Goal: Task Accomplishment & Management: Manage account settings

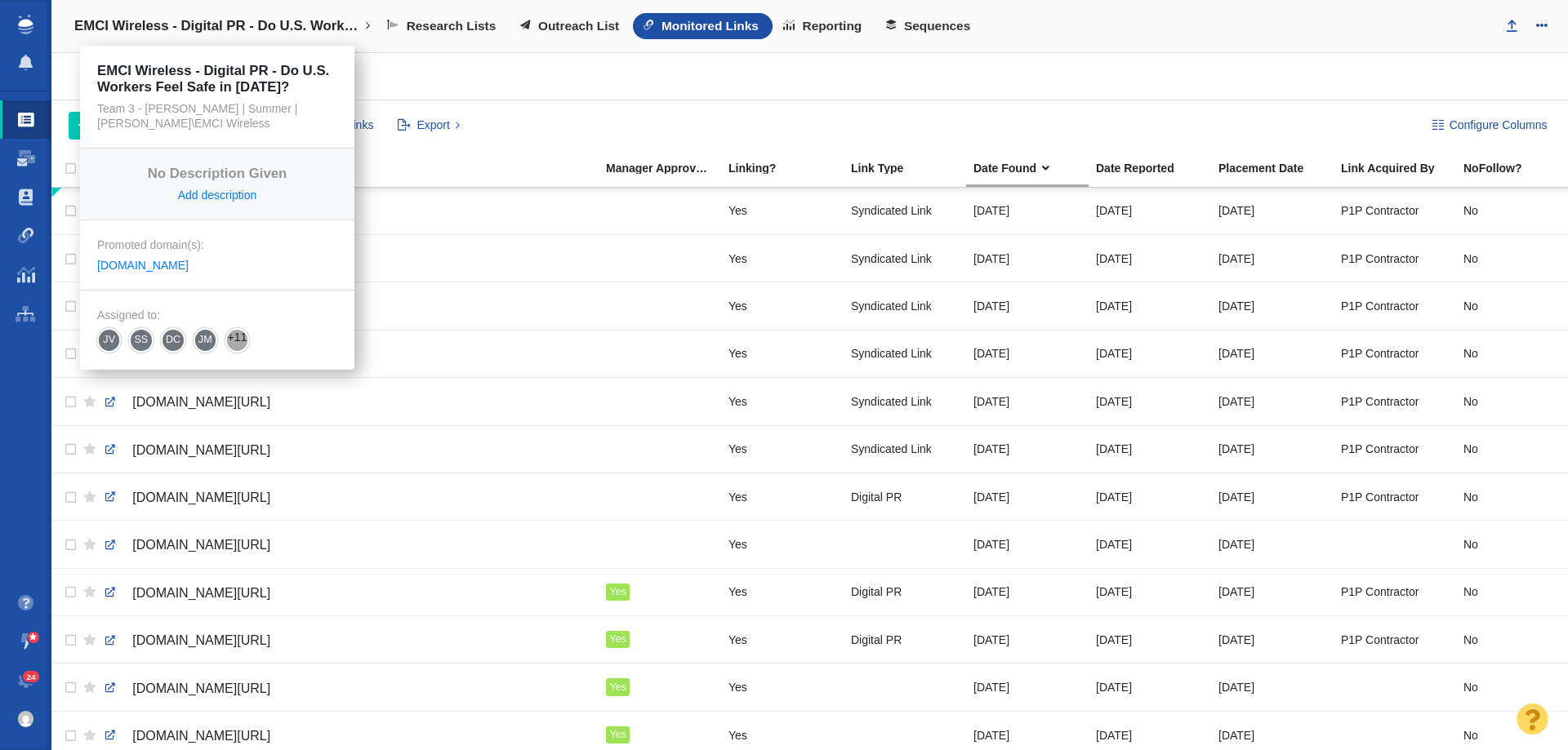
click at [197, 29] on h4 "EMCI Wireless - Digital PR - Do U.S. Workers Feel Safe in 2025?" at bounding box center [217, 26] width 286 height 17
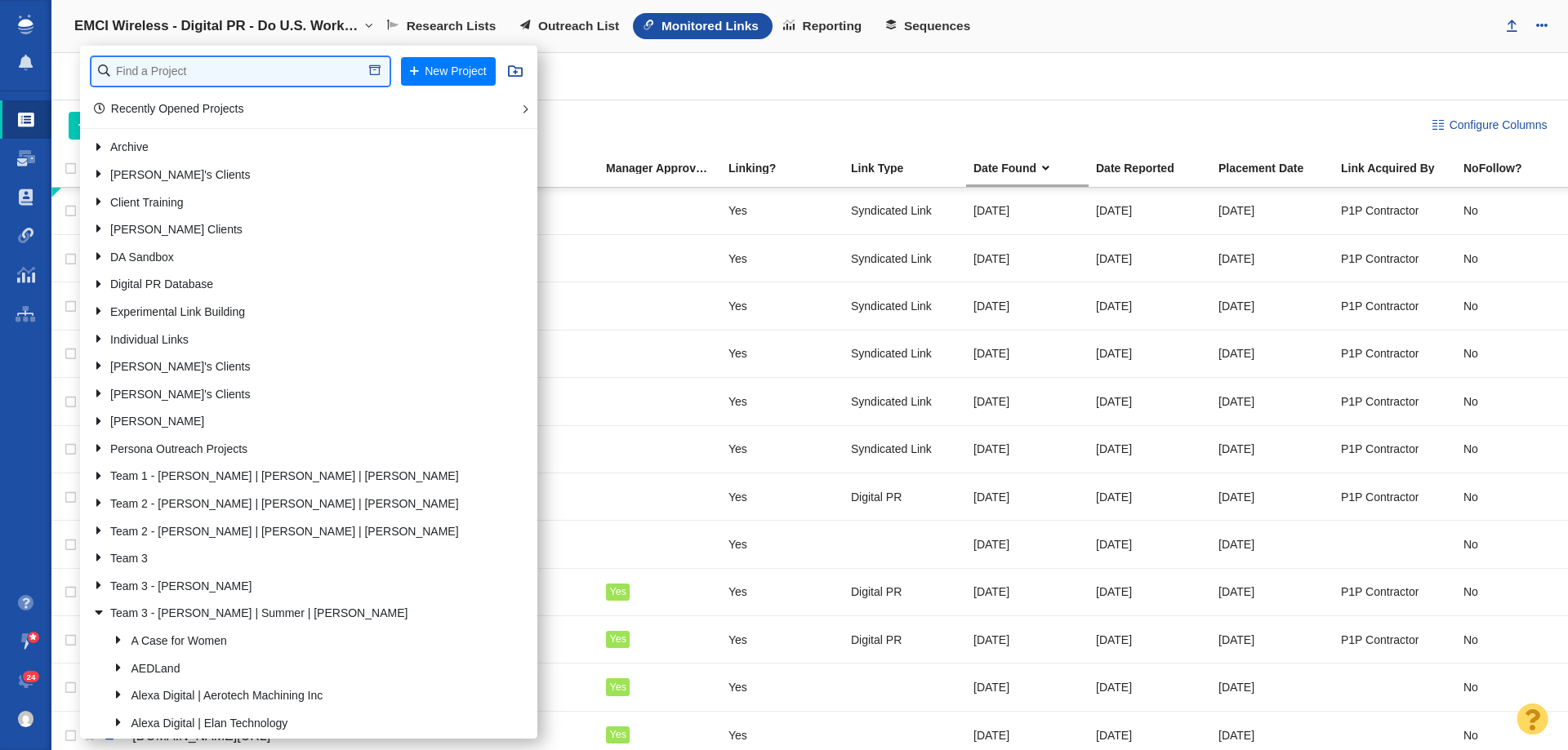
click at [197, 74] on input "text" at bounding box center [241, 71] width 298 height 29
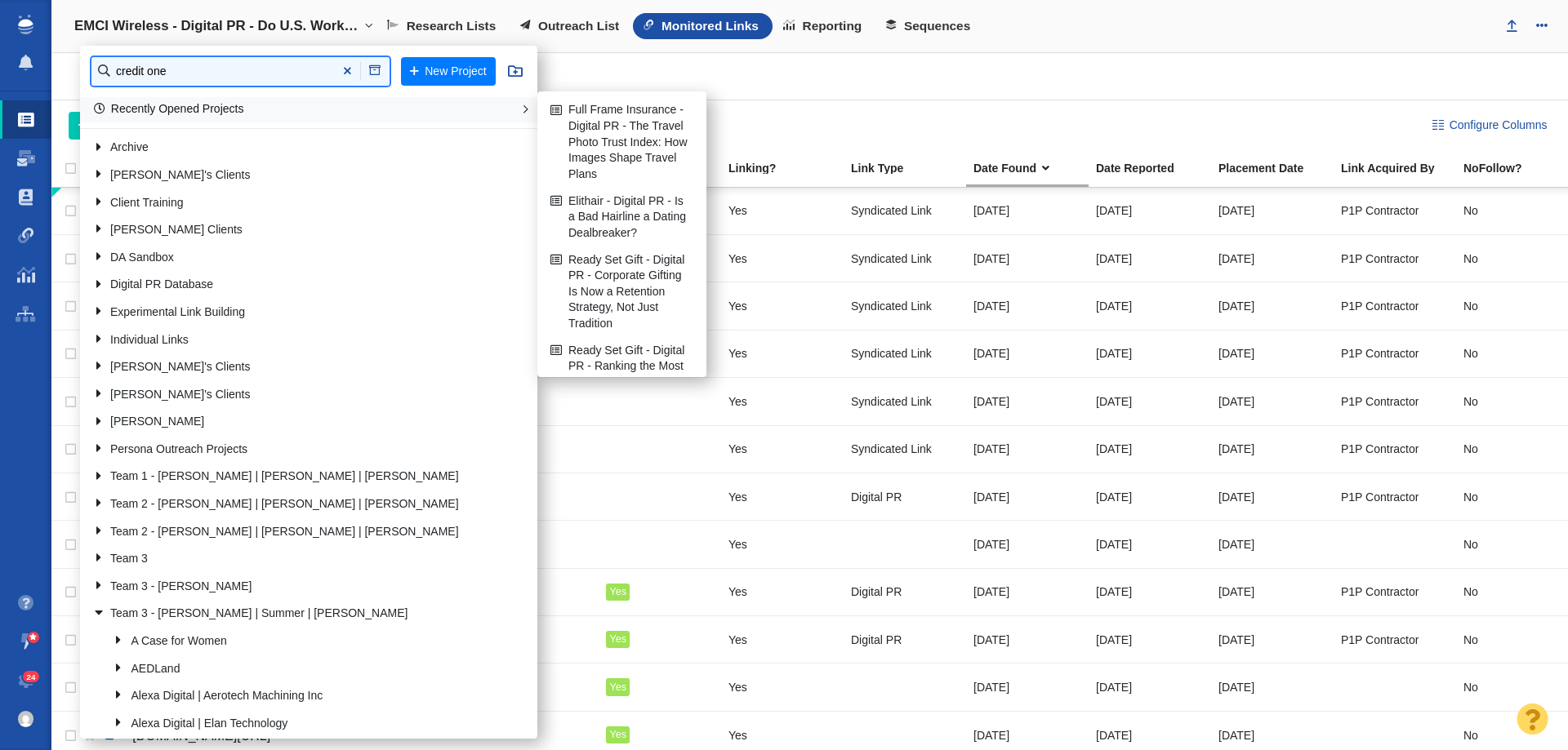
type input "credit one"
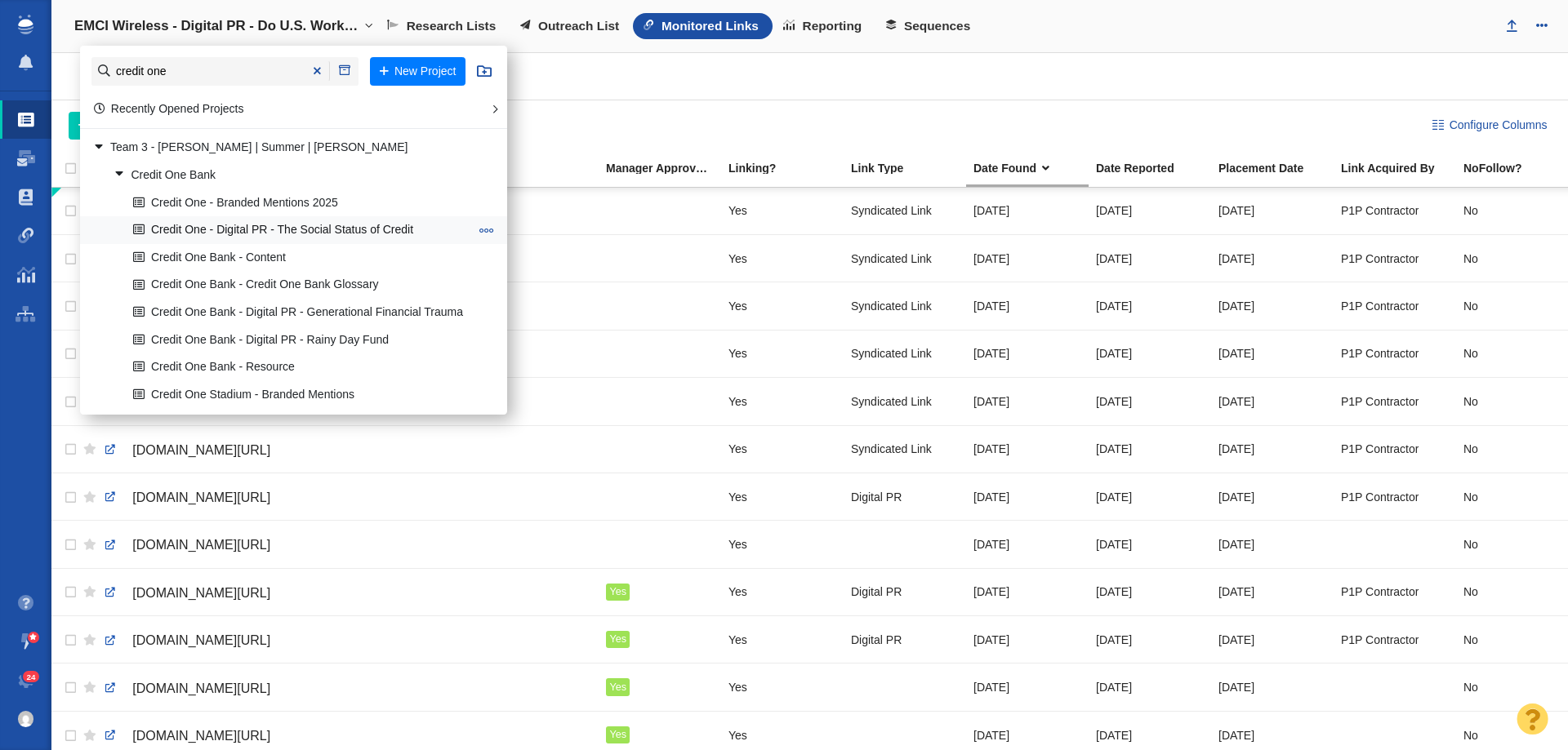
click at [289, 230] on link "Credit One - Digital PR - The Social Status of Credit" at bounding box center [301, 231] width 344 height 26
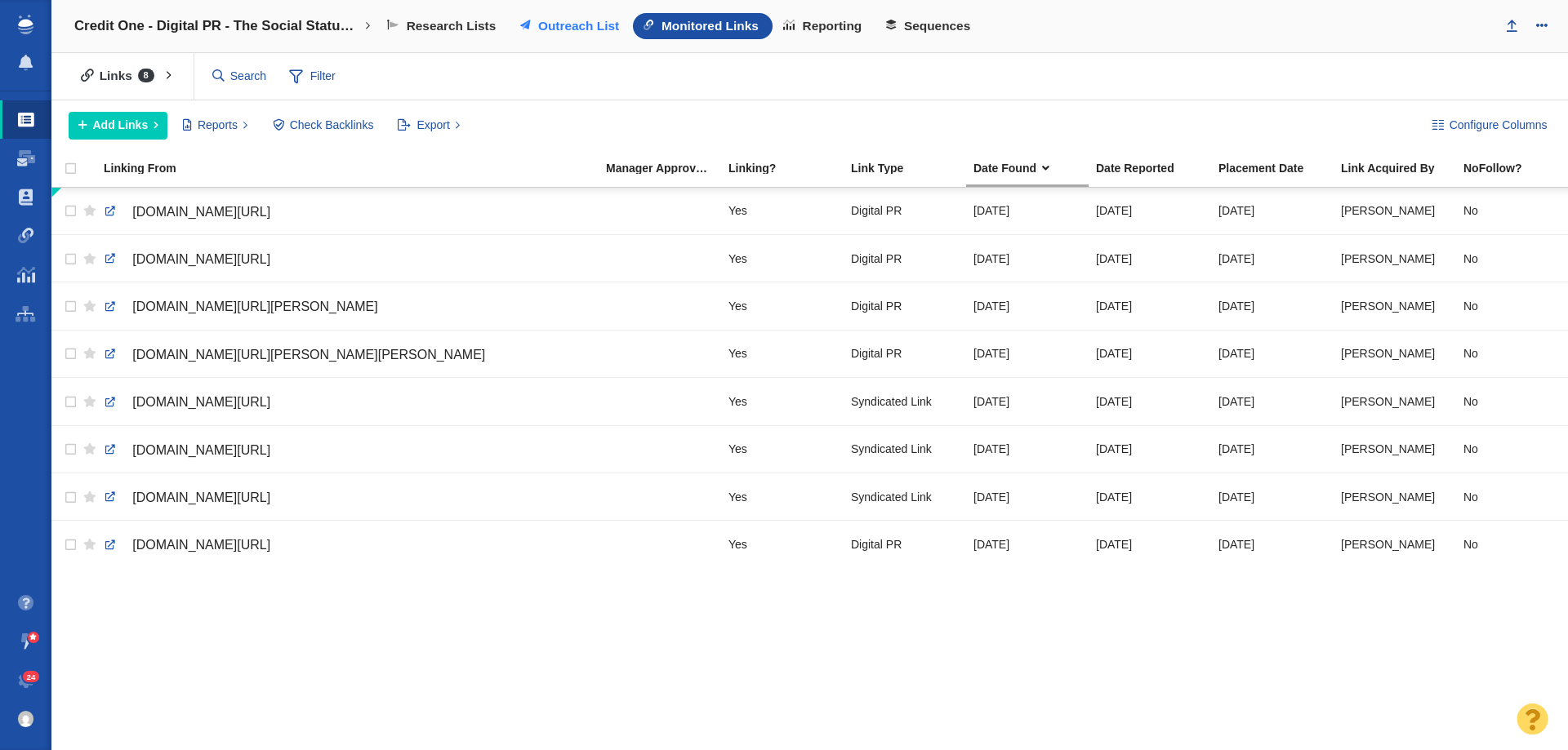
click at [557, 33] on span "Outreach List" at bounding box center [579, 26] width 81 height 15
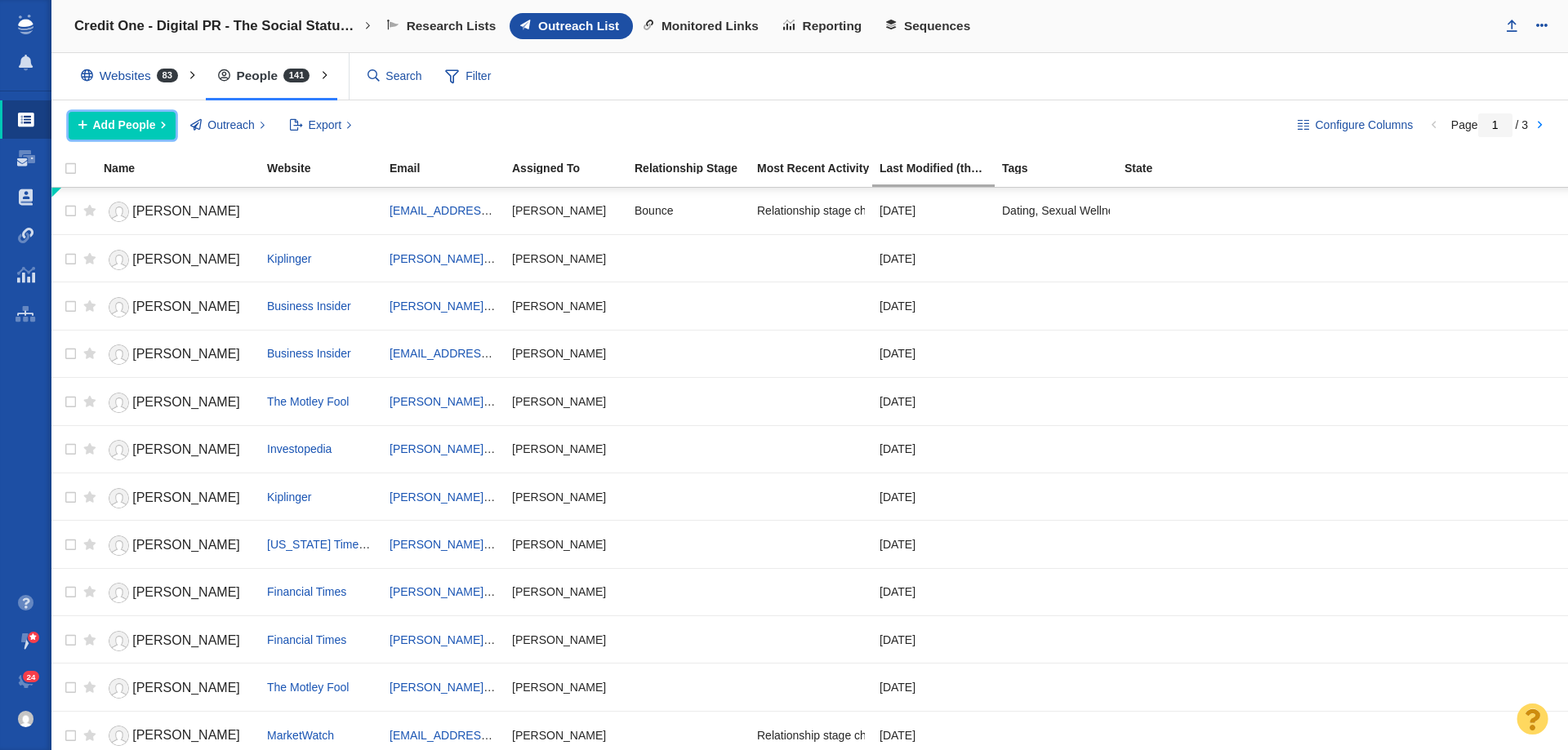
click at [146, 128] on span "Add People" at bounding box center [124, 124] width 63 height 17
click at [161, 121] on button "Add People" at bounding box center [122, 125] width 107 height 28
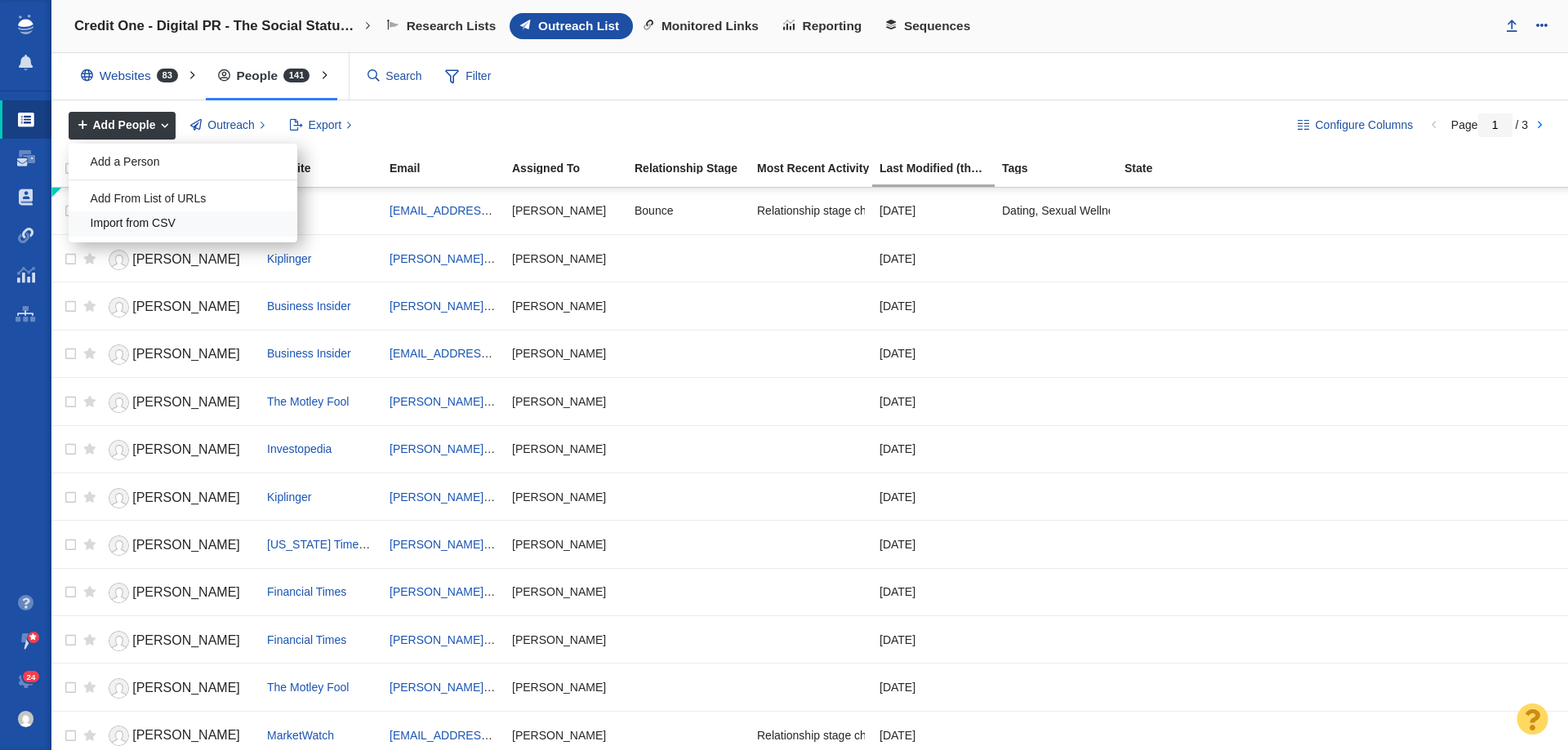
click at [159, 217] on div "Import from CSV" at bounding box center [183, 225] width 229 height 26
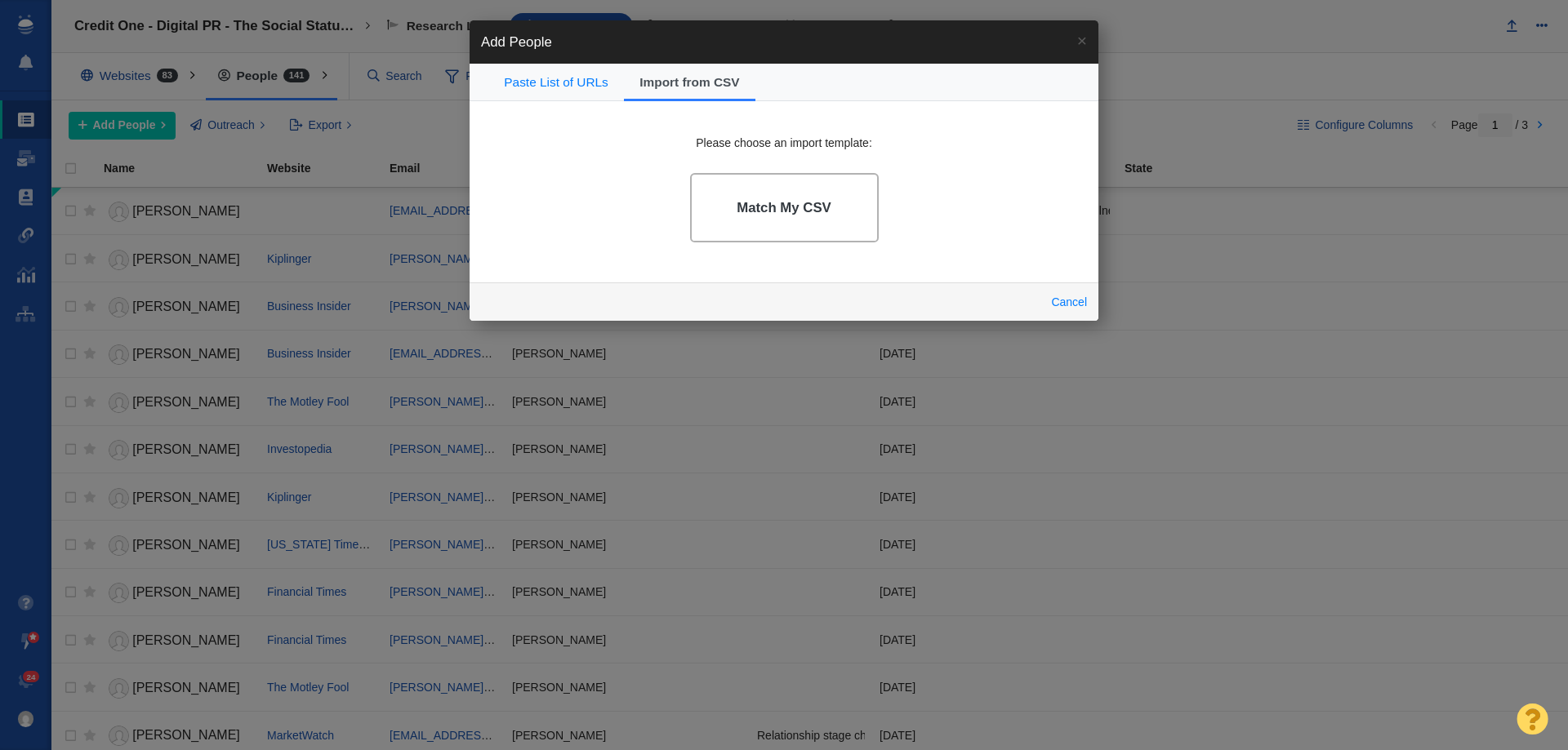
click at [747, 225] on link "Match My CSV" at bounding box center [784, 208] width 188 height 69
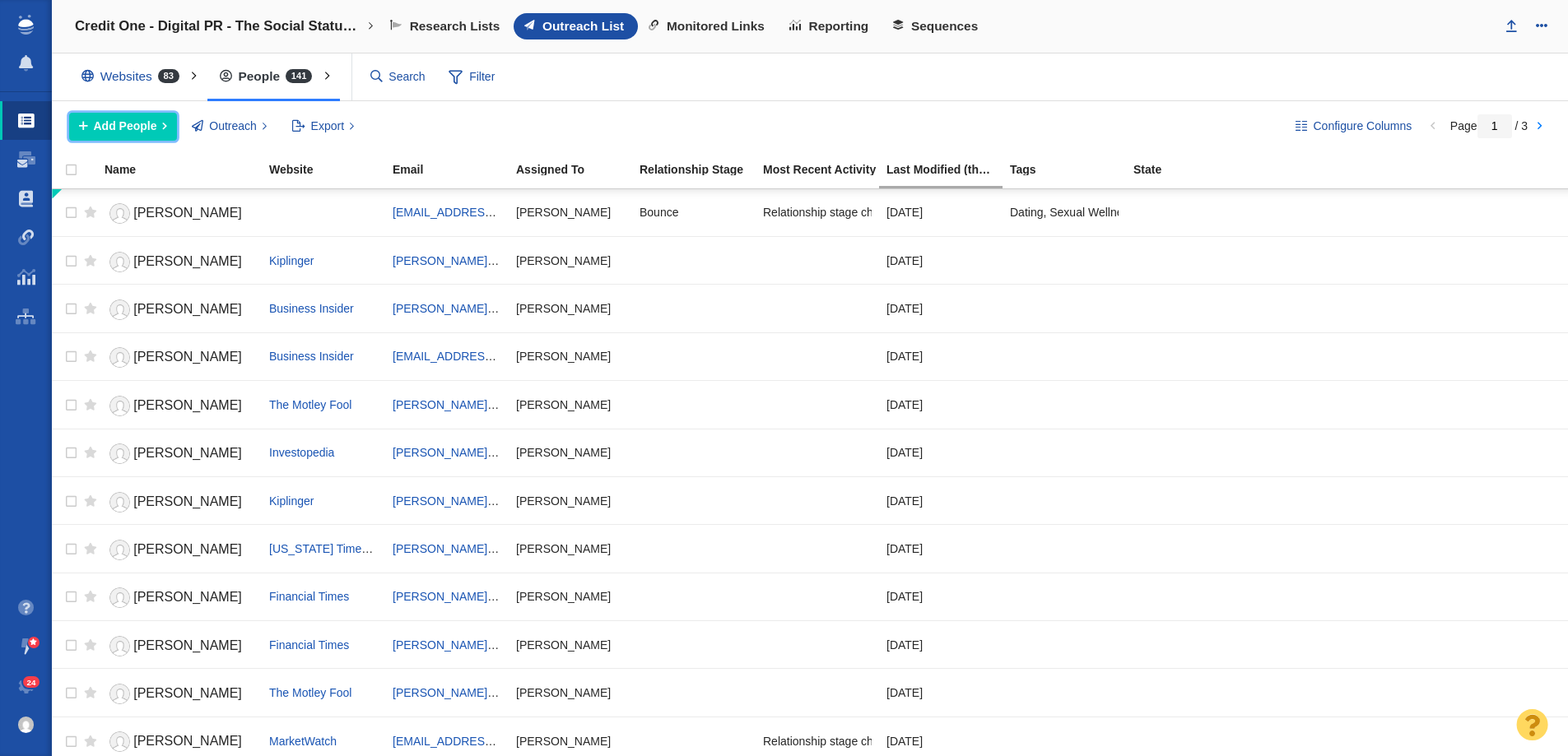
click at [105, 131] on span "Add People" at bounding box center [125, 125] width 64 height 17
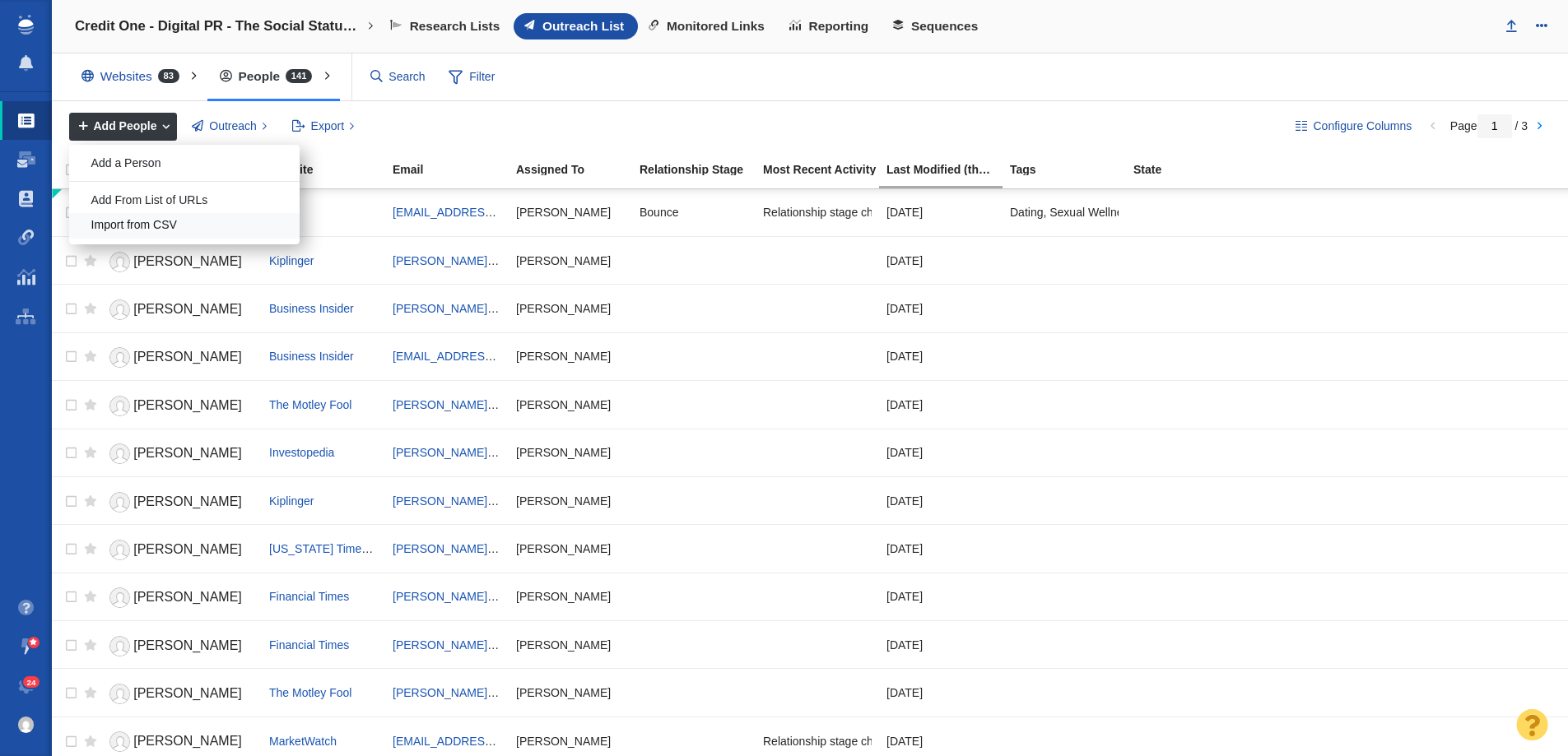
click at [187, 227] on div "Import from CSV" at bounding box center [185, 227] width 231 height 26
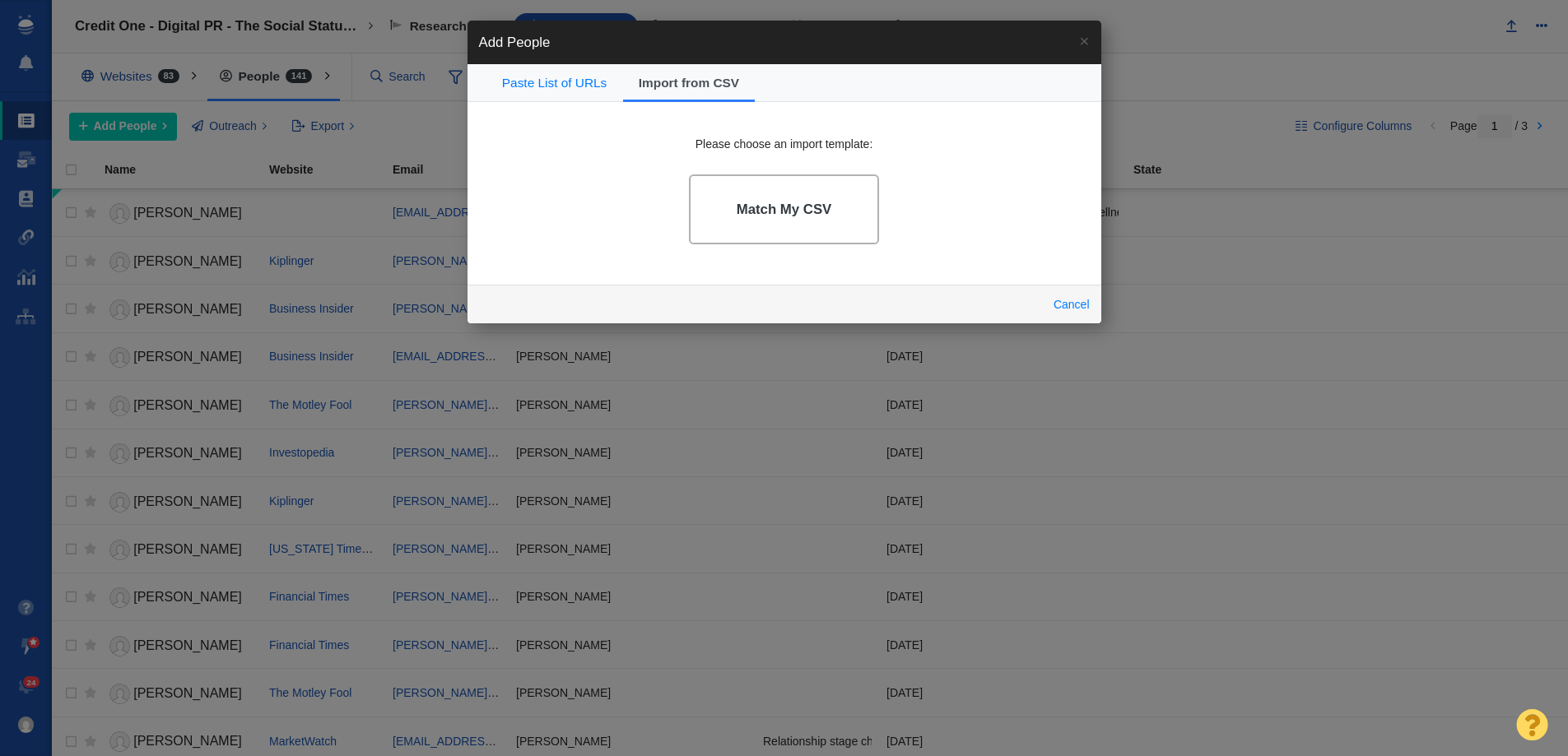
click at [812, 224] on link "Match My CSV" at bounding box center [783, 210] width 190 height 70
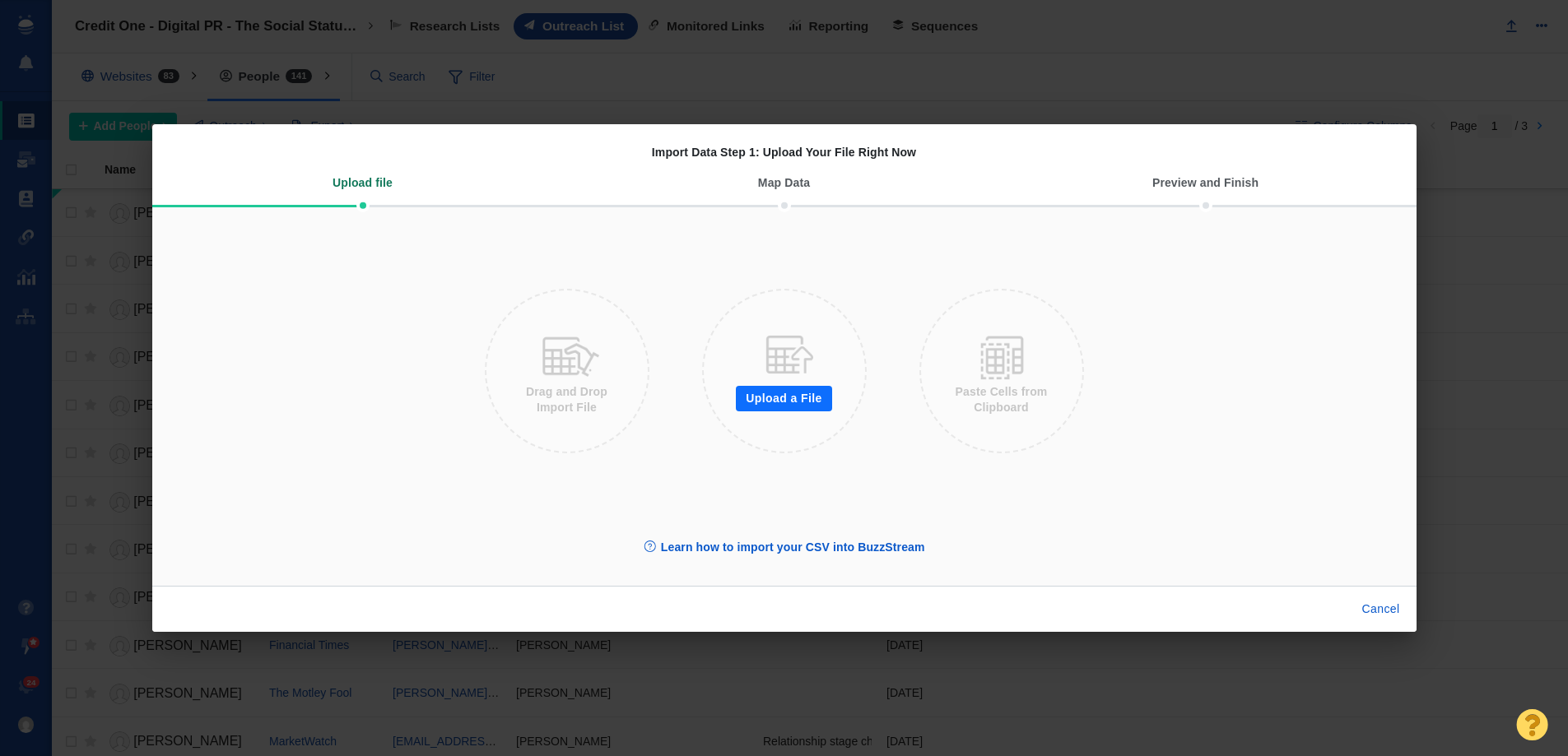
click at [745, 399] on button "Upload a File" at bounding box center [783, 398] width 95 height 27
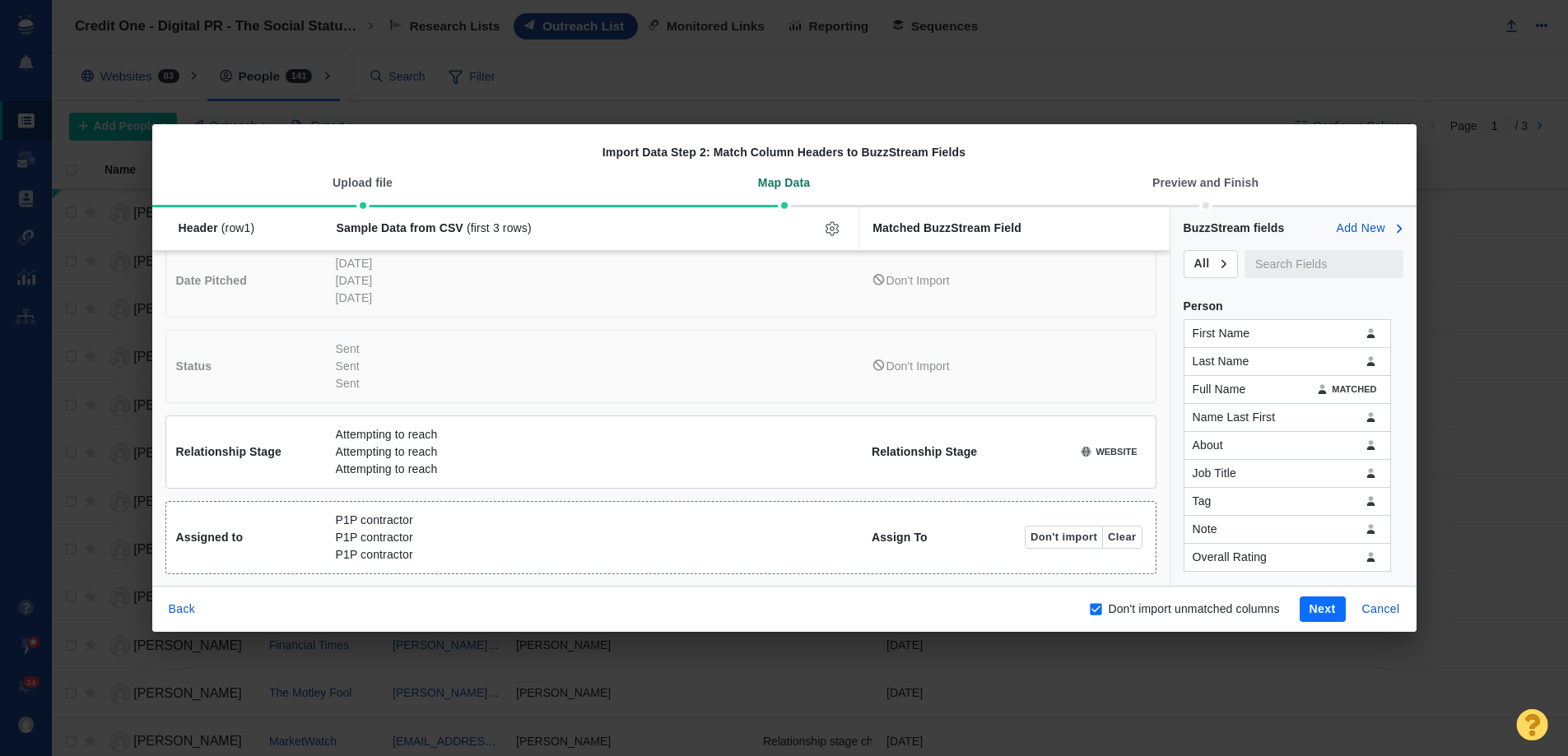
scroll to position [277, 0]
click at [1114, 451] on button "Clear" at bounding box center [1122, 449] width 40 height 23
checkbox input "false"
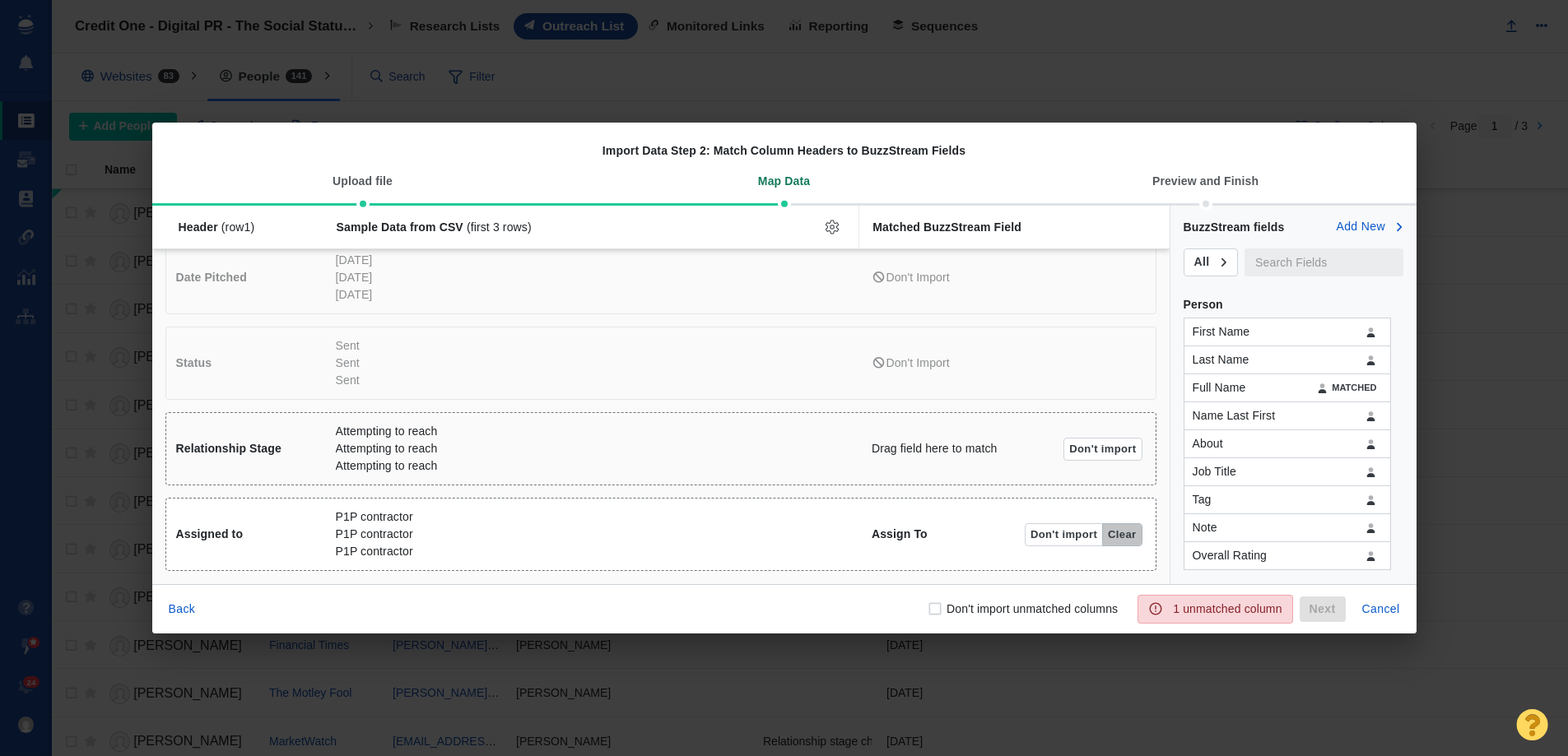
click at [1120, 540] on button "Clear" at bounding box center [1122, 534] width 40 height 23
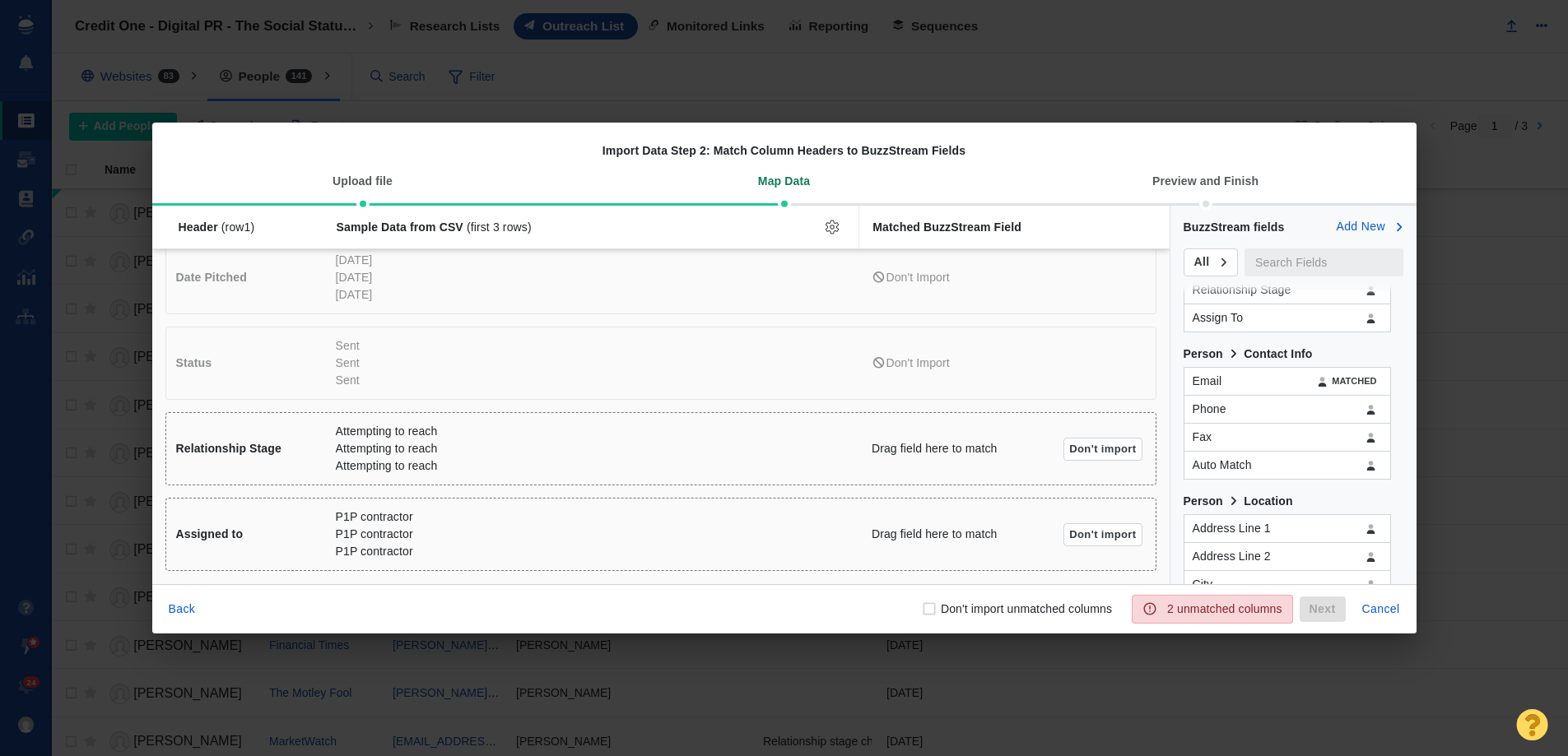
scroll to position [246, 0]
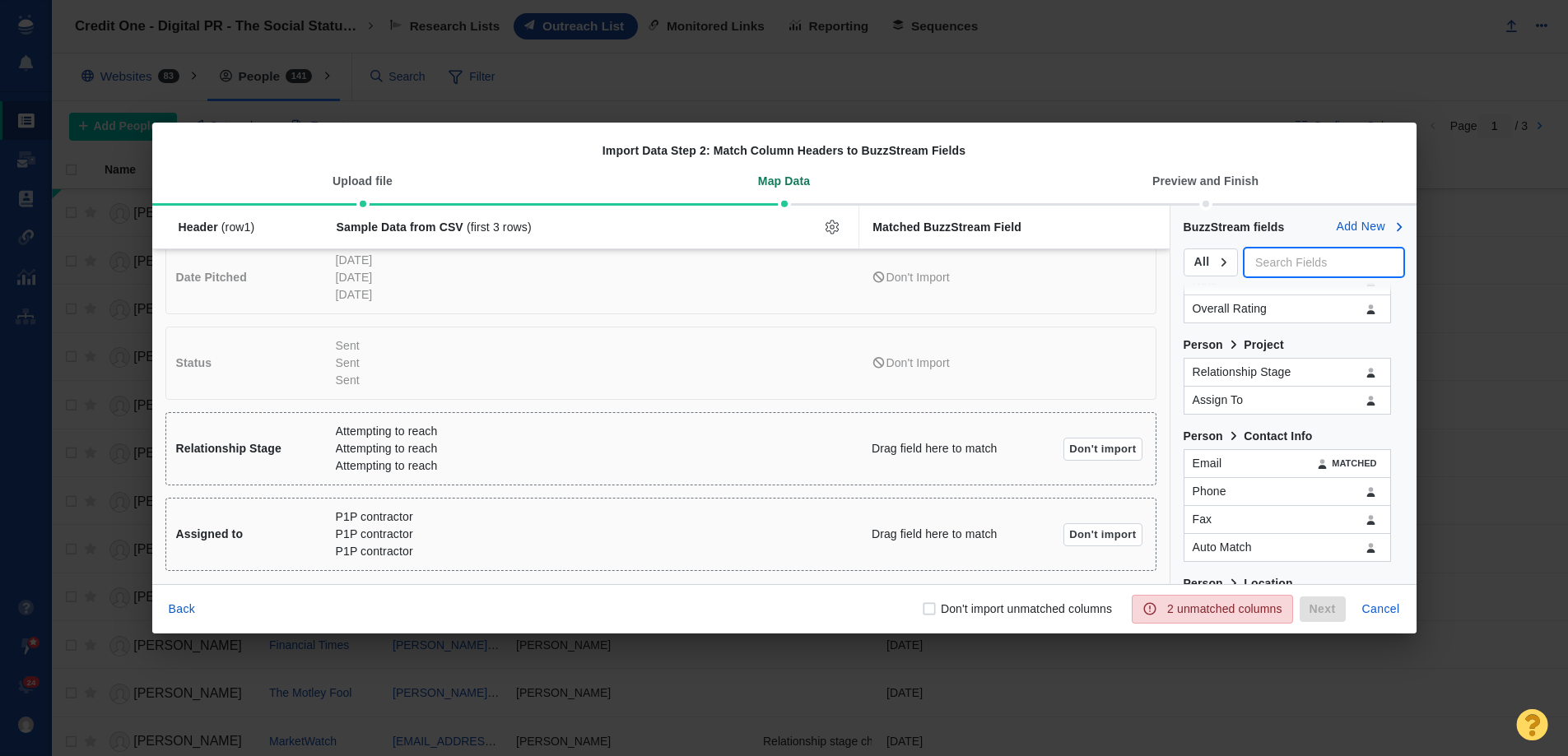
click at [1268, 270] on input "text" at bounding box center [1323, 262] width 158 height 28
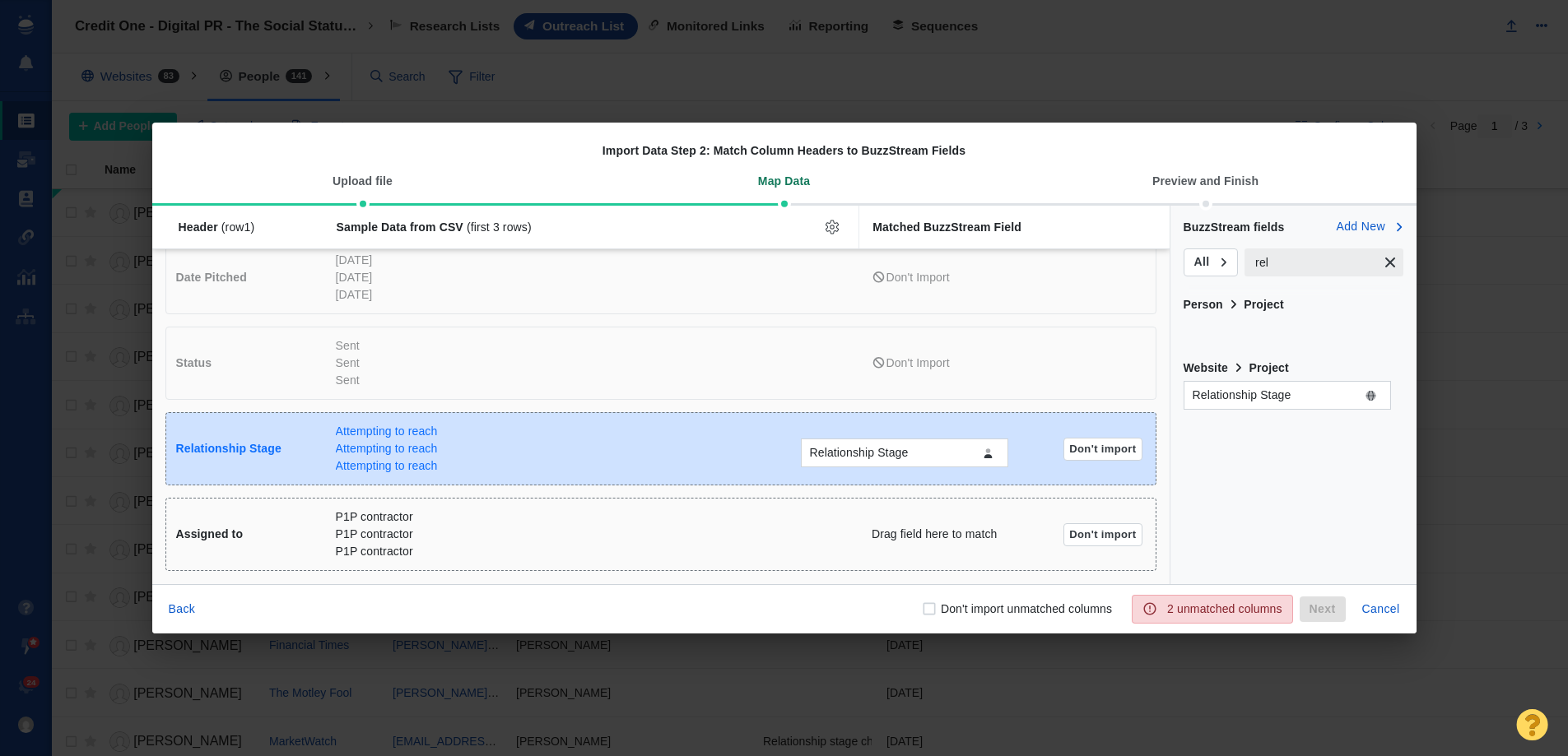
drag, startPoint x: 1305, startPoint y: 343, endPoint x: 922, endPoint y: 464, distance: 401.7
click at [922, 464] on div "Relationship Stage Header (row 1 ) Sample Data from CSV (first 3 rows) Matched …" at bounding box center [784, 394] width 1264 height 378
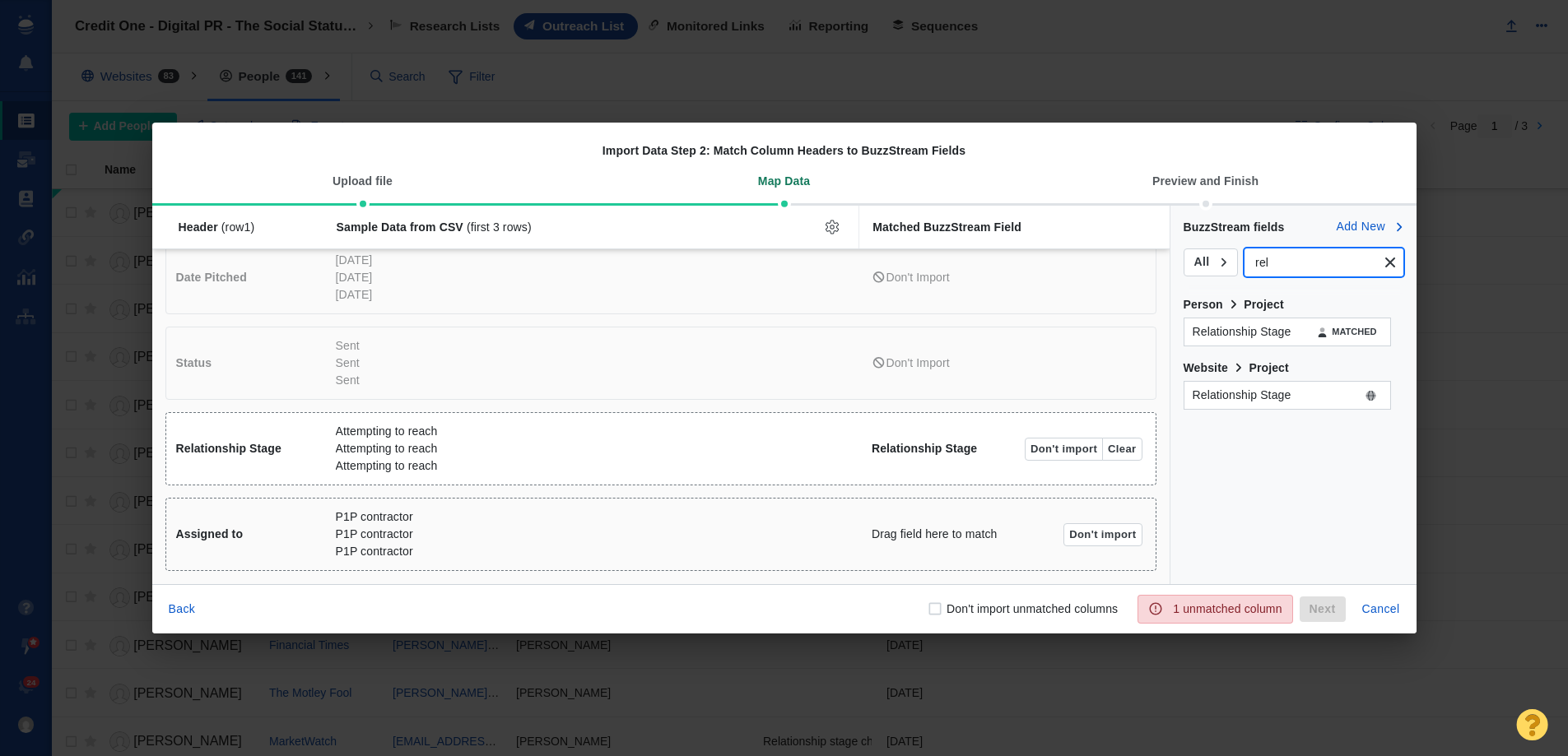
click at [1287, 266] on input "rel" at bounding box center [1310, 262] width 132 height 28
click at [1309, 269] on input "rel" at bounding box center [1310, 262] width 132 height 28
type input "assi"
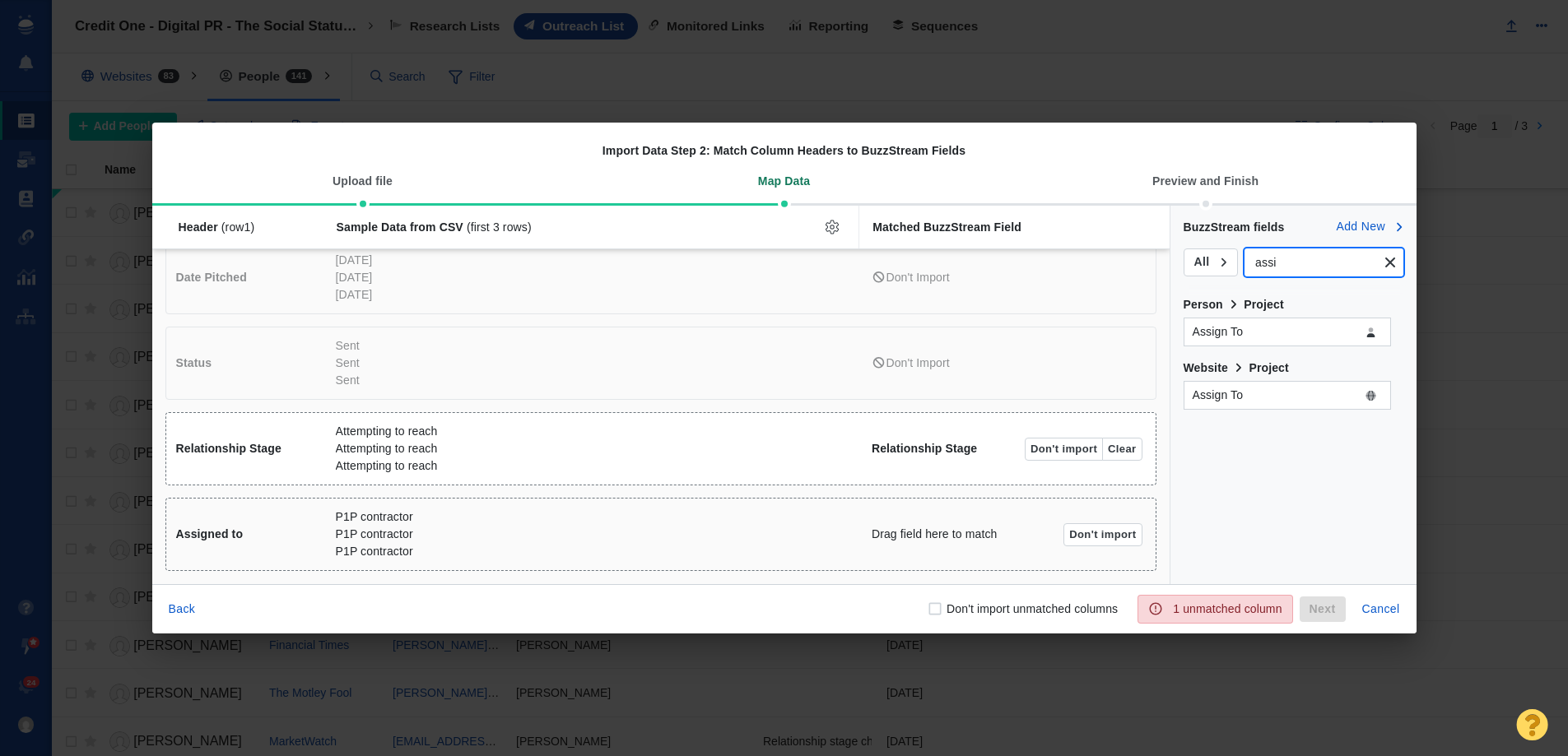
click at [1263, 333] on div "Header (row 1 ) Sample Data from CSV (first 3 rows) Matched BuzzStream Field Ou…" at bounding box center [784, 394] width 1264 height 378
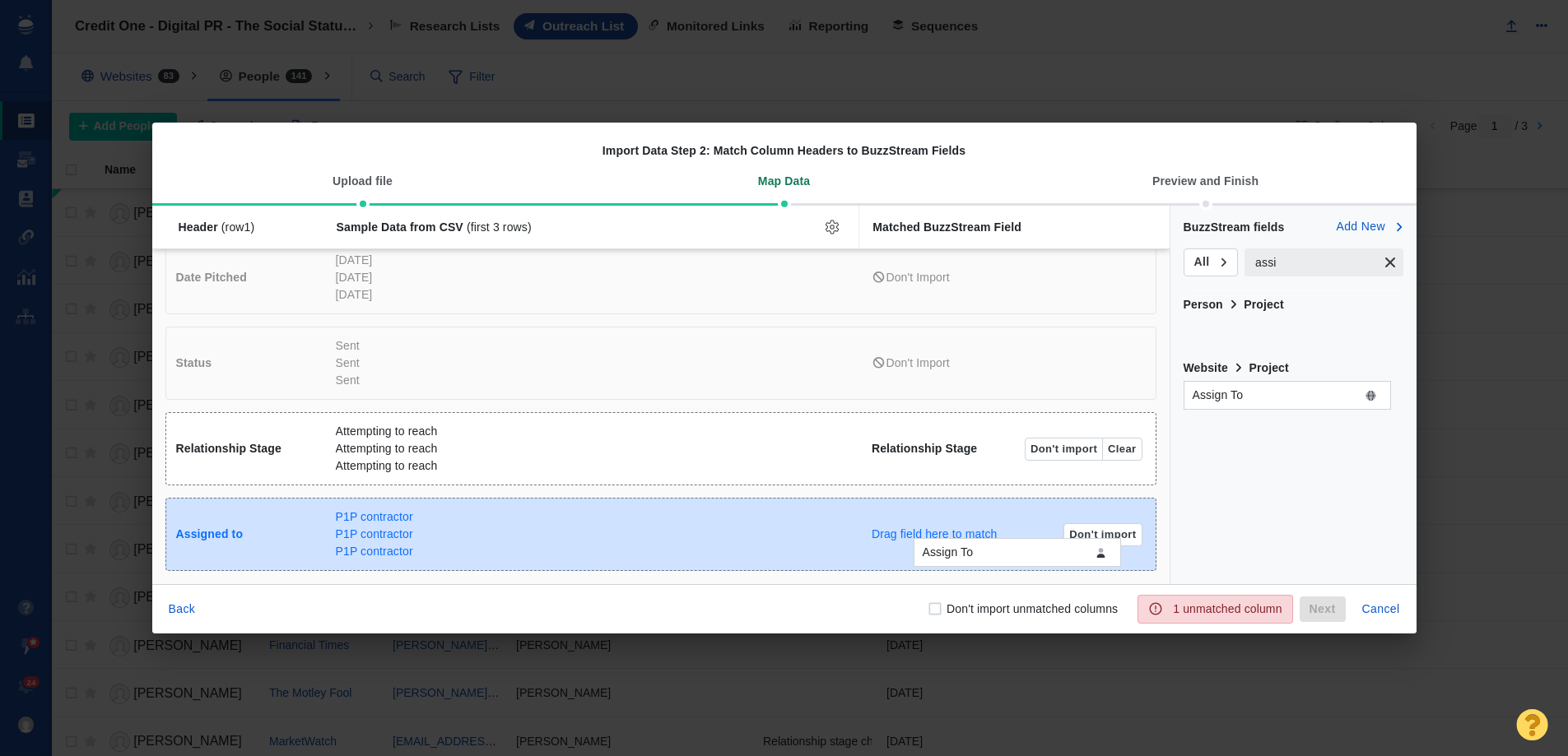
drag, startPoint x: 1274, startPoint y: 340, endPoint x: 1004, endPoint y: 560, distance: 348.3
click at [1004, 560] on div "Assign To Header (row 1 ) Sample Data from CSV (first 3 rows) Matched BuzzStrea…" at bounding box center [784, 394] width 1264 height 378
checkbox input "true"
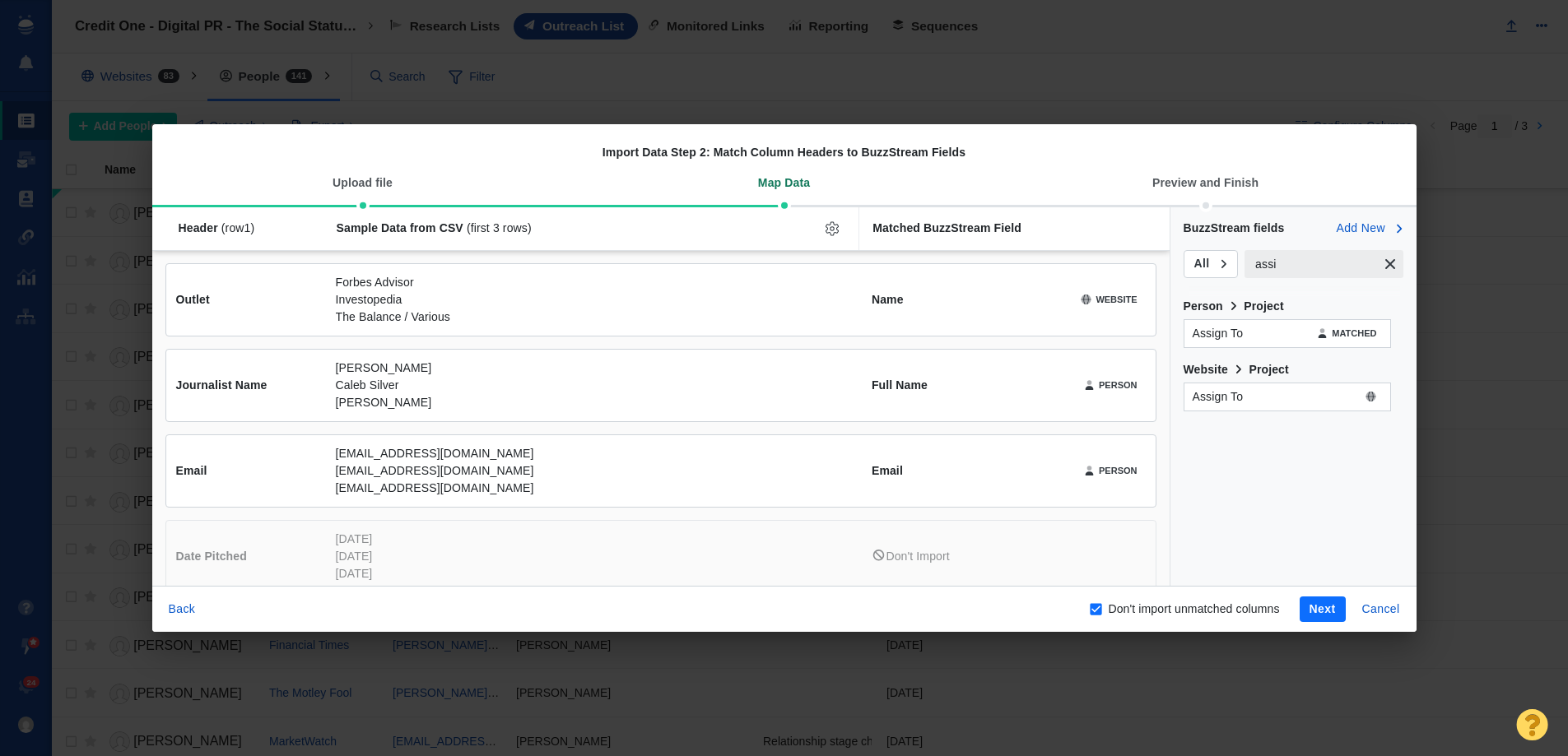
click at [1314, 616] on button "Next" at bounding box center [1323, 609] width 46 height 27
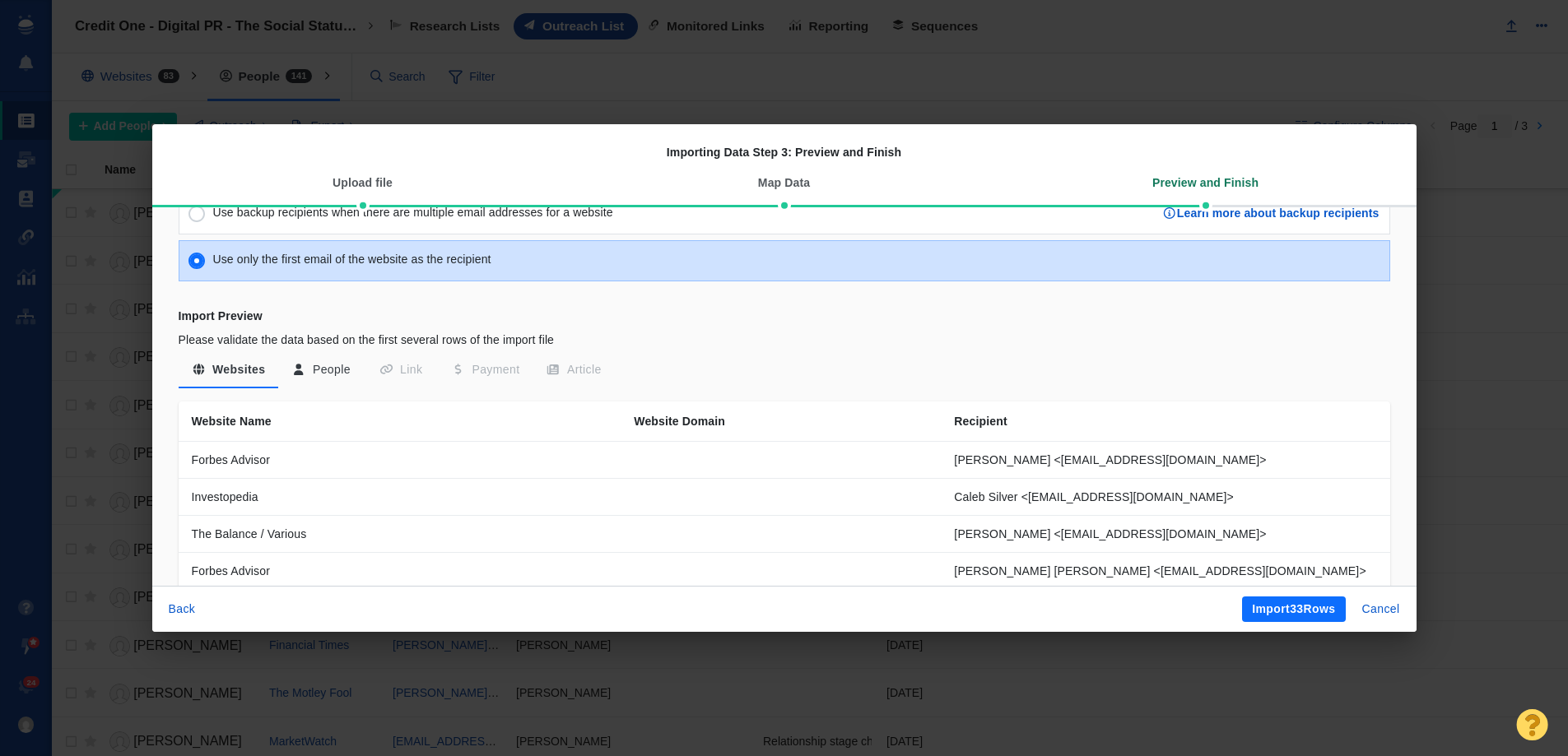
scroll to position [165, 0]
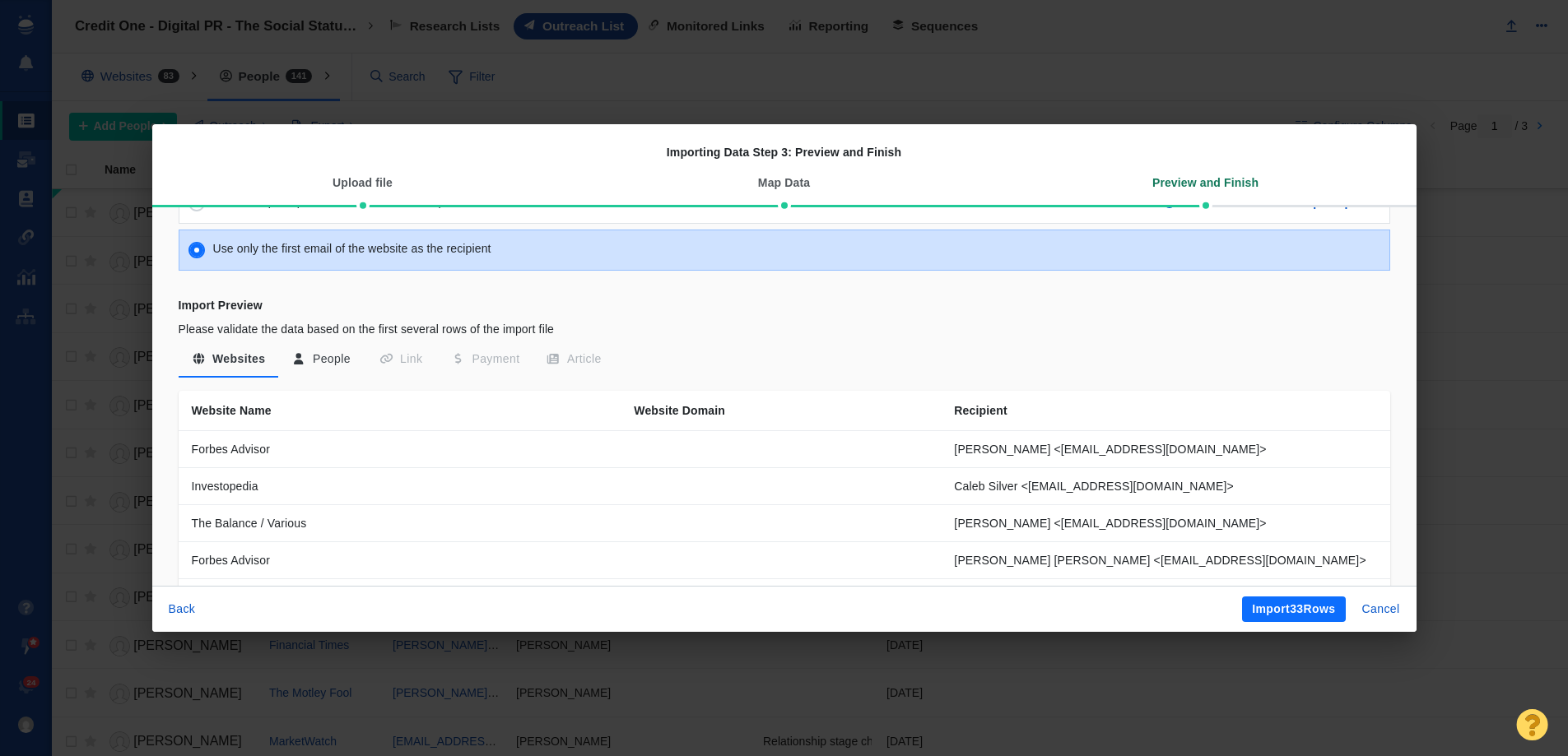
click at [326, 352] on button "People" at bounding box center [321, 360] width 85 height 30
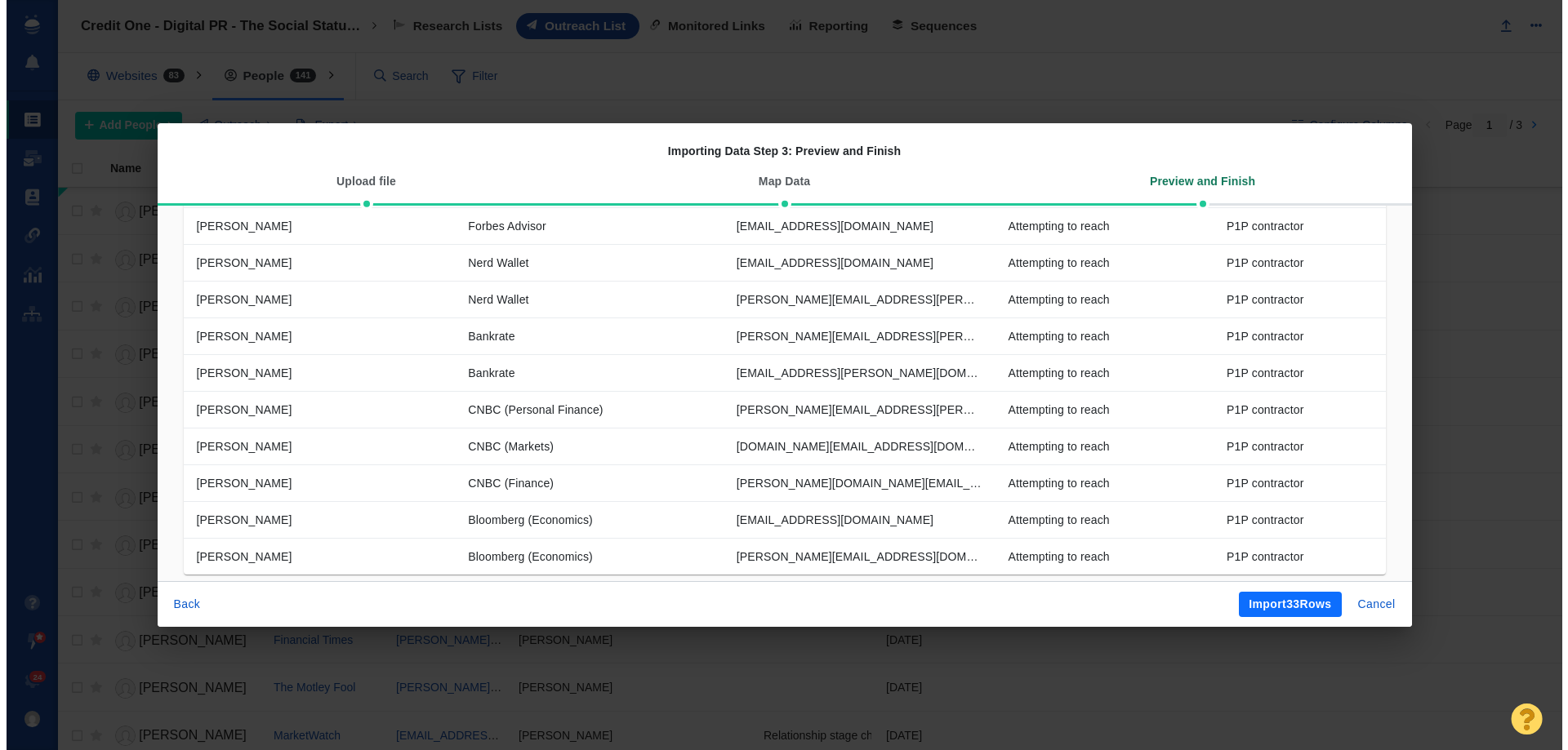
scroll to position [549, 0]
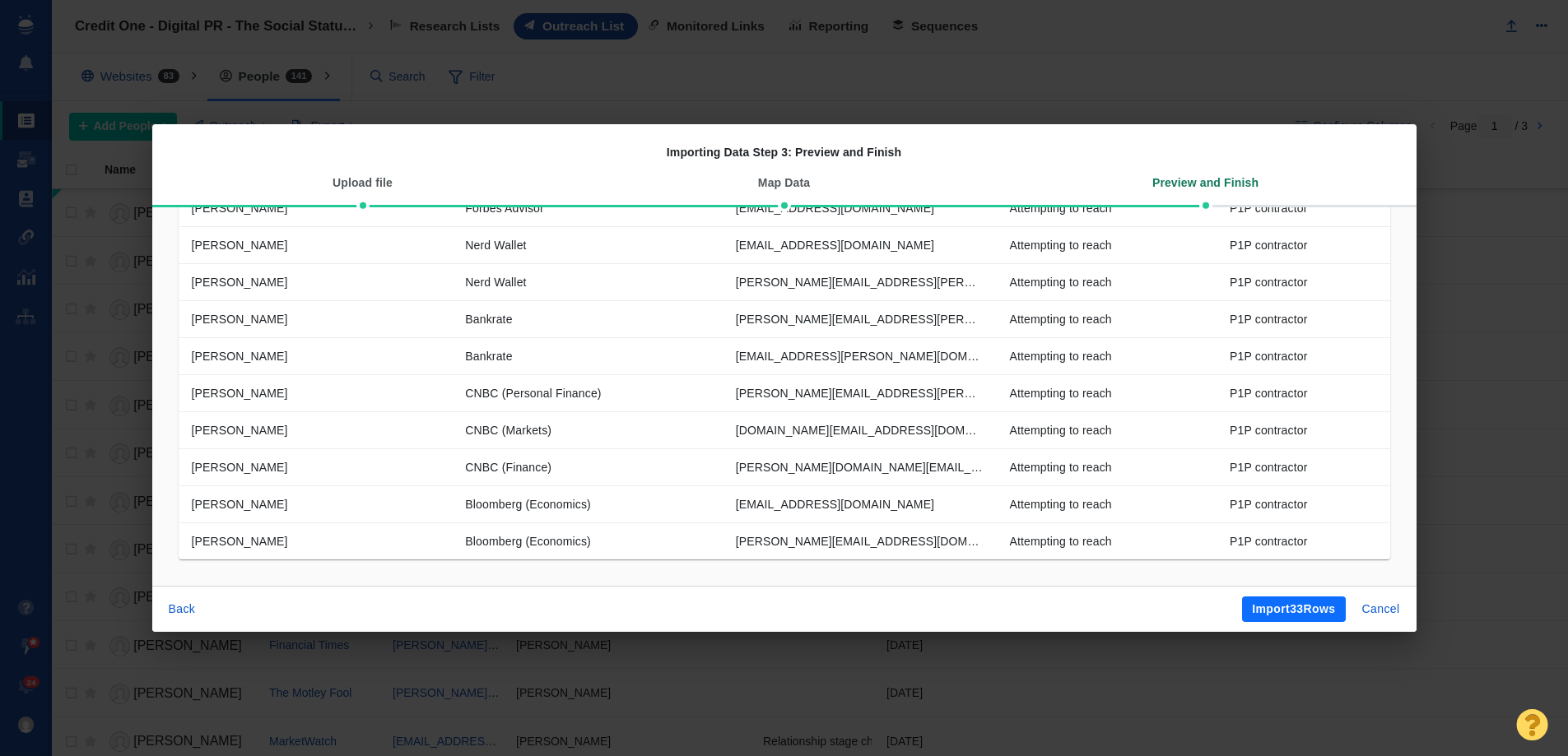
click at [1292, 610] on button "Import 33 Rows" at bounding box center [1294, 609] width 103 height 27
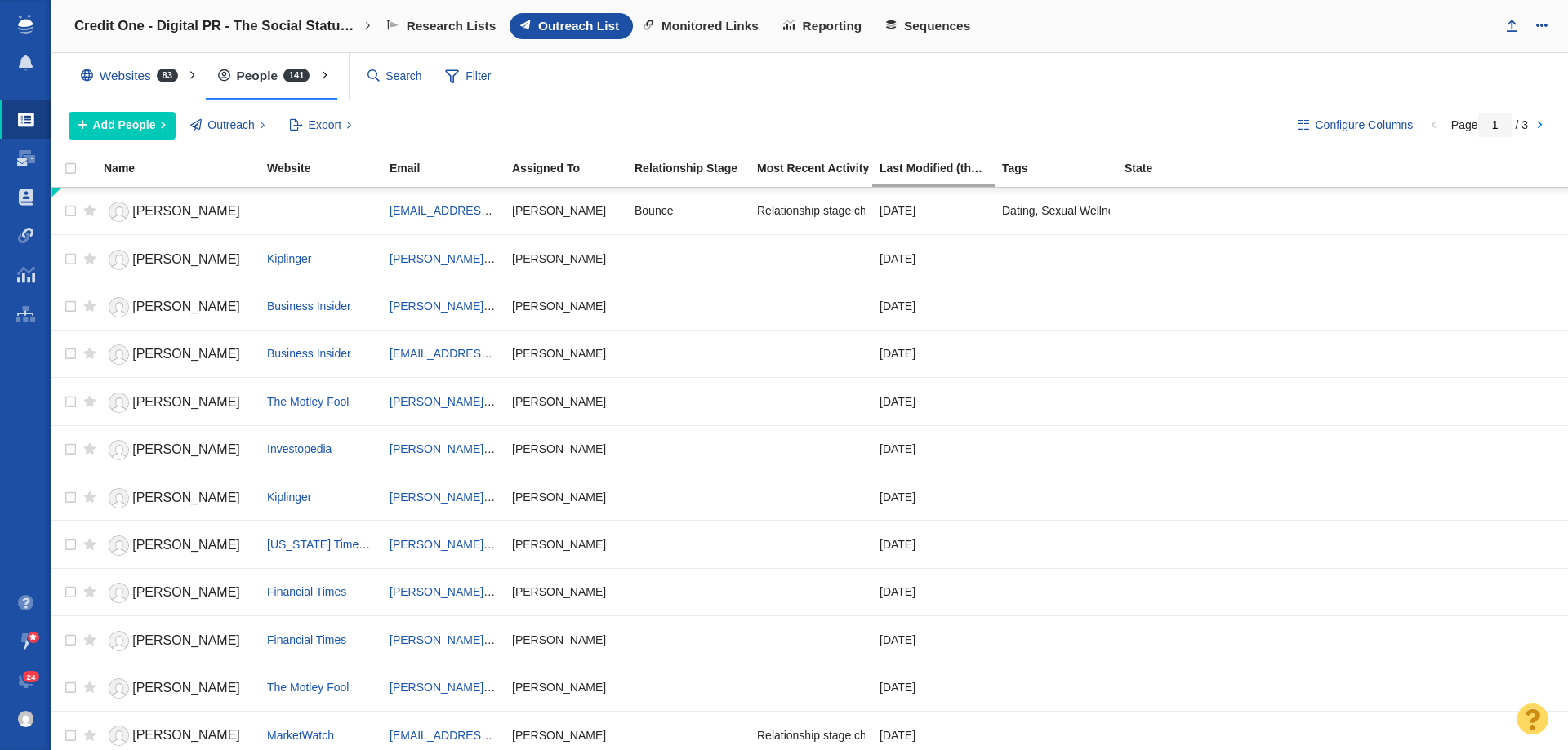
click at [137, 68] on div "Websites 83" at bounding box center [133, 76] width 129 height 37
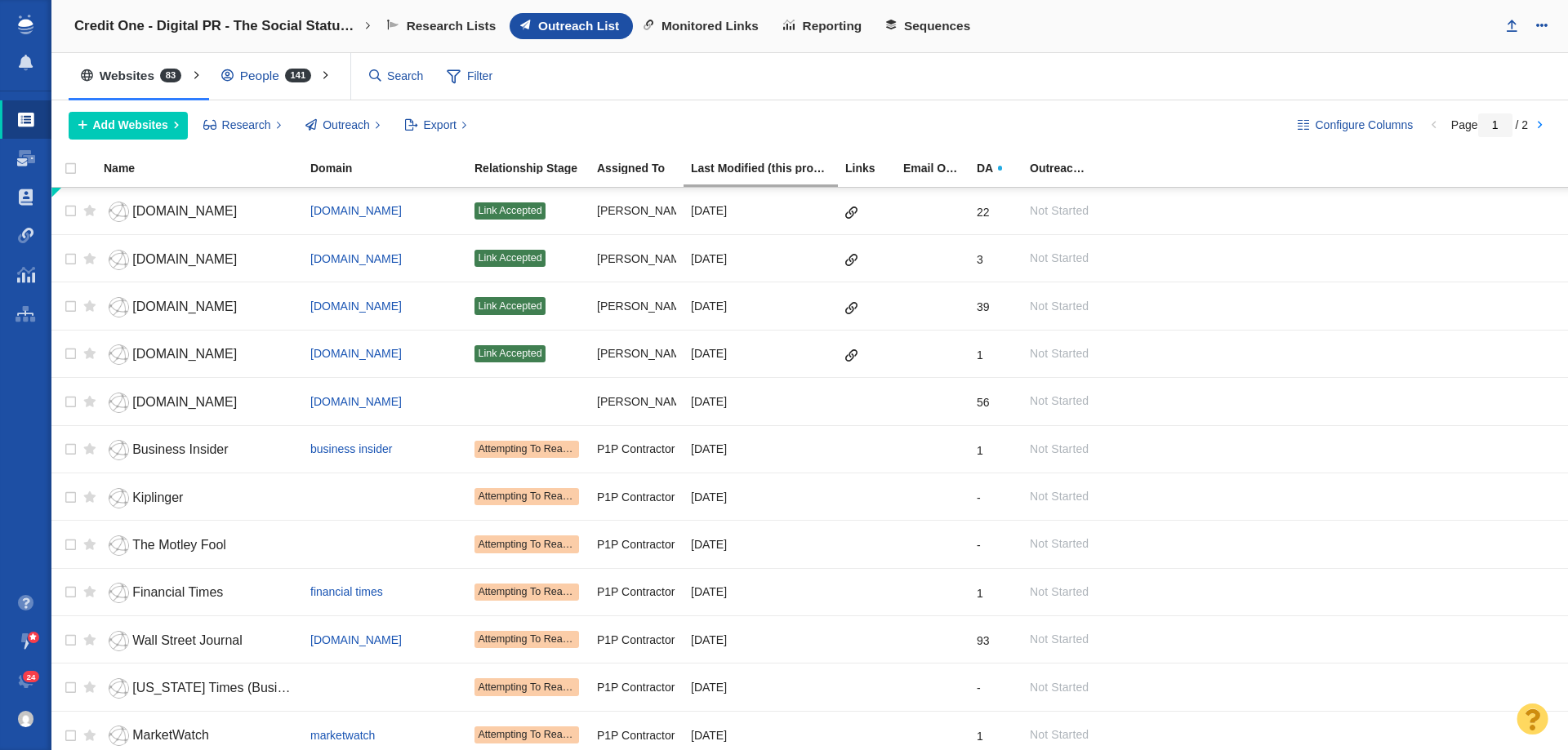
click at [288, 79] on span "141" at bounding box center [298, 76] width 27 height 14
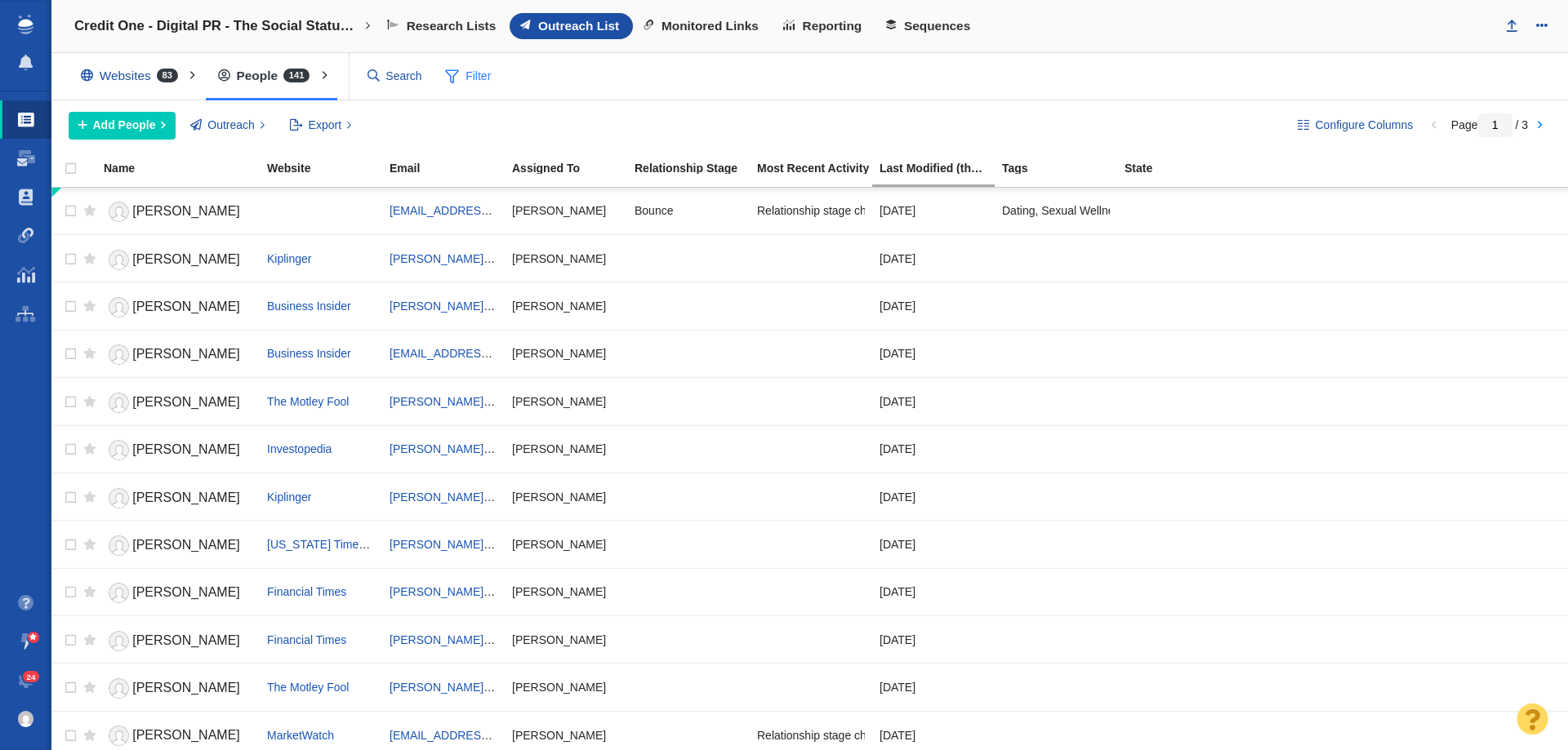
click at [461, 79] on span "Filter" at bounding box center [467, 76] width 65 height 31
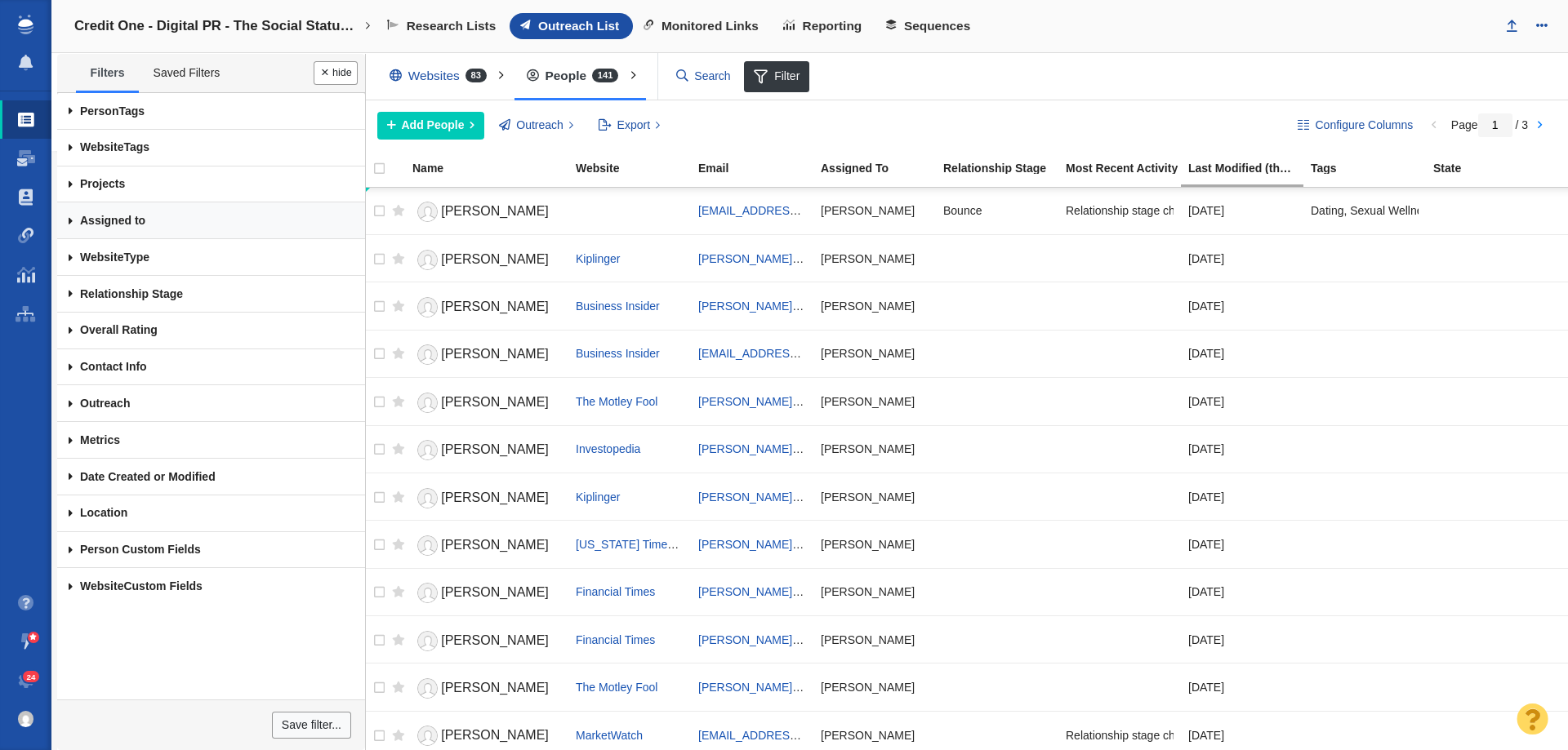
click at [157, 216] on link "Assigned to" at bounding box center [211, 220] width 308 height 36
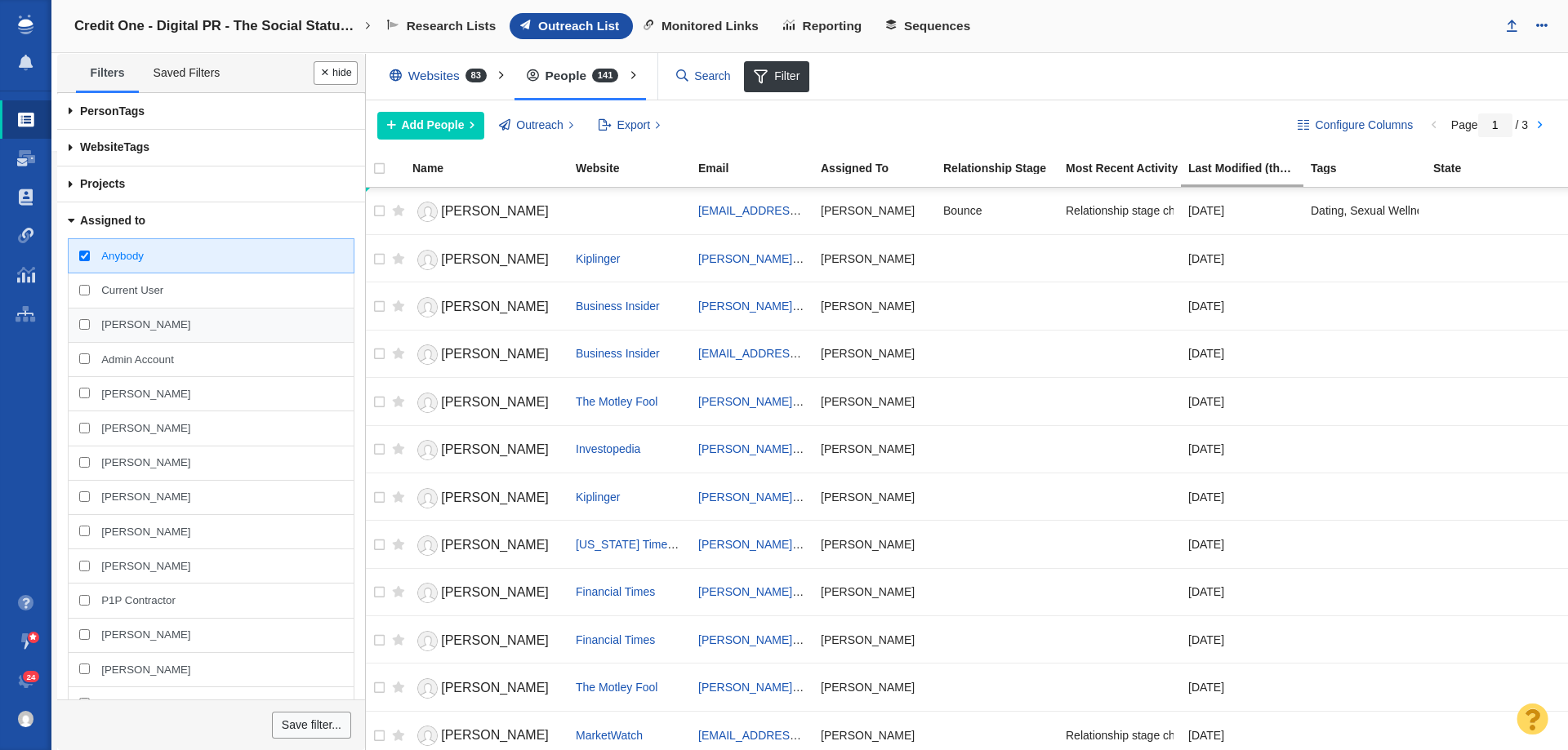
click at [126, 315] on div "Kyle Ochsner" at bounding box center [211, 325] width 286 height 35
click at [90, 319] on input "Kyle Ochsner" at bounding box center [84, 324] width 11 height 11
checkbox input "true"
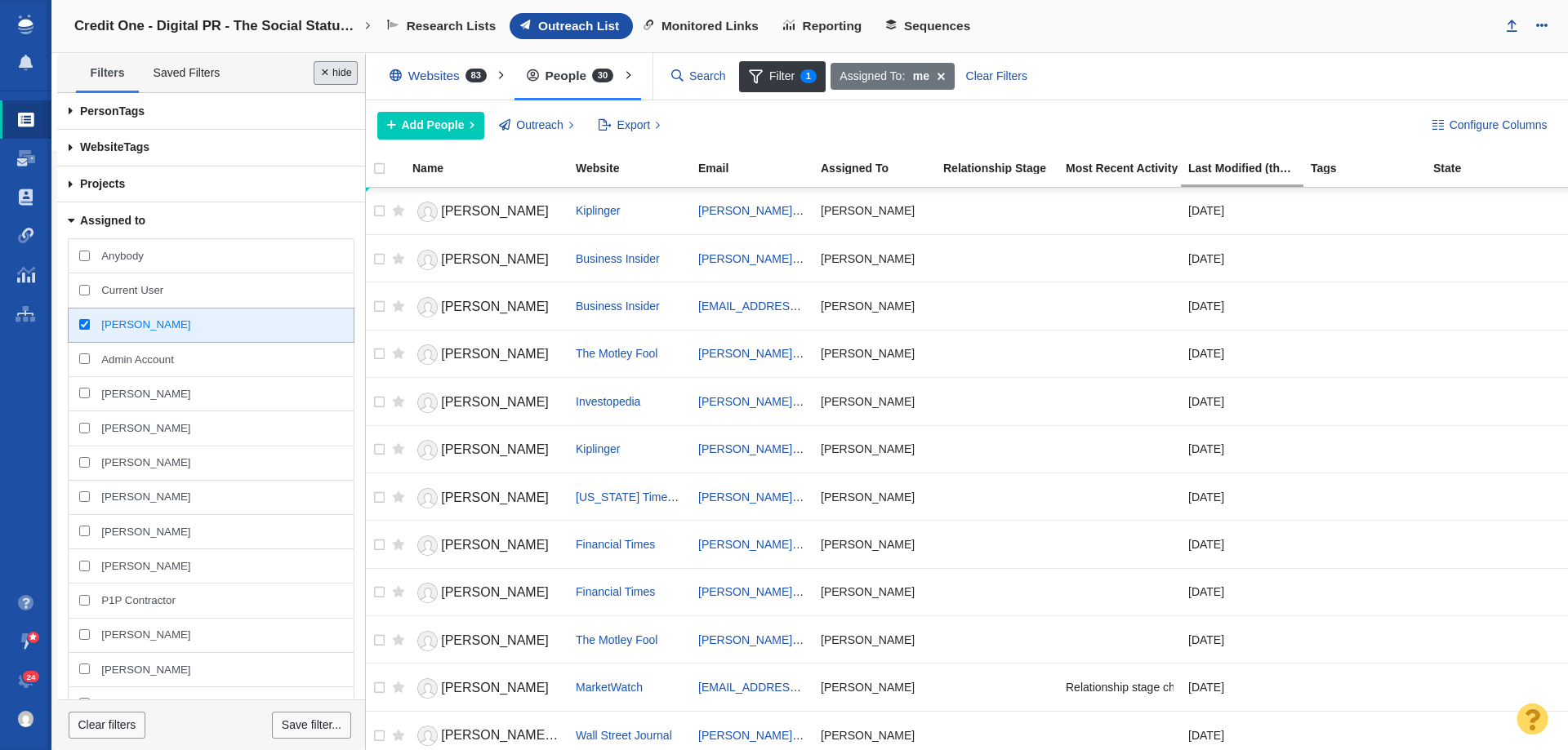
click at [324, 78] on button "Done" at bounding box center [335, 73] width 44 height 24
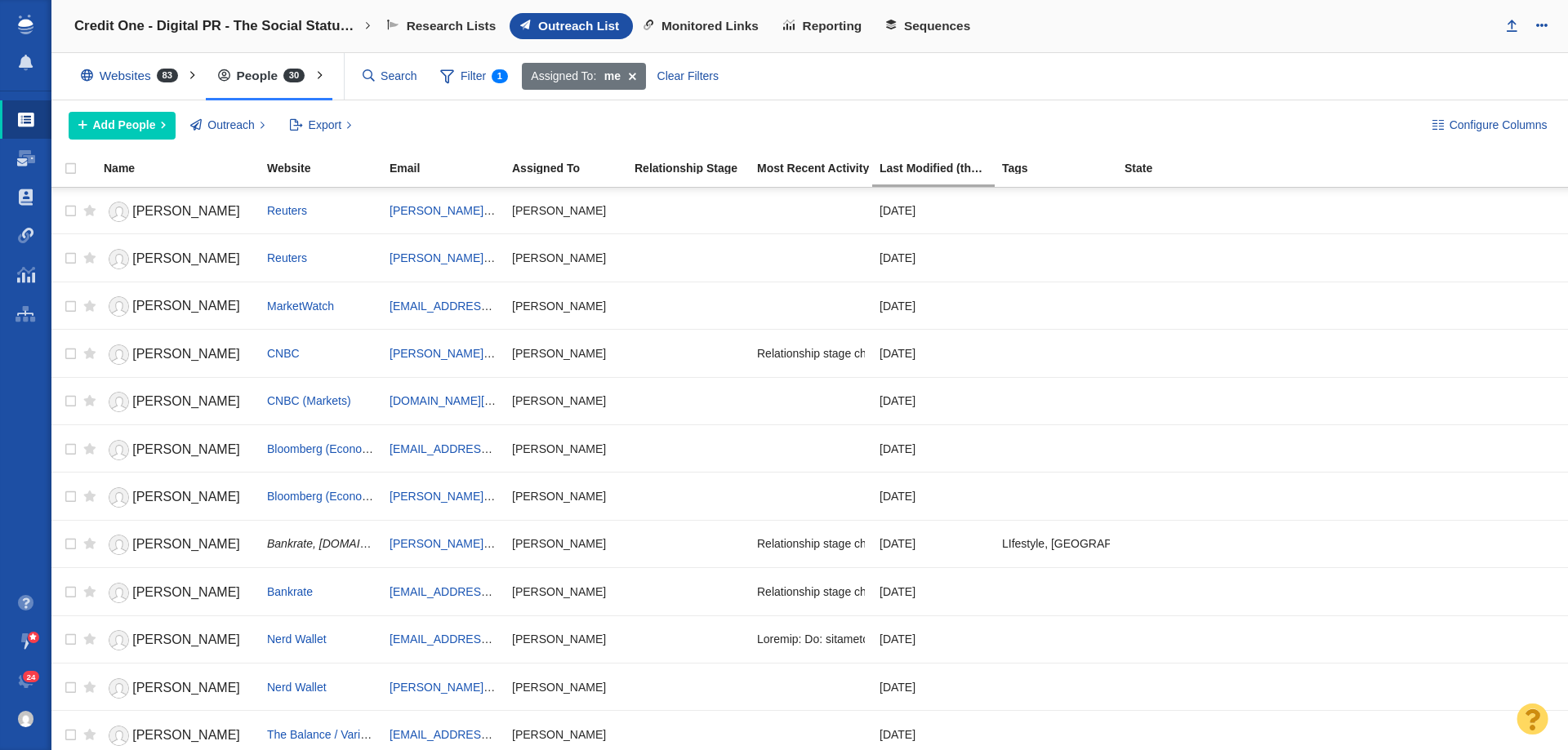
scroll to position [867, 0]
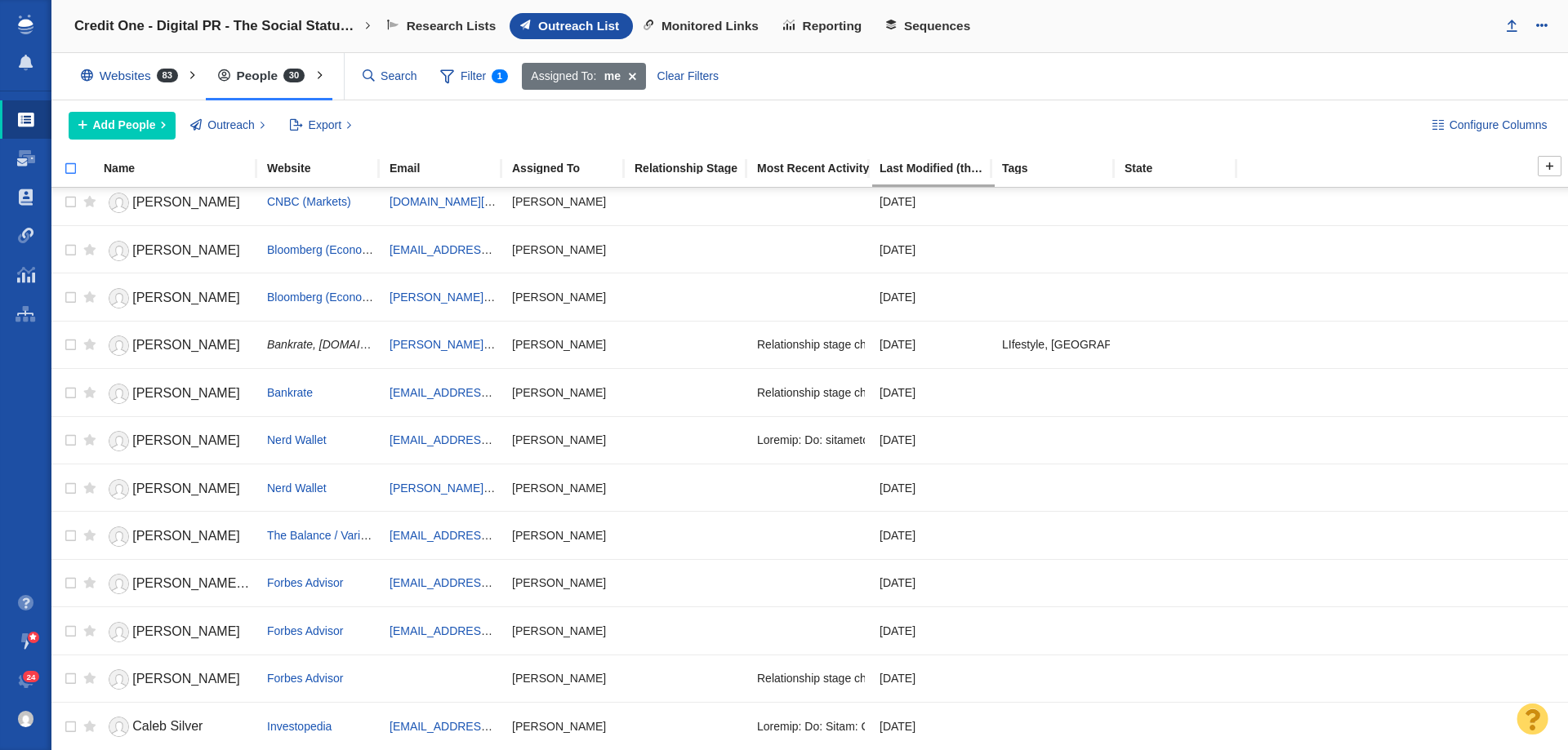
click at [69, 170] on input "checkbox" at bounding box center [63, 177] width 25 height 35
checkbox input "true"
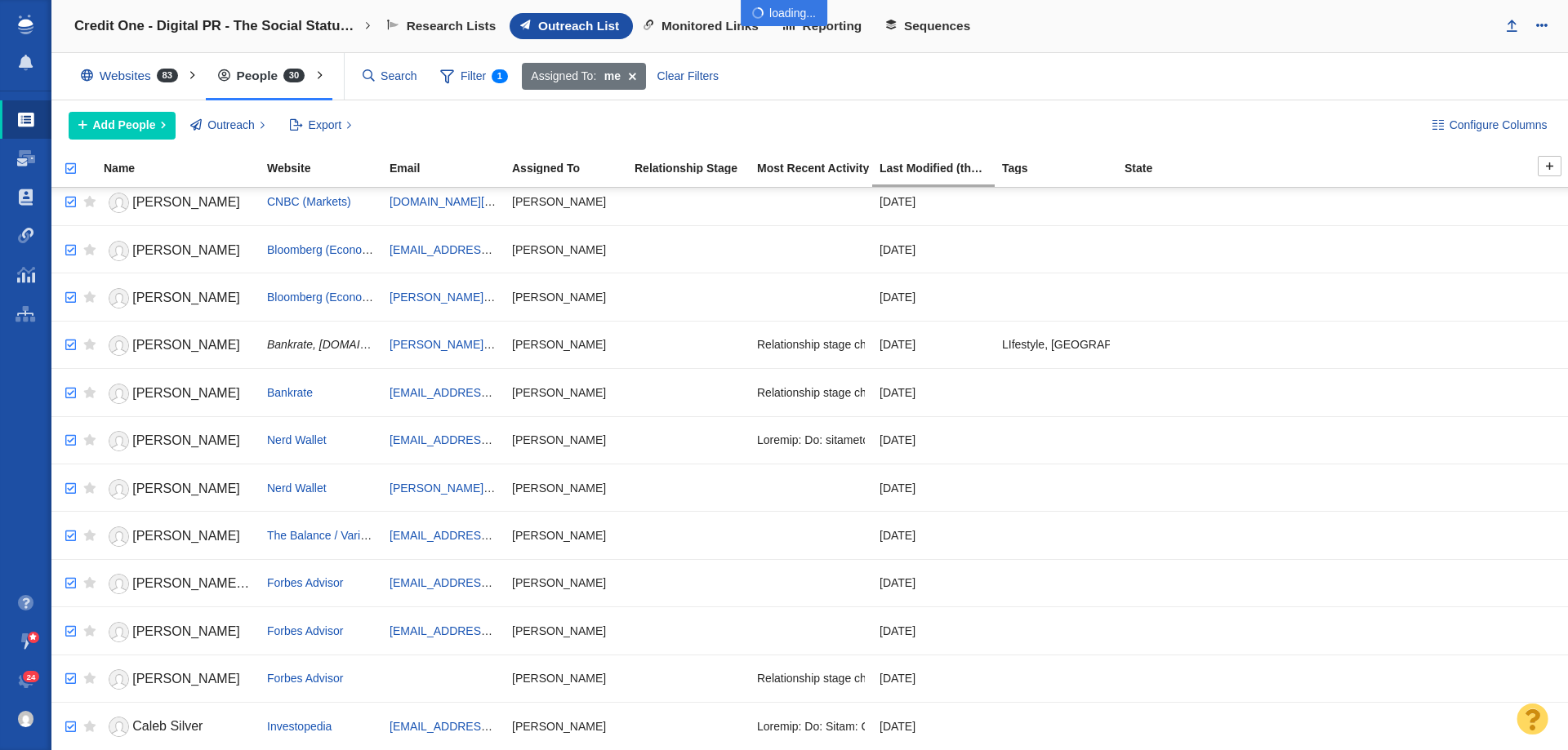
checkbox input "true"
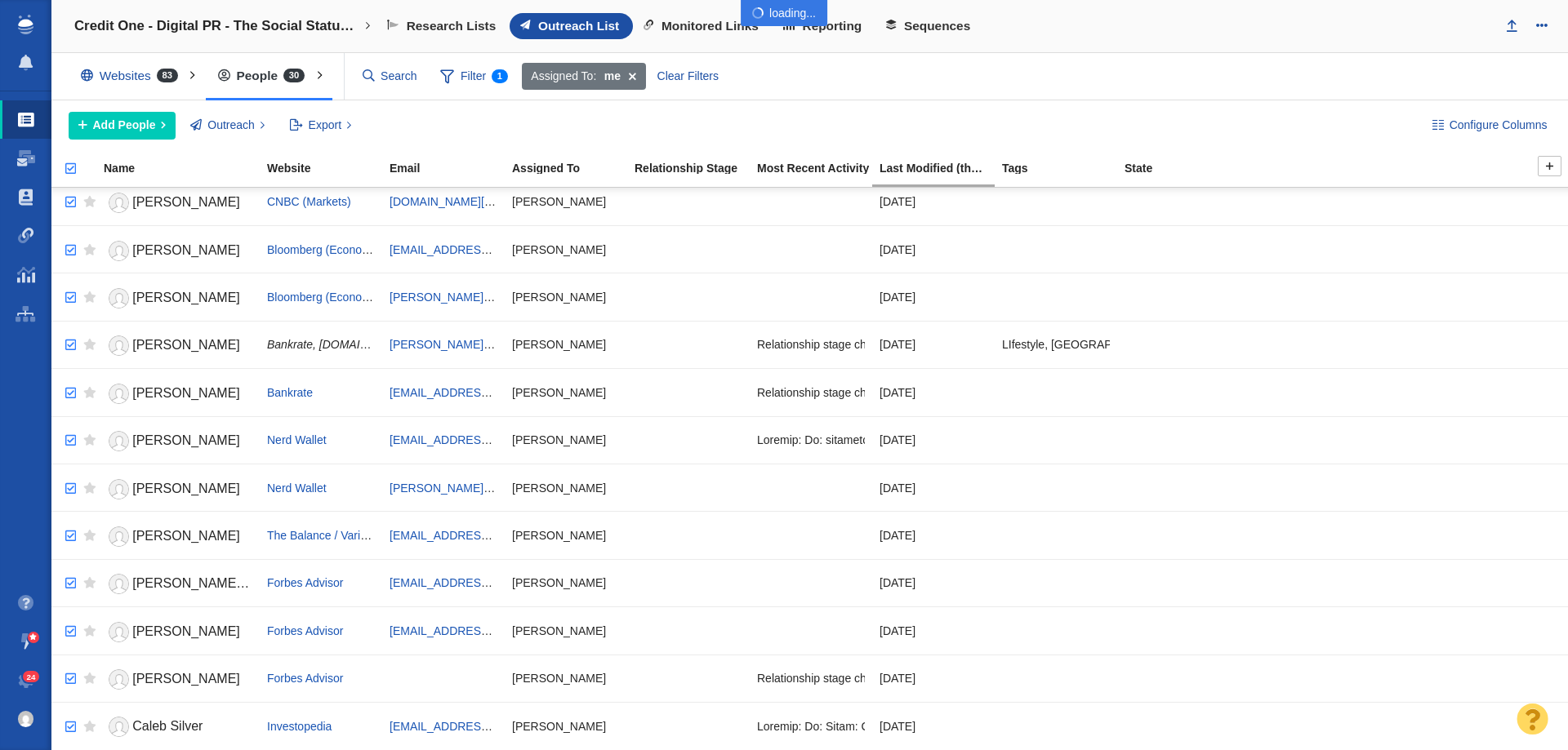
checkbox input "true"
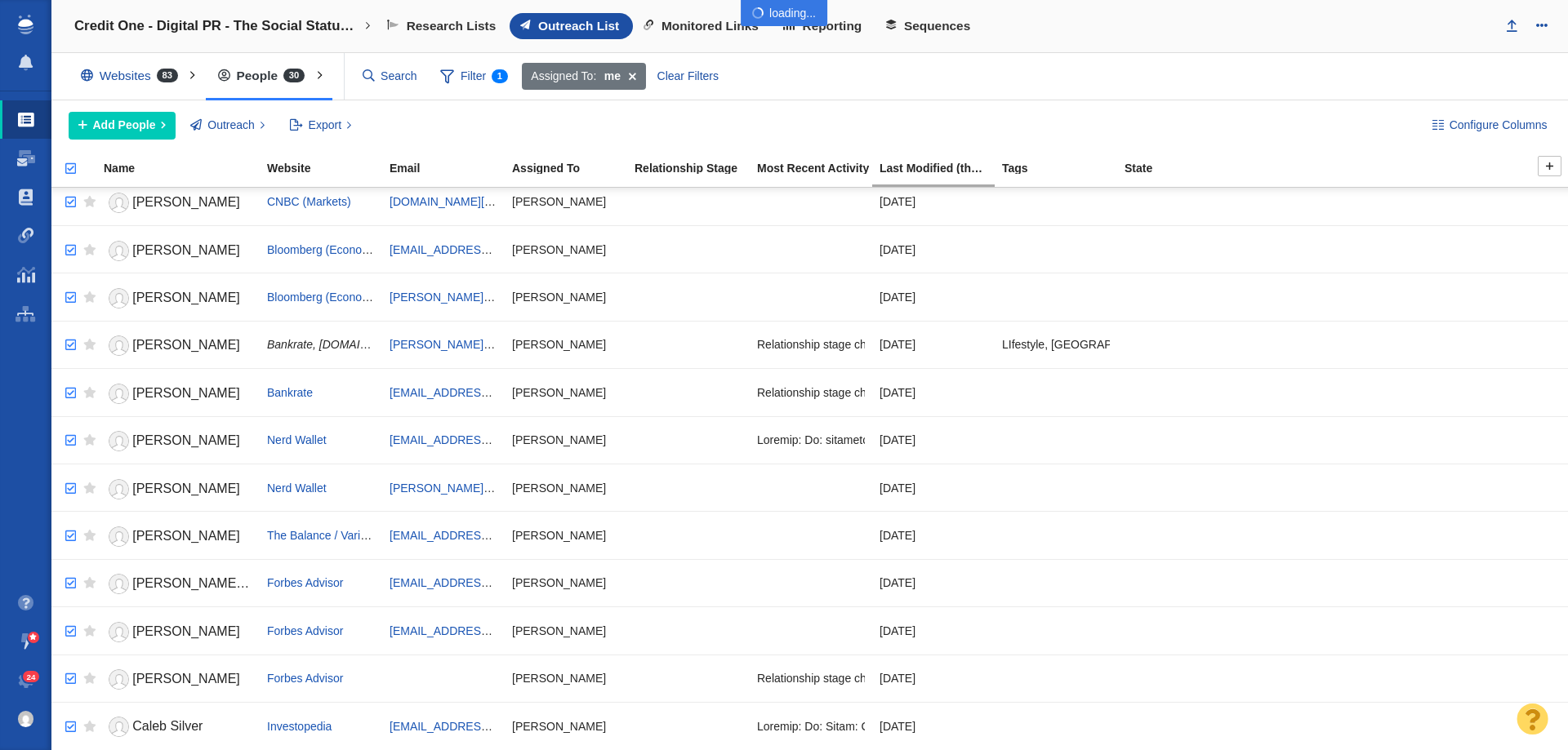
checkbox input "true"
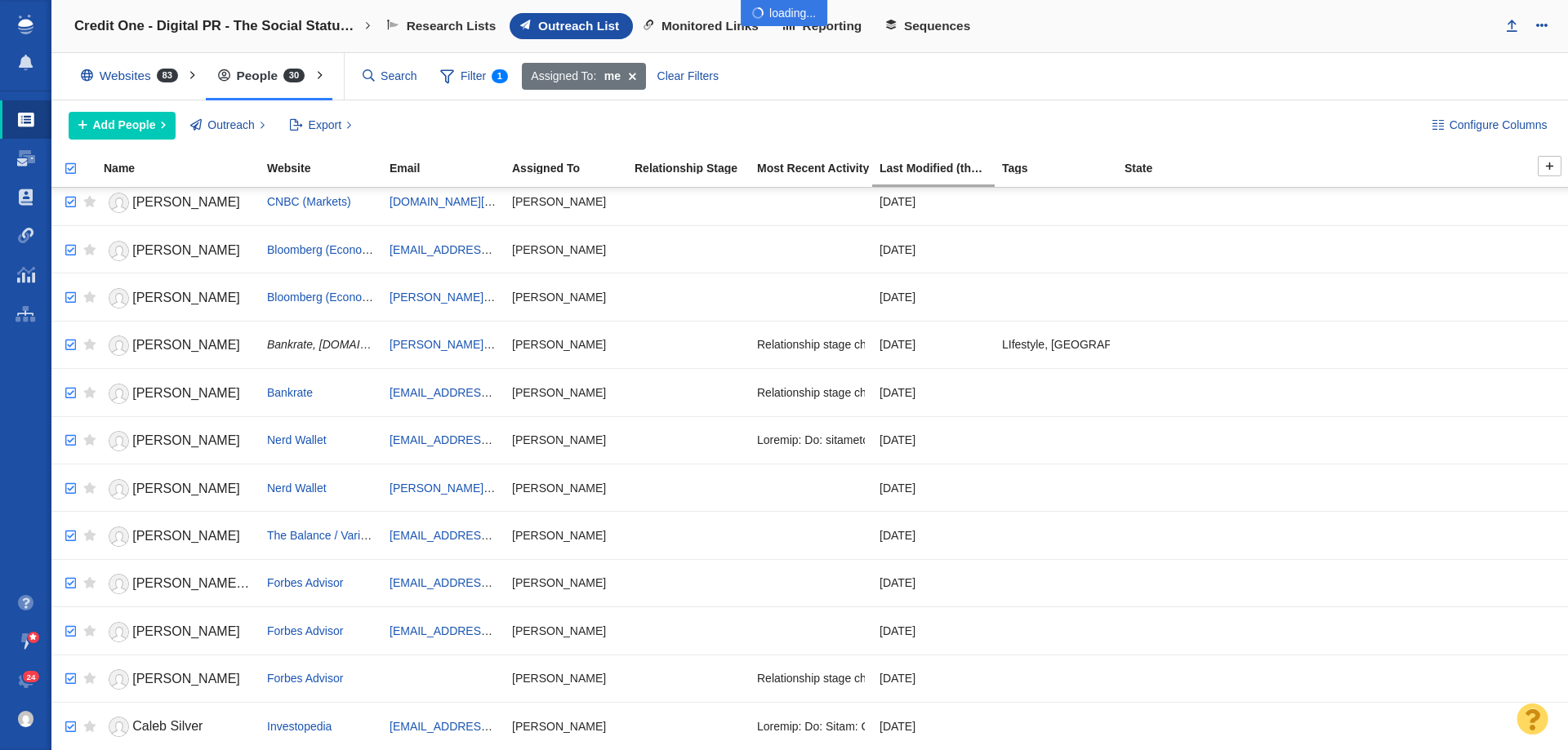
checkbox input "true"
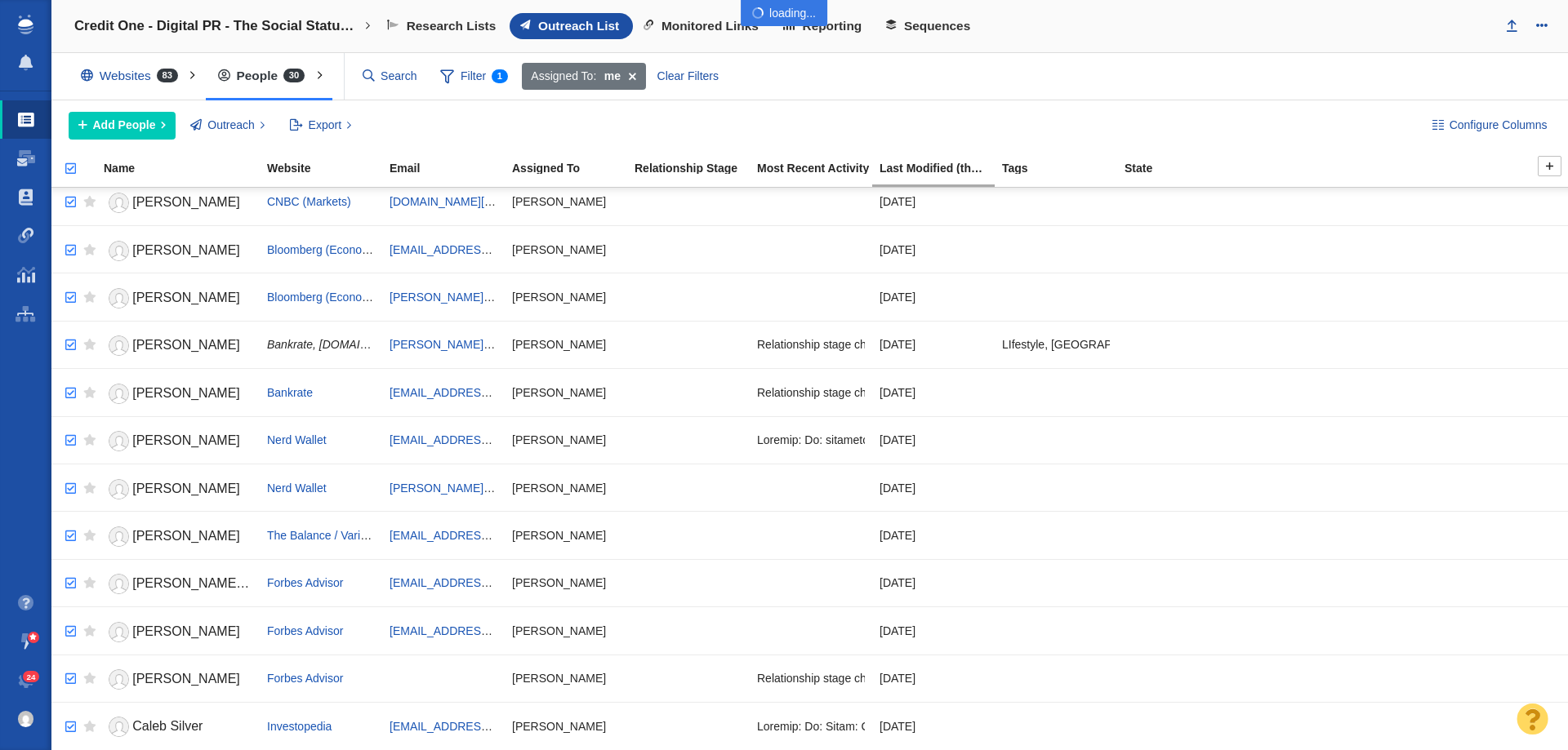
checkbox input "true"
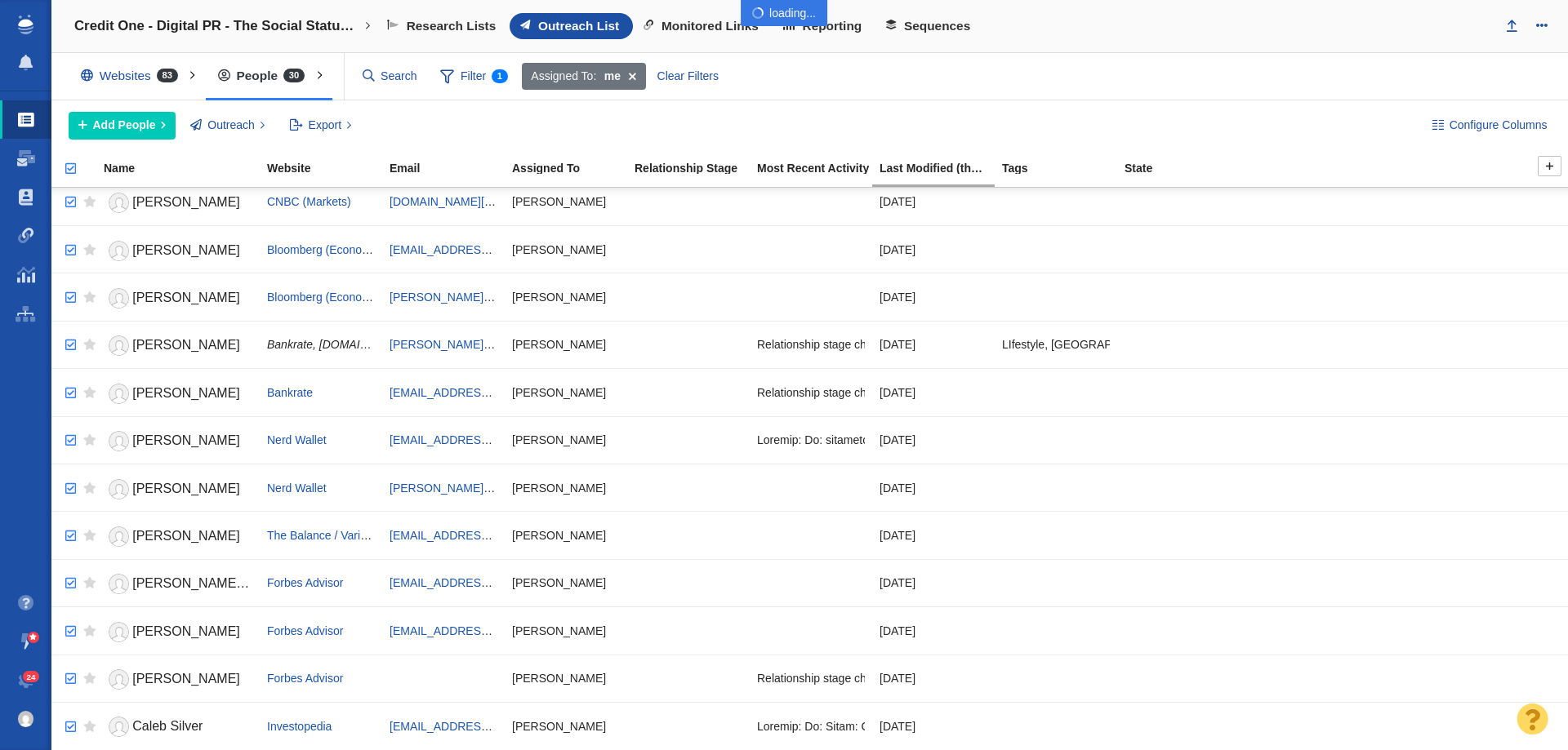
checkbox input "true"
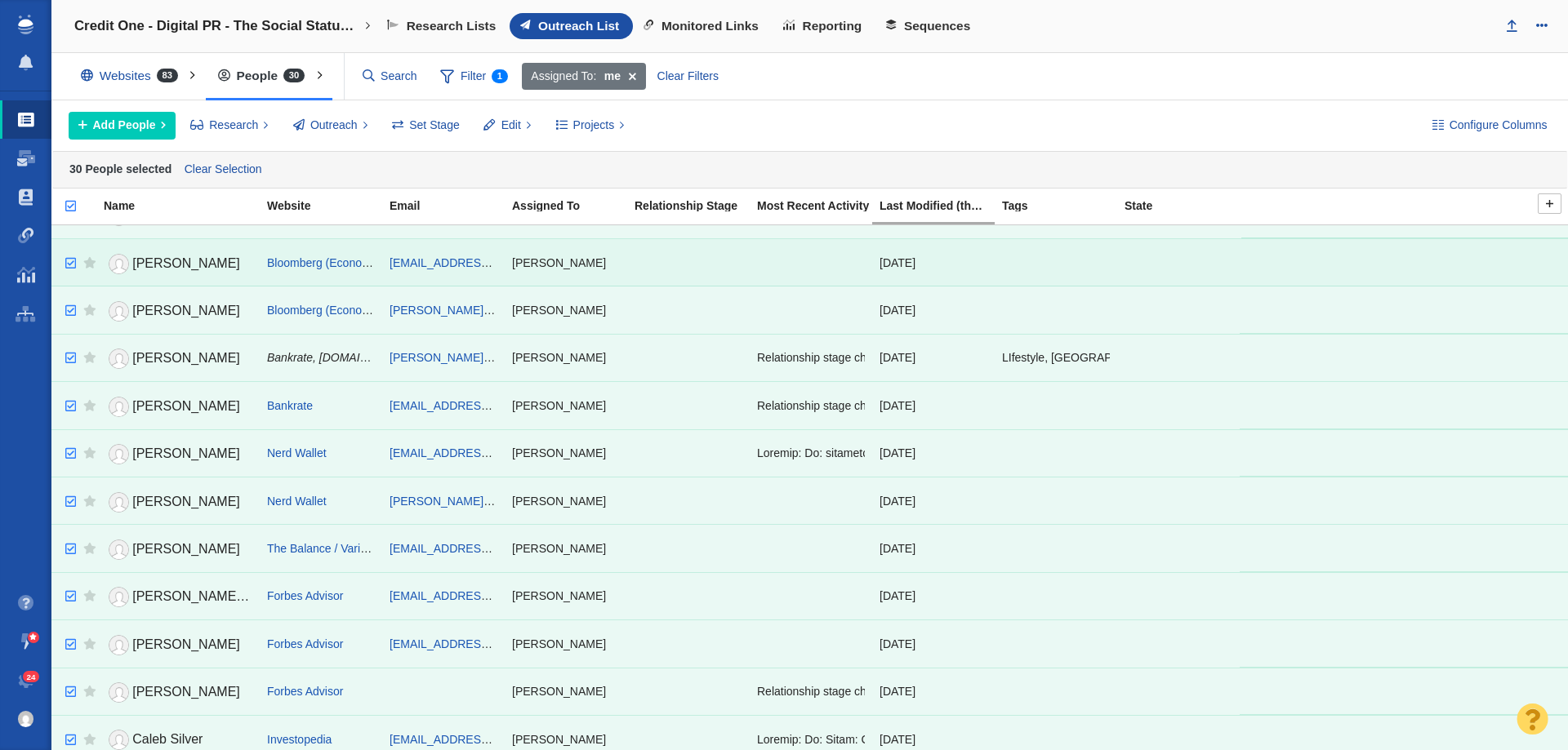
scroll to position [905, 0]
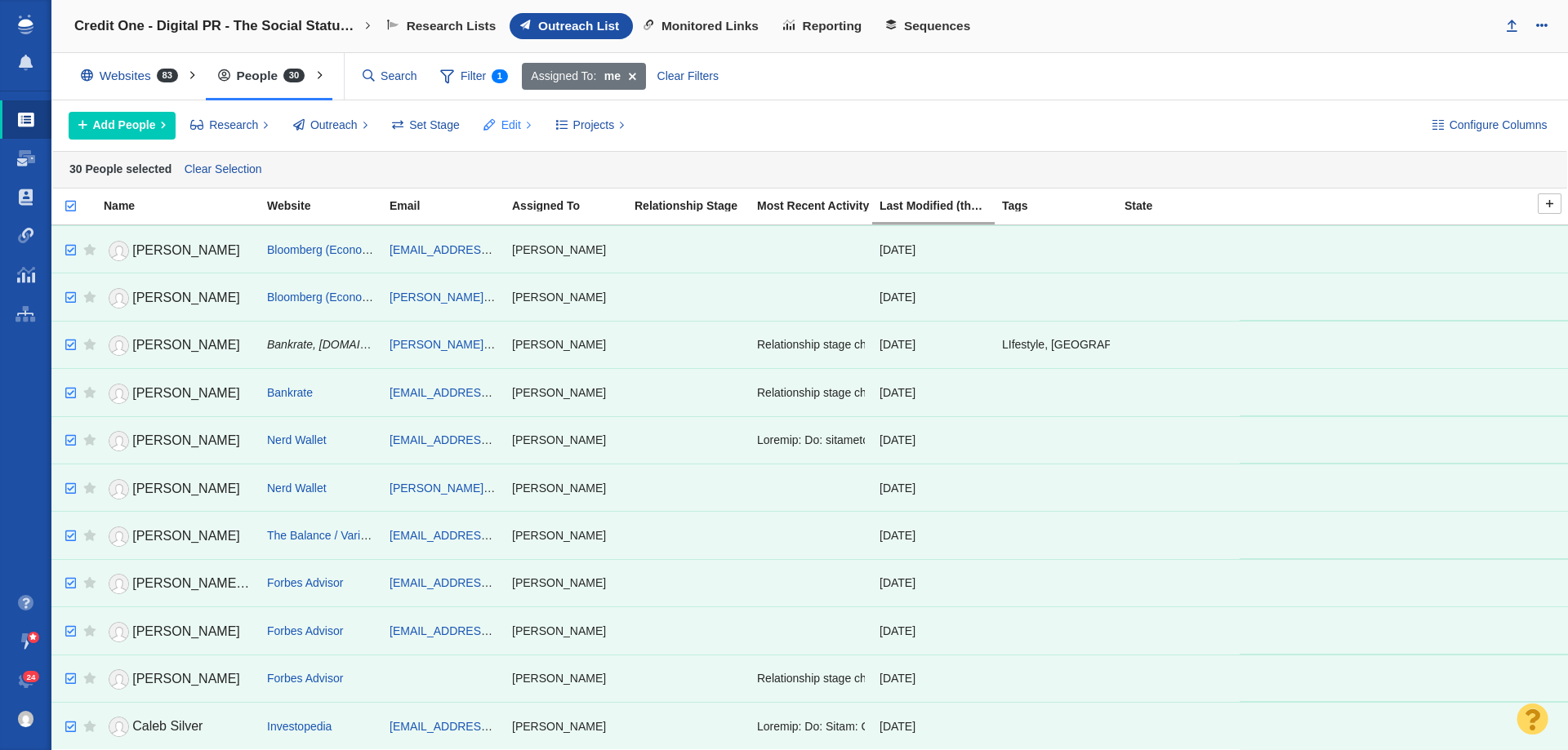
click at [521, 117] on button "Edit" at bounding box center [507, 125] width 66 height 28
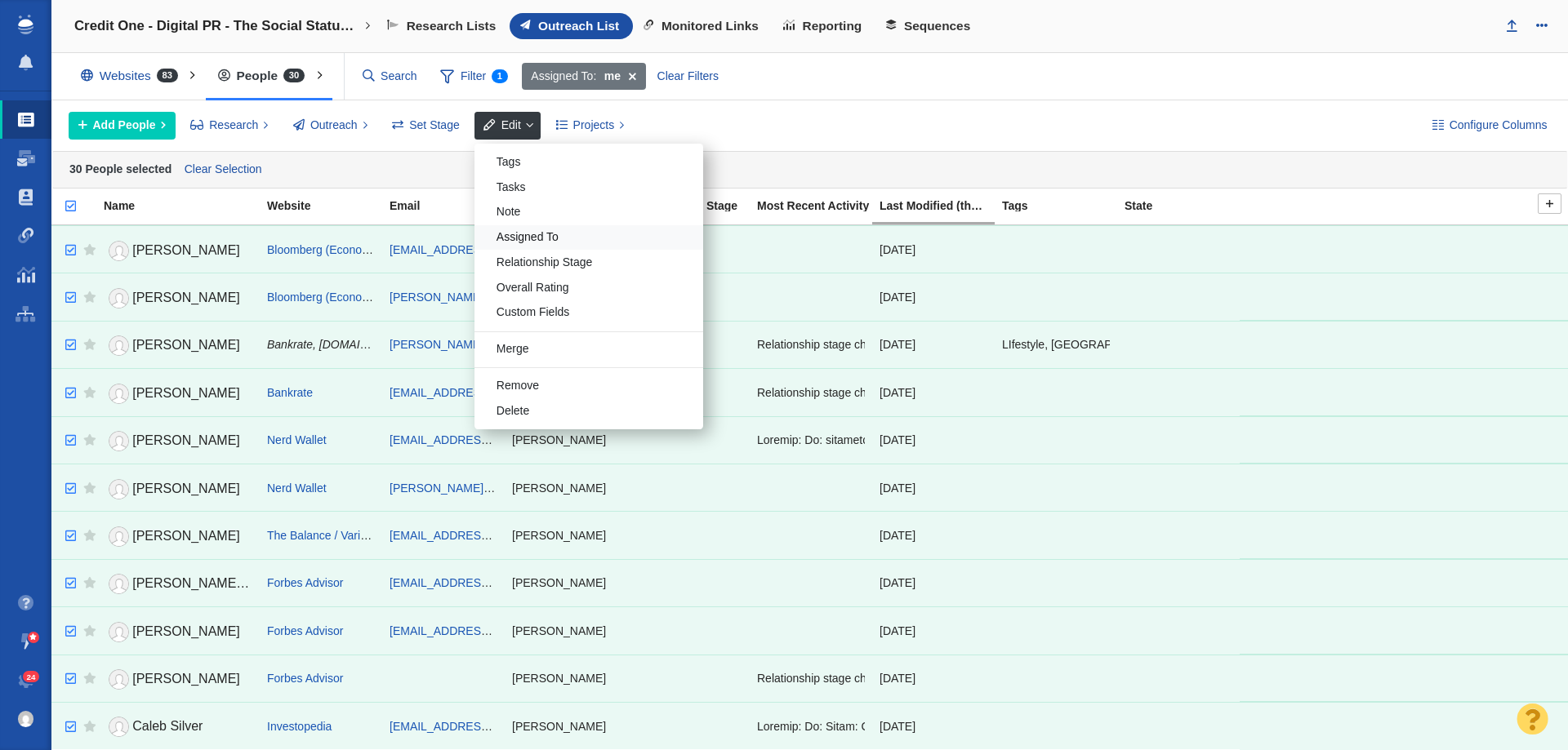
click at [531, 236] on div "Assigned To" at bounding box center [589, 239] width 229 height 26
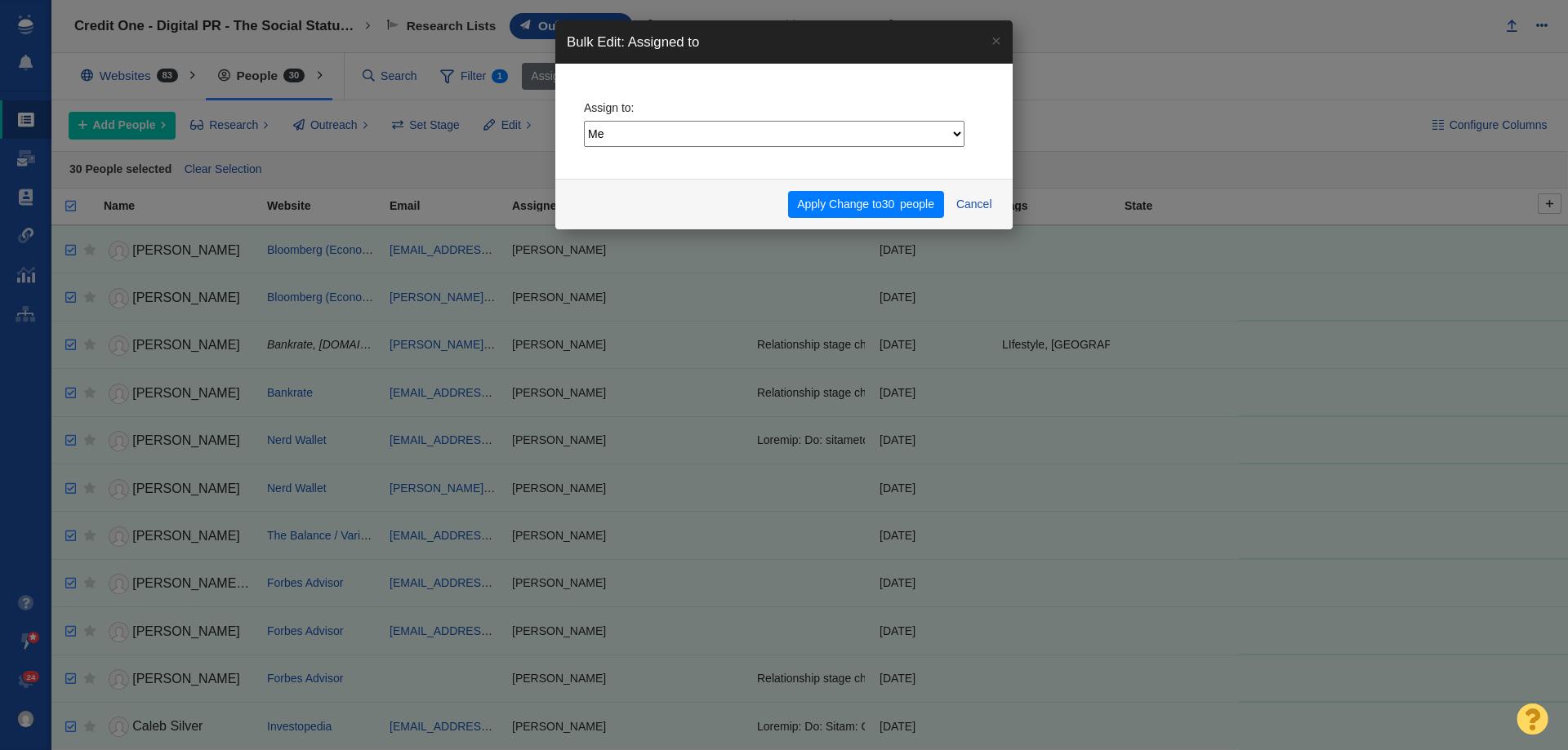
click at [781, 129] on select "Me Admin Account Dylan Carlson Jesse Vernuccio Jim Miller Katelynn Ward Nick Ka…" at bounding box center [774, 134] width 381 height 27
select select "8"
click at [584, 121] on select "Me Admin Account Dylan Carlson Jesse Vernuccio Jim Miller Katelynn Ward Nick Ka…" at bounding box center [774, 134] width 381 height 27
click at [831, 206] on button "Apply Change to 30 people" at bounding box center [866, 205] width 156 height 28
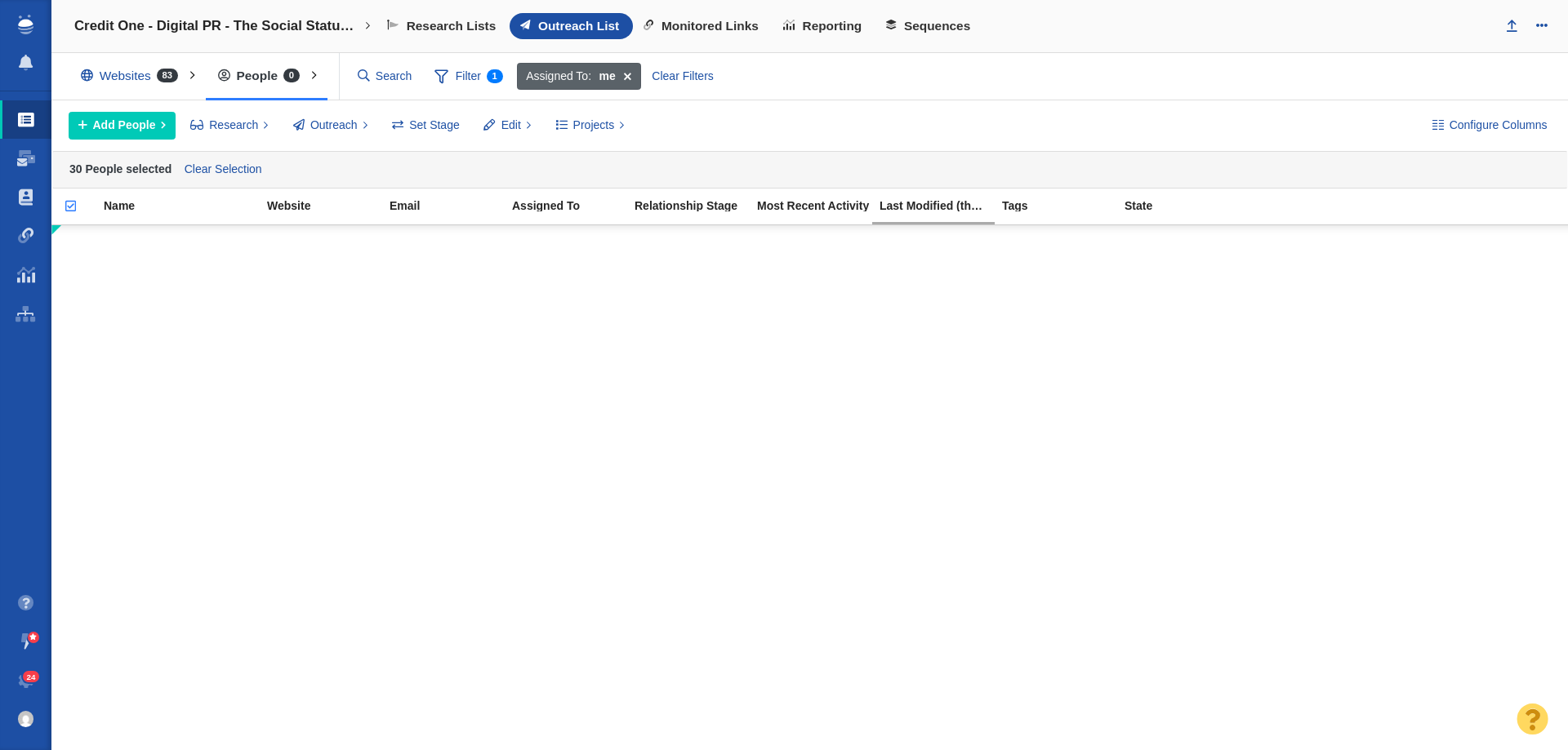
click at [627, 76] on span at bounding box center [628, 77] width 26 height 28
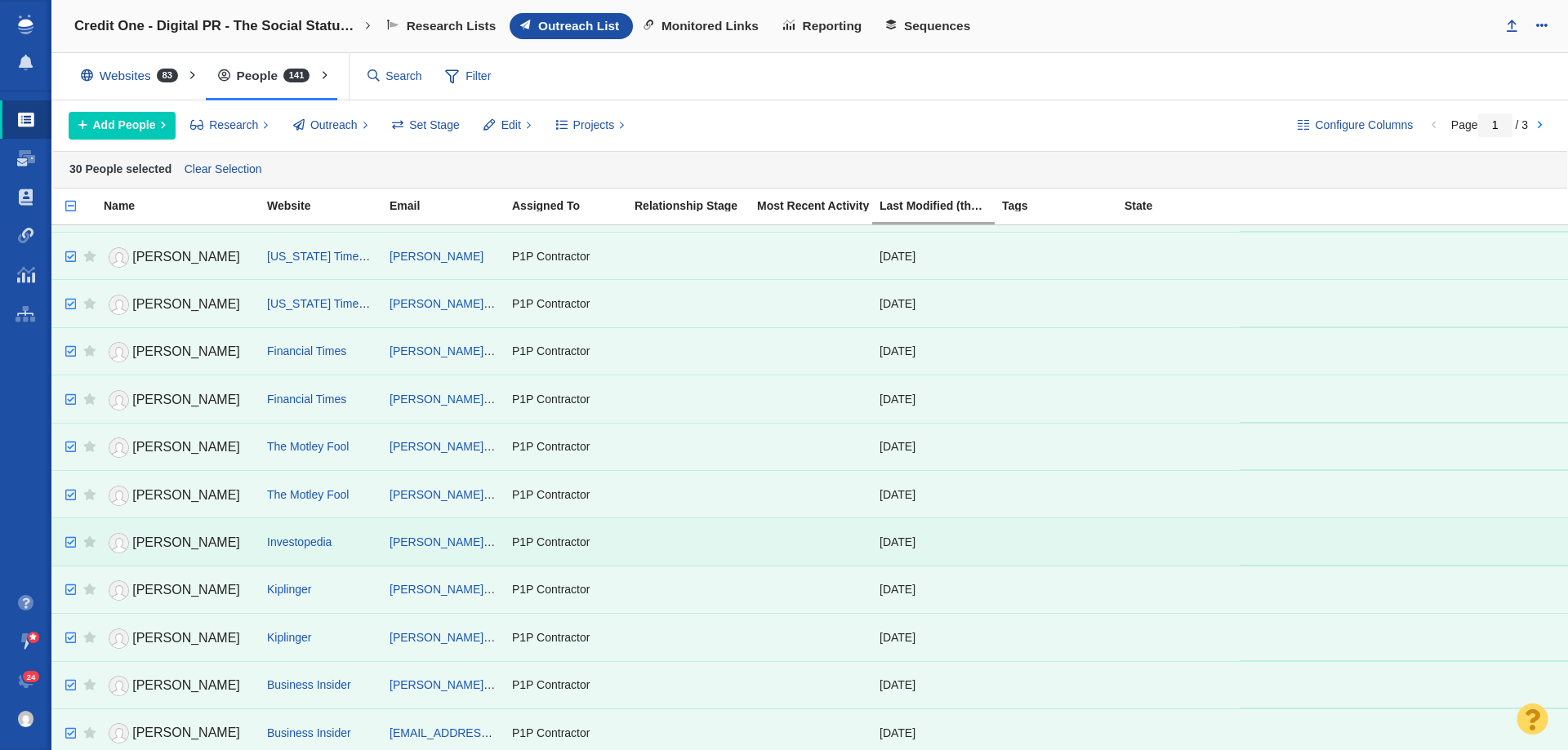
scroll to position [653, 0]
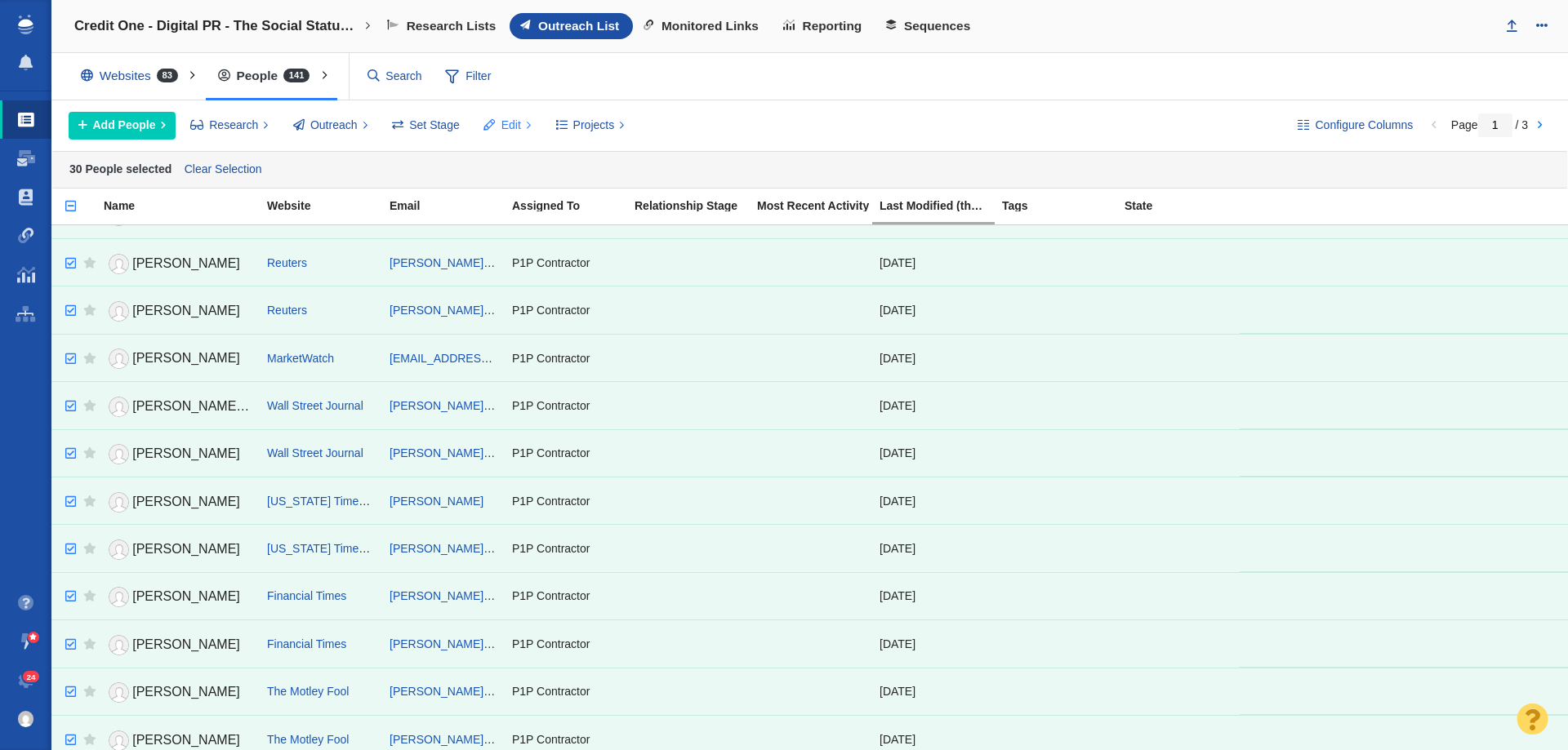
click at [516, 127] on span "Edit" at bounding box center [512, 124] width 20 height 17
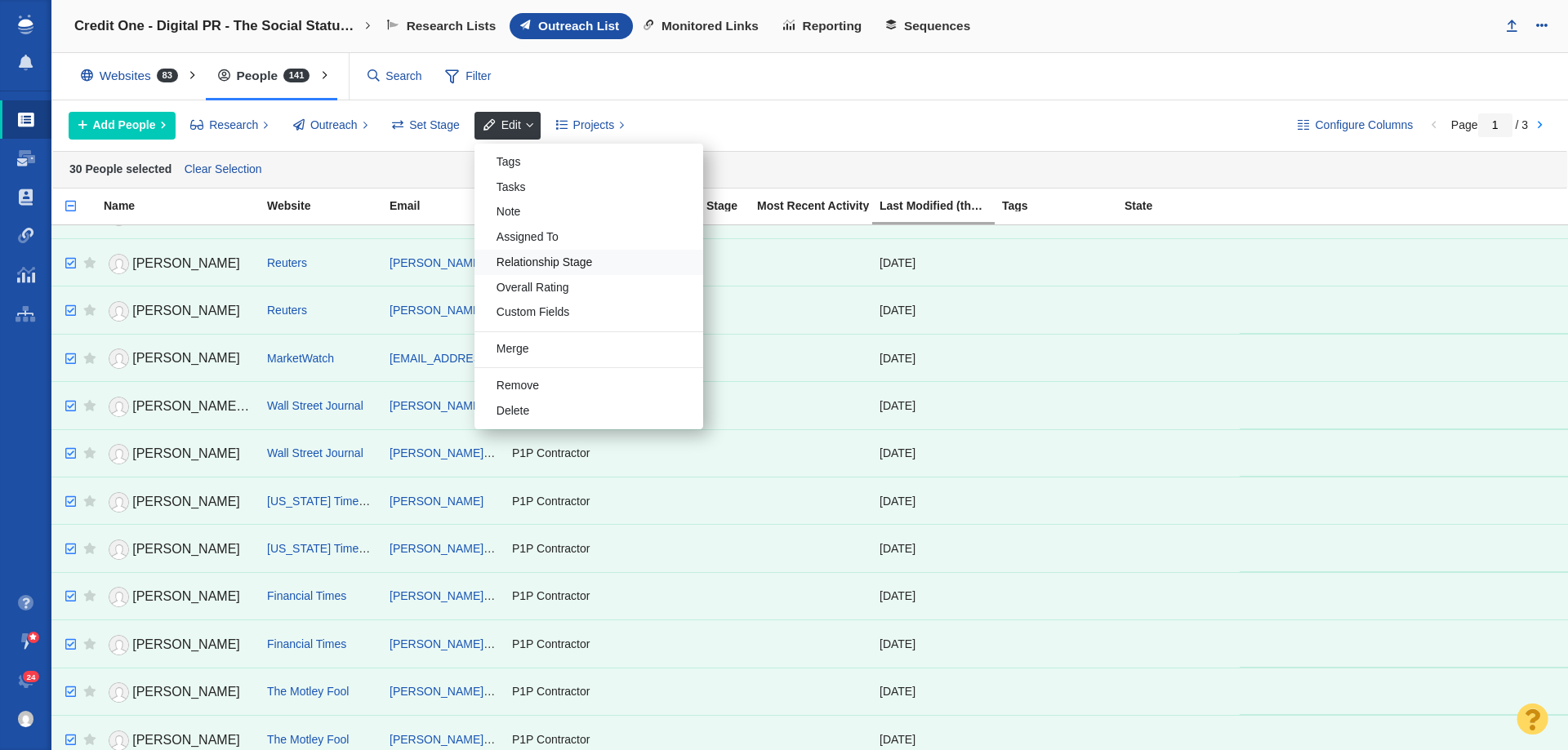
click at [551, 269] on div "Relationship Stage" at bounding box center [589, 262] width 229 height 26
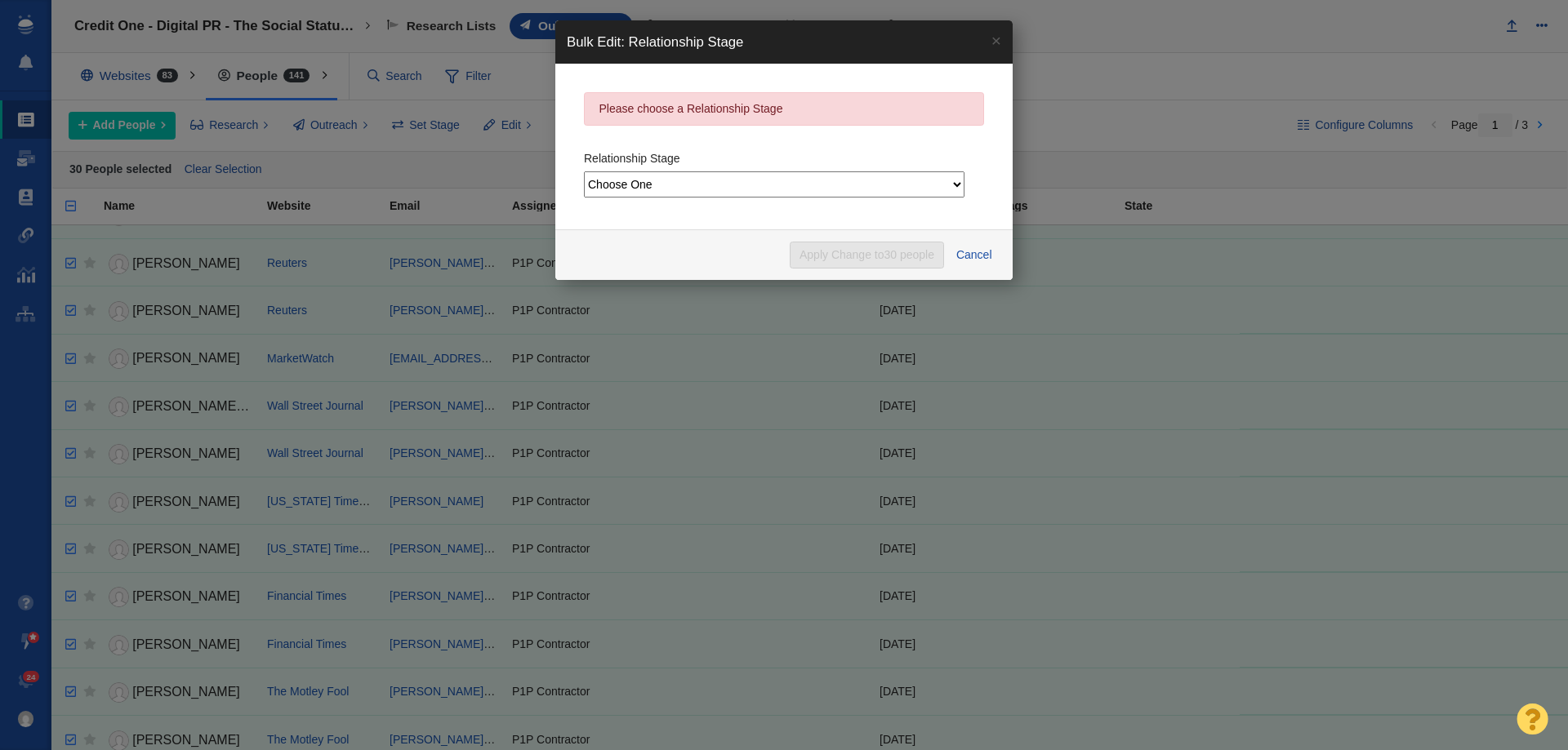
click at [654, 180] on select "Choose One Not Started Scheduled Attempting To Reach Paused Bounce Send Failure…" at bounding box center [774, 184] width 381 height 27
select select "2"
click at [584, 171] on select "Choose One Not Started Scheduled Attempting To Reach Paused Bounce Send Failure…" at bounding box center [774, 184] width 381 height 27
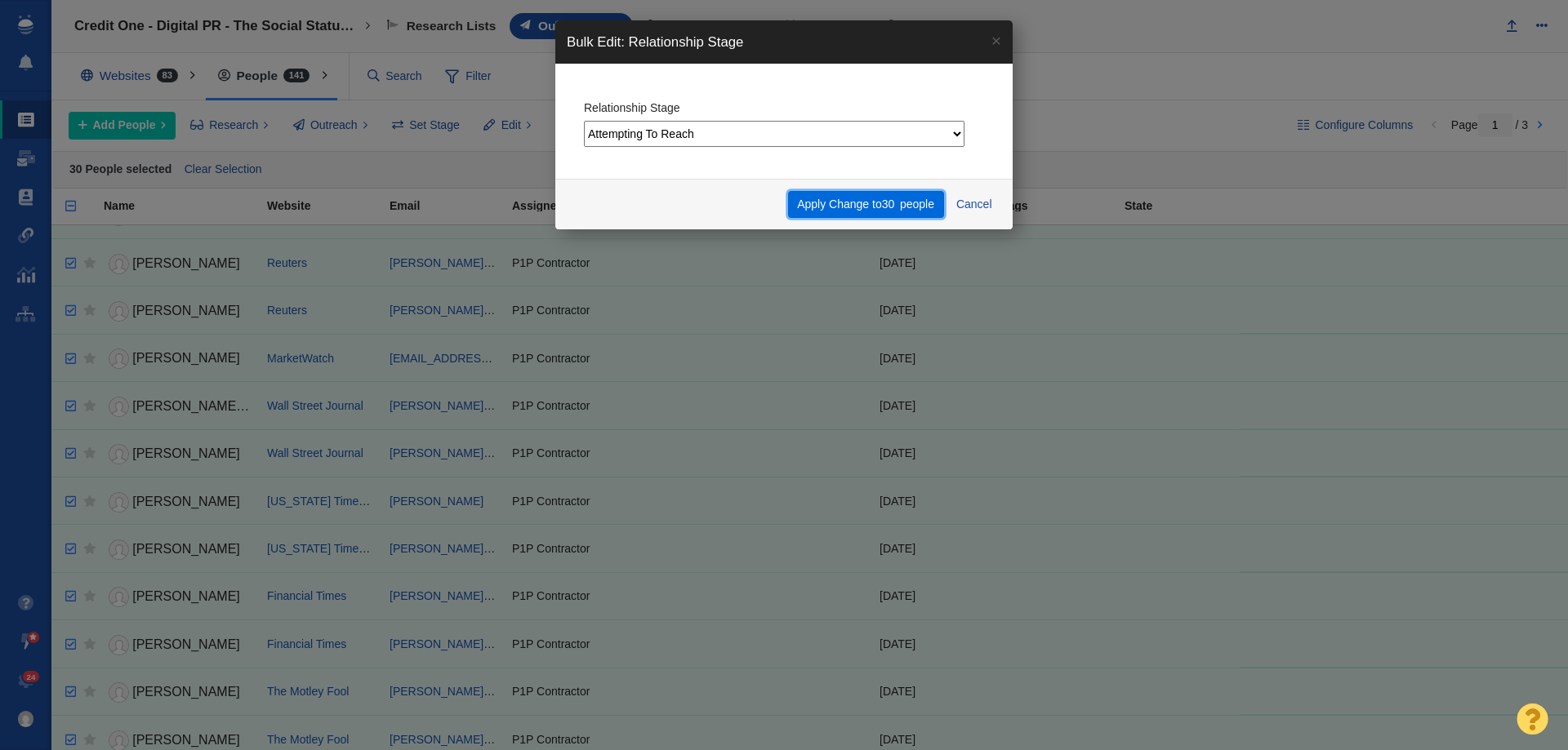
click at [887, 205] on span "30" at bounding box center [889, 203] width 13 height 13
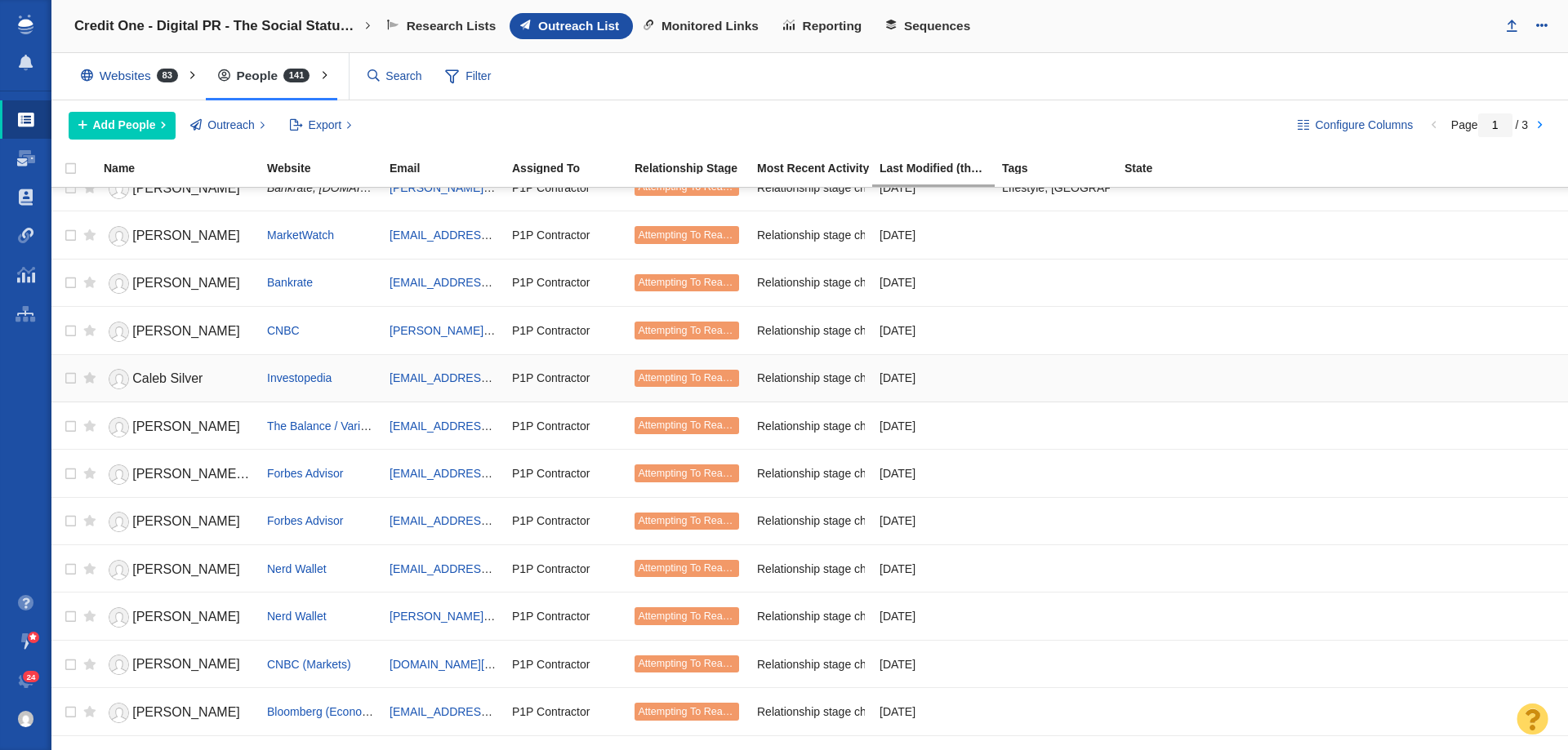
scroll to position [0, 0]
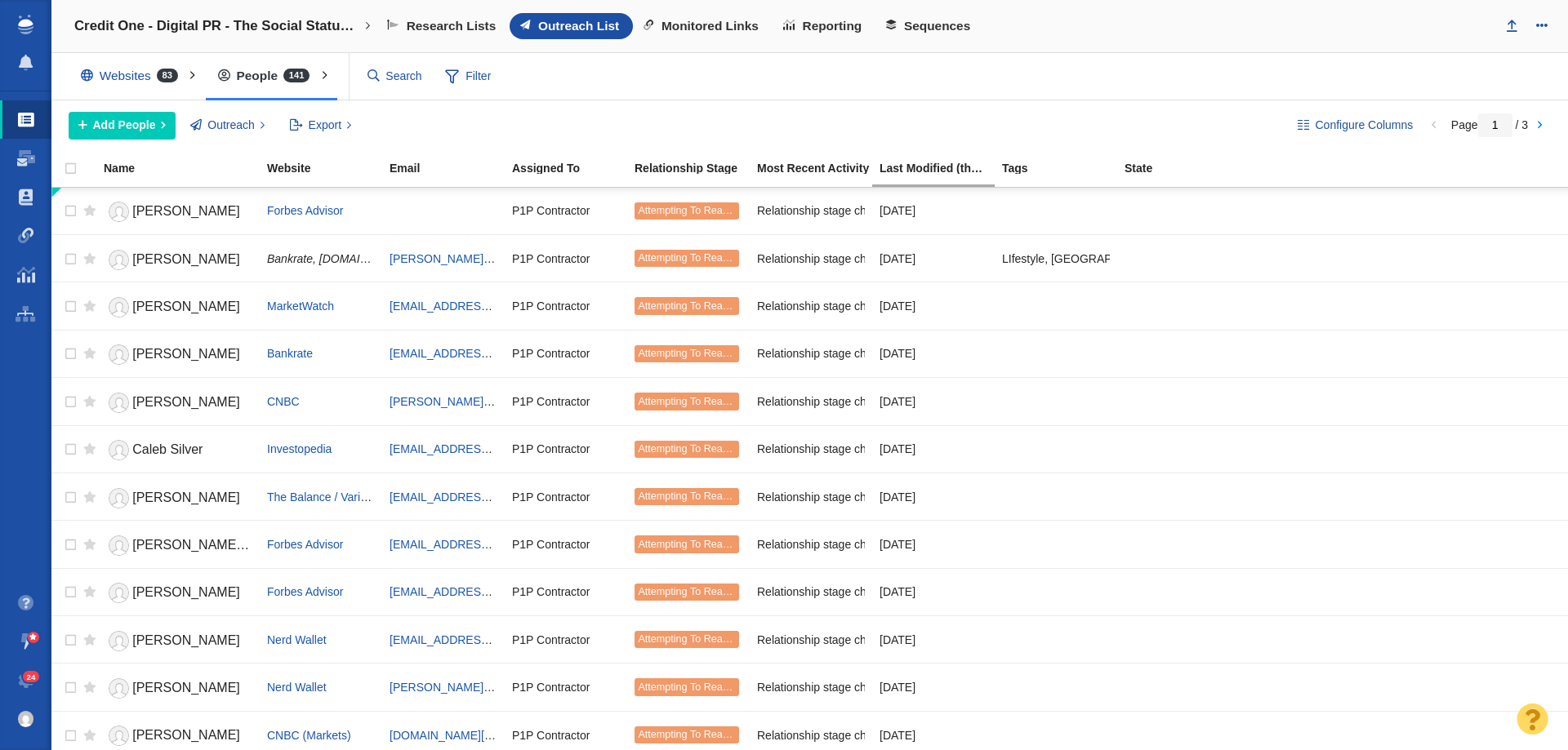
click at [139, 68] on div "Websites 83" at bounding box center [133, 76] width 129 height 37
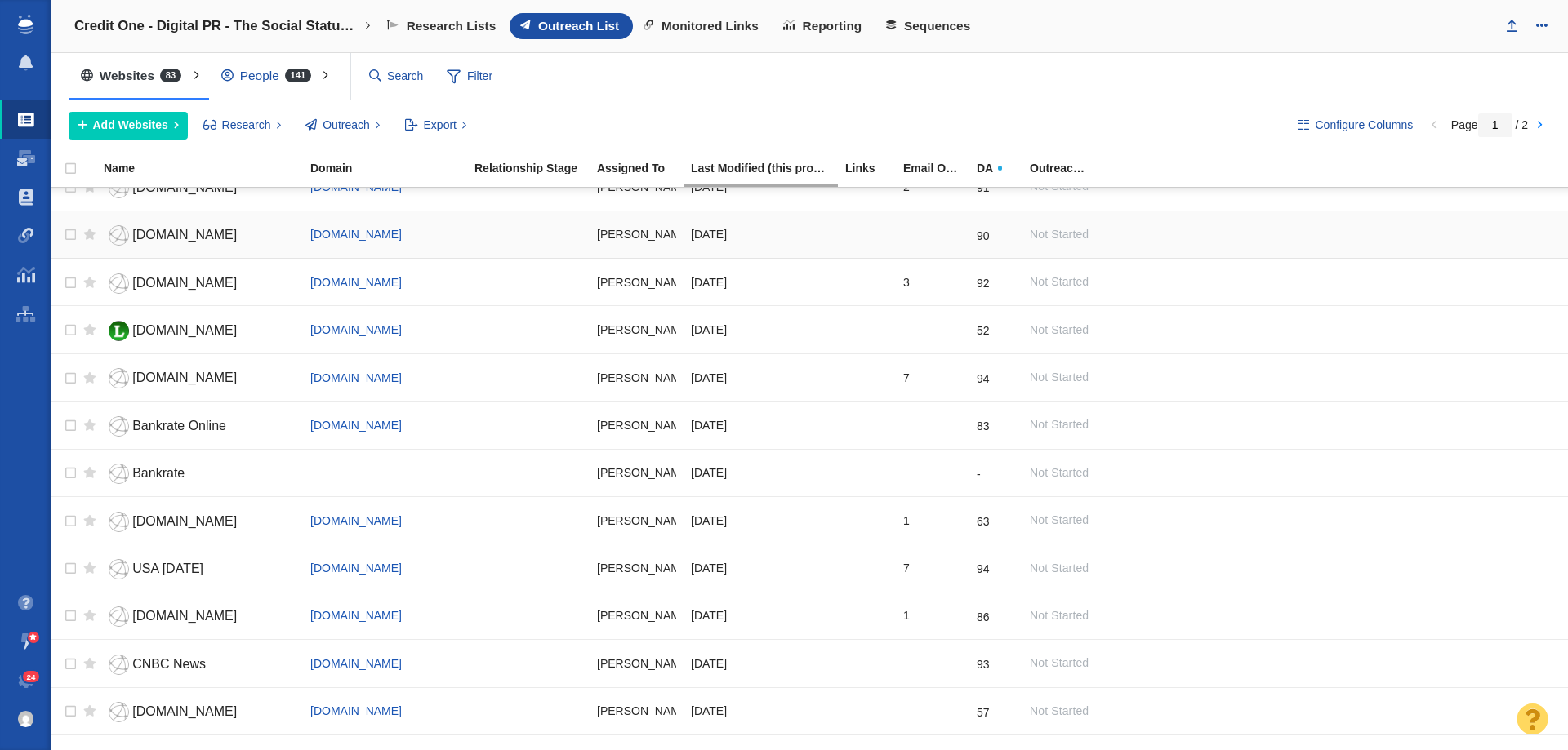
scroll to position [1714, 0]
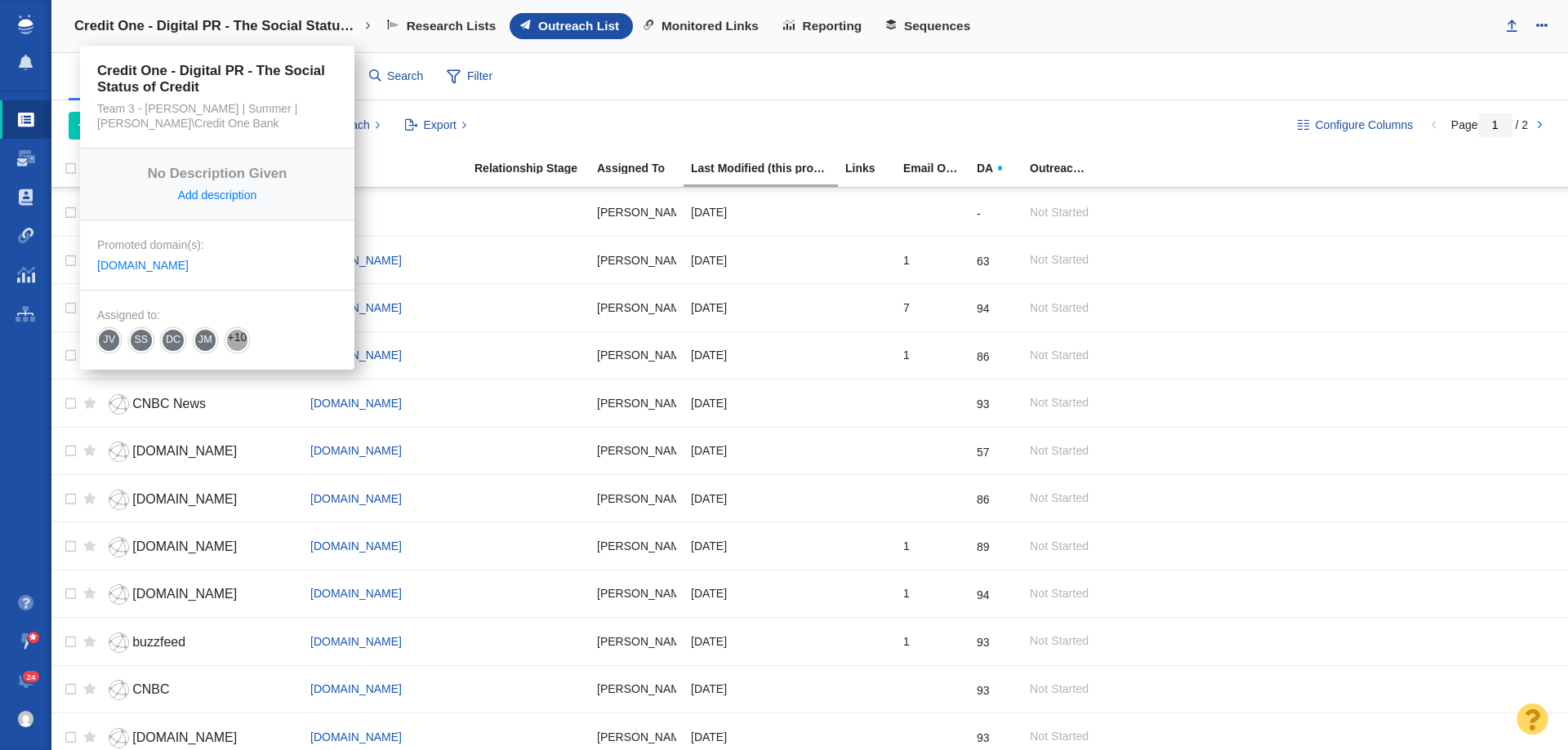
click at [202, 16] on link "Credit One - Digital PR - The Social Status of Credit" at bounding box center [223, 27] width 320 height 39
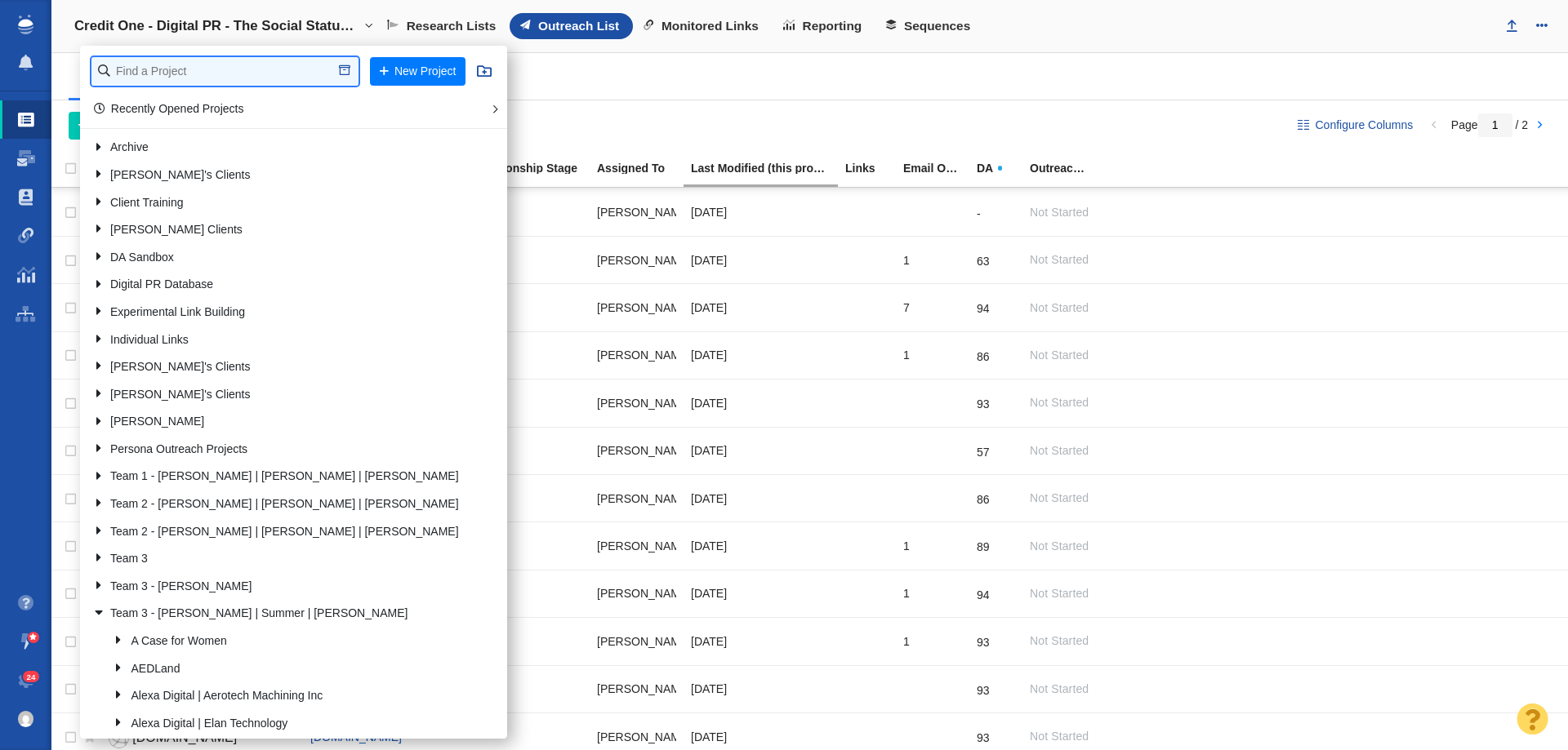
click at [189, 71] on input "text" at bounding box center [225, 71] width 267 height 29
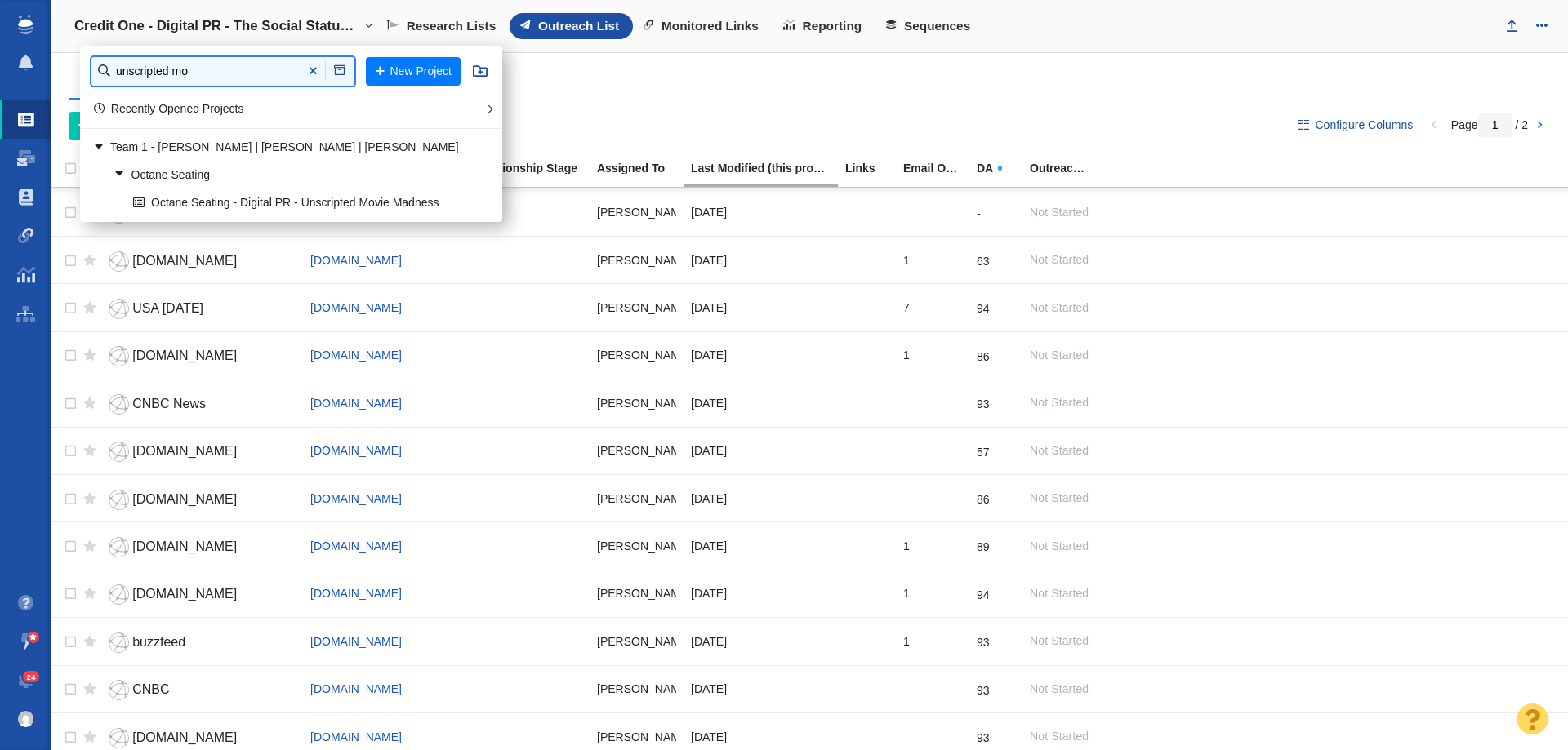
type input "unscripted mo"
click at [330, 204] on link "Octane Seating - Digital PR - Unscripted Movie Madness" at bounding box center [299, 203] width 340 height 26
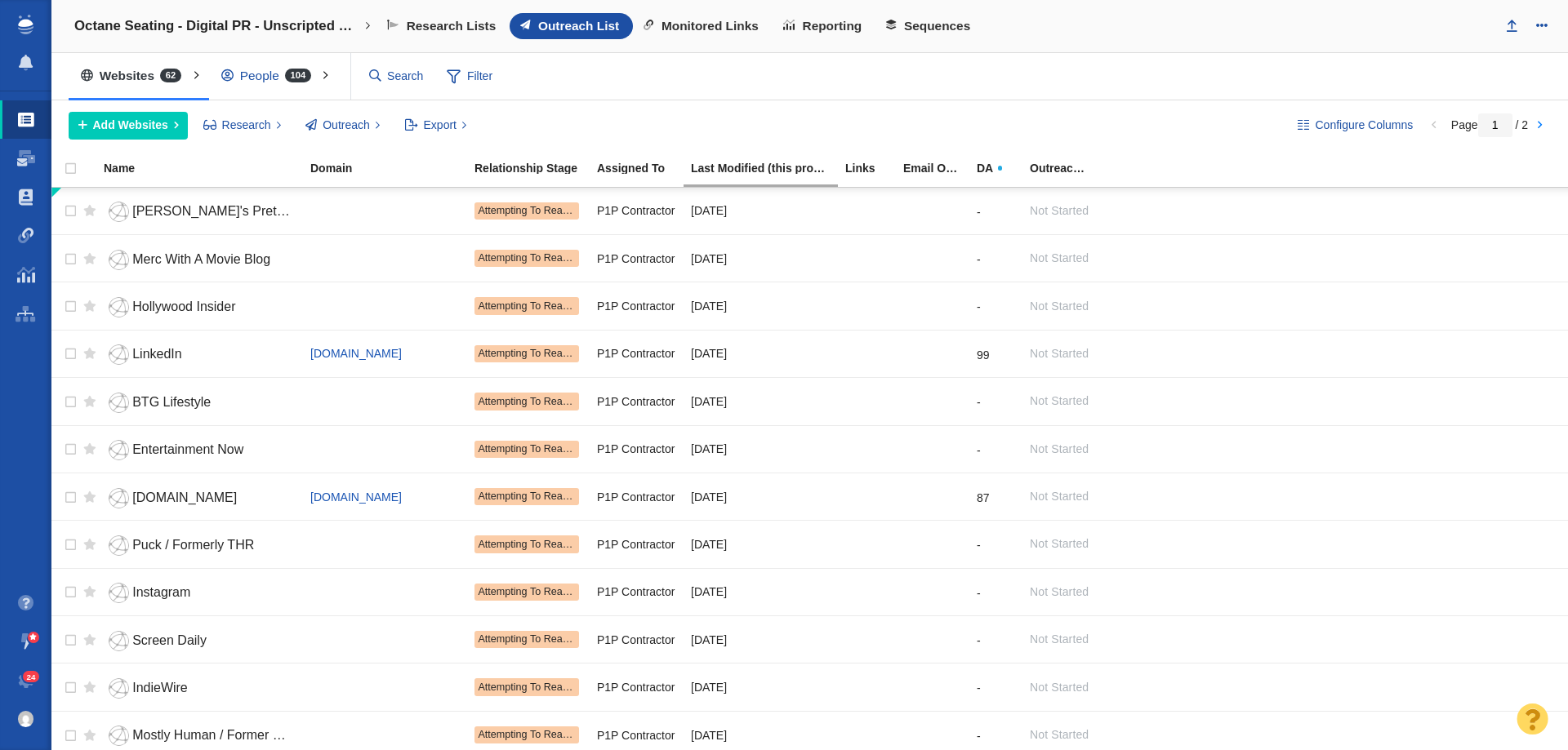
click at [278, 75] on div "People 104" at bounding box center [269, 76] width 121 height 37
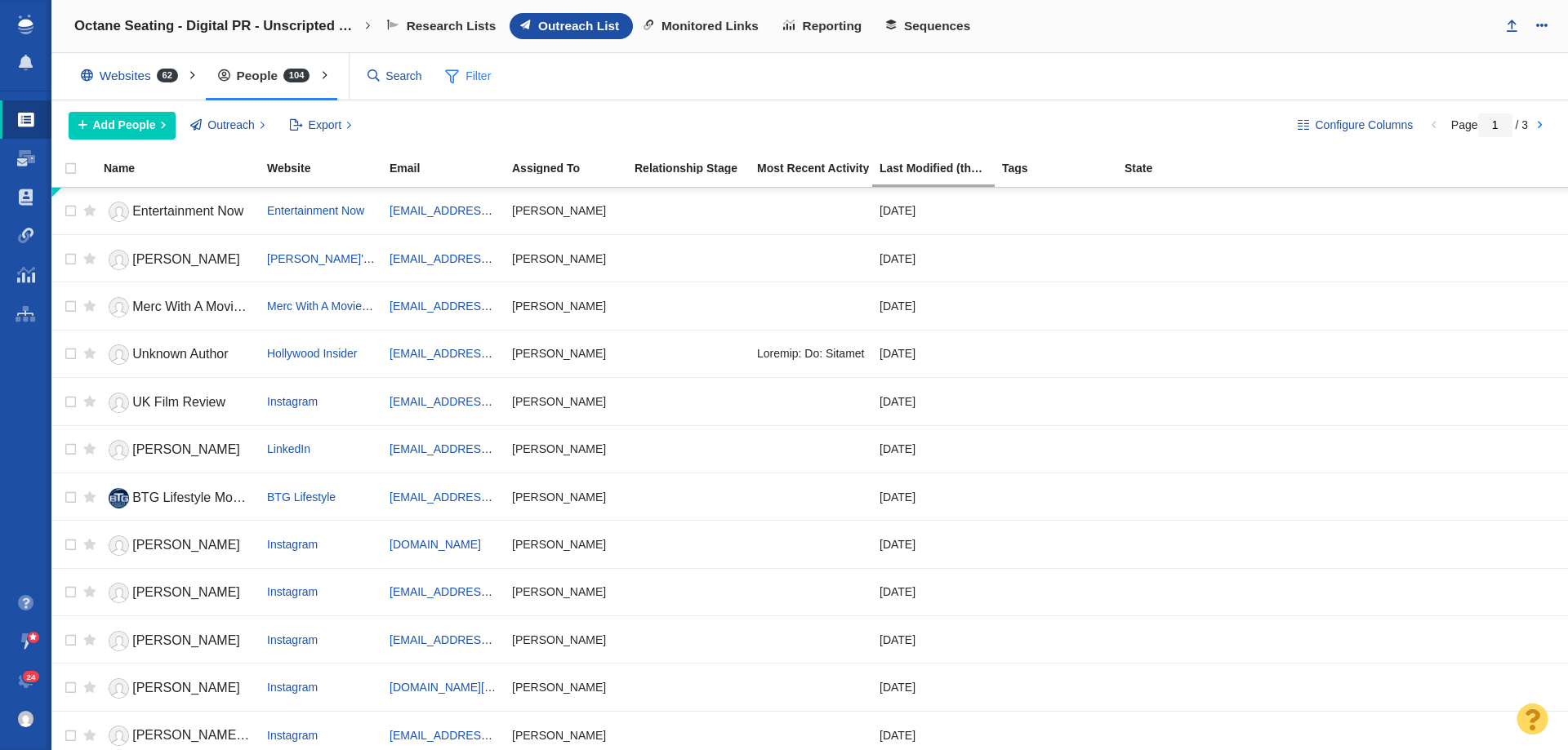
click at [457, 74] on span at bounding box center [452, 76] width 14 height 21
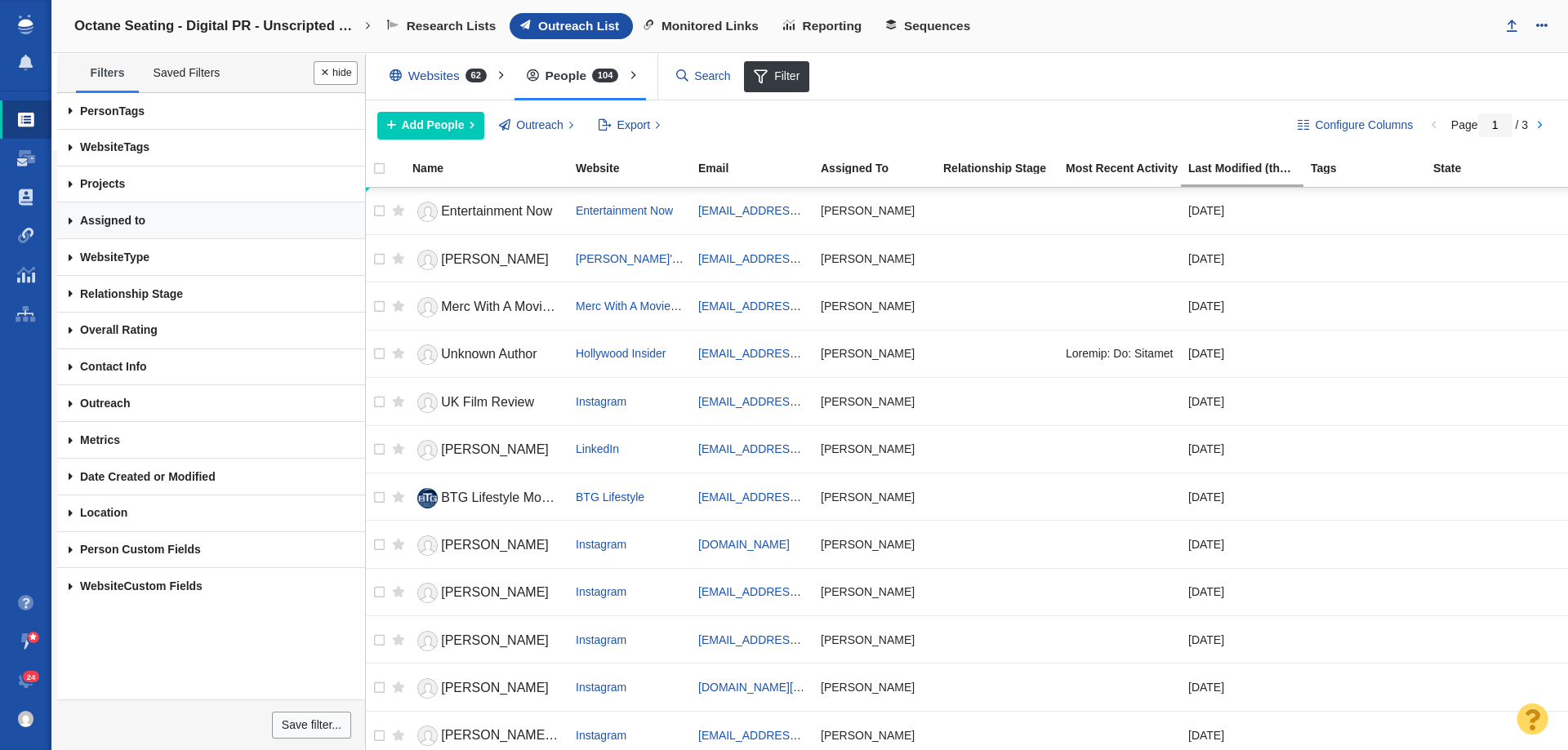
click at [136, 222] on link "Assigned to" at bounding box center [211, 220] width 308 height 36
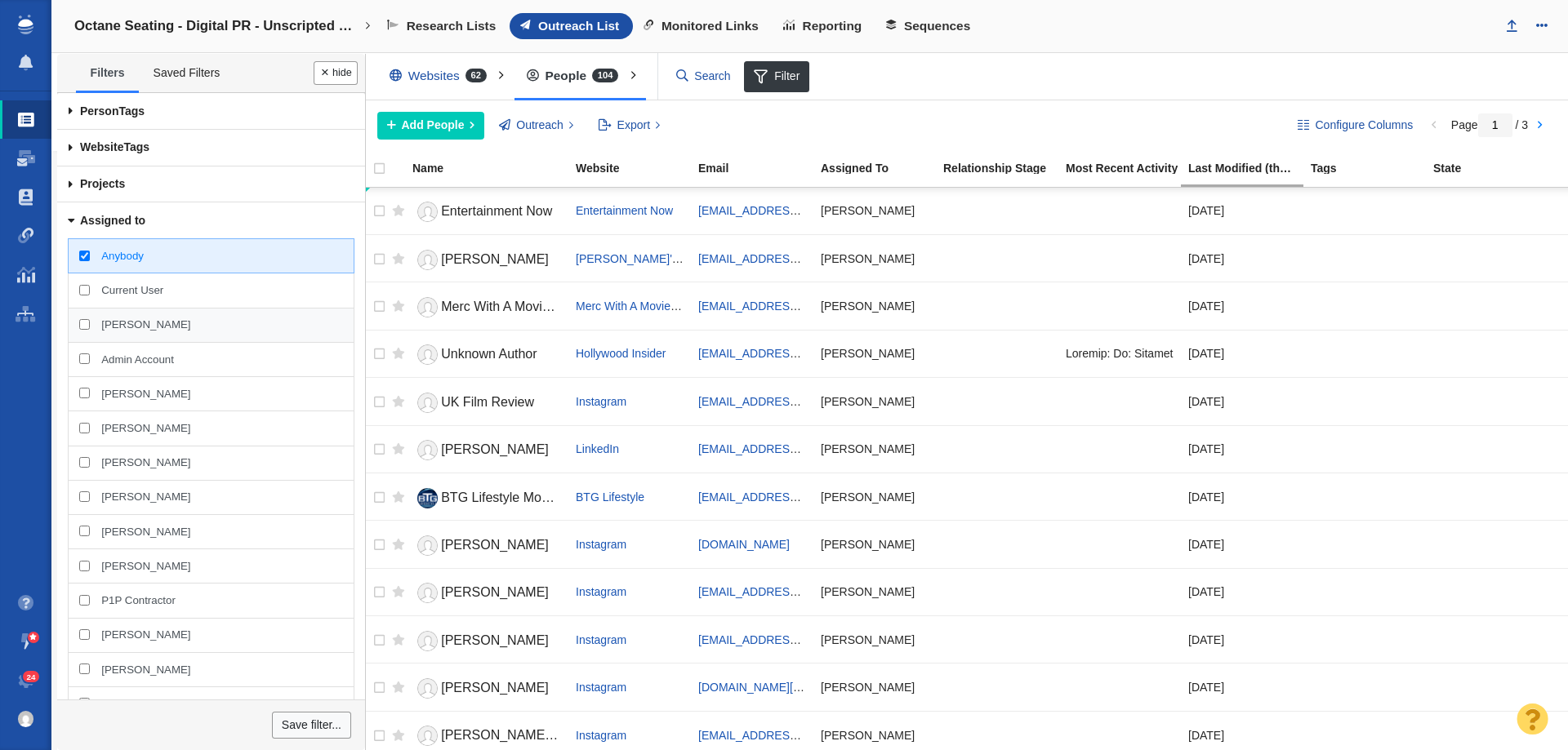
click at [96, 317] on div "[PERSON_NAME]" at bounding box center [211, 325] width 286 height 35
click at [90, 319] on input "[PERSON_NAME]" at bounding box center [84, 324] width 11 height 11
checkbox input "true"
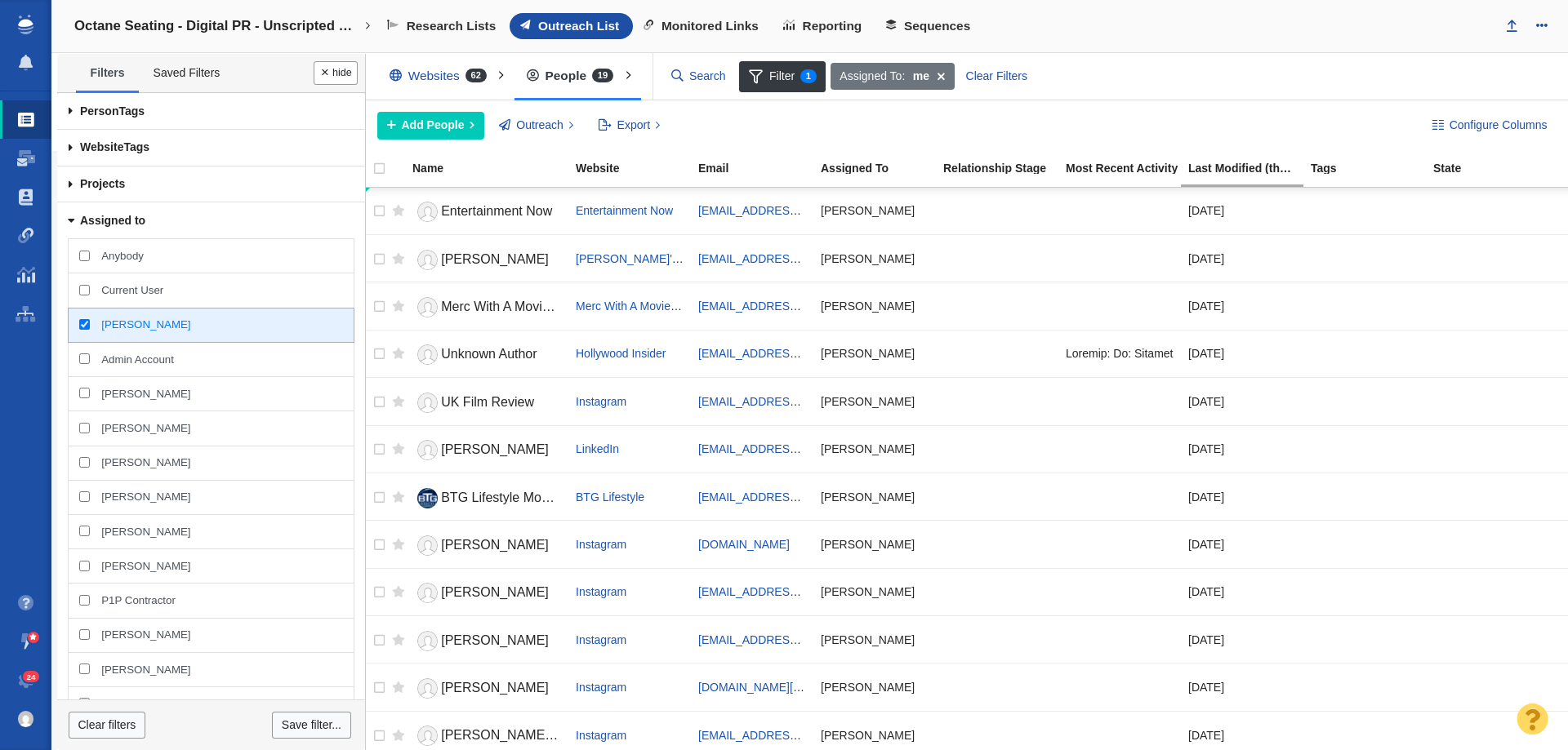
click at [310, 74] on ul "Filters Saved Filters" at bounding box center [211, 74] width 308 height 39
click at [323, 75] on button "Done" at bounding box center [335, 73] width 44 height 24
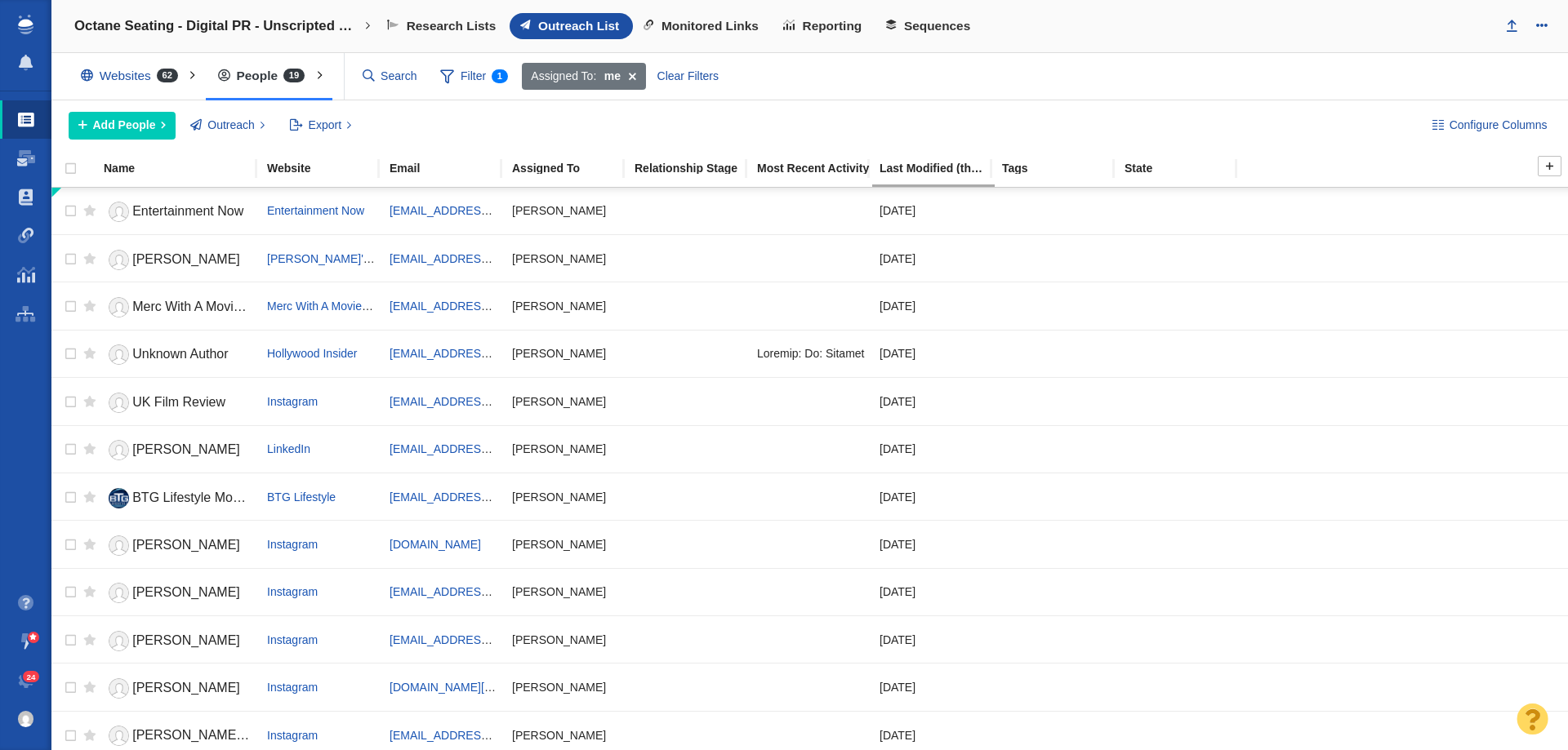
click at [76, 172] on div at bounding box center [86, 169] width 21 height 19
click at [74, 171] on input "checkbox" at bounding box center [63, 177] width 25 height 35
checkbox input "true"
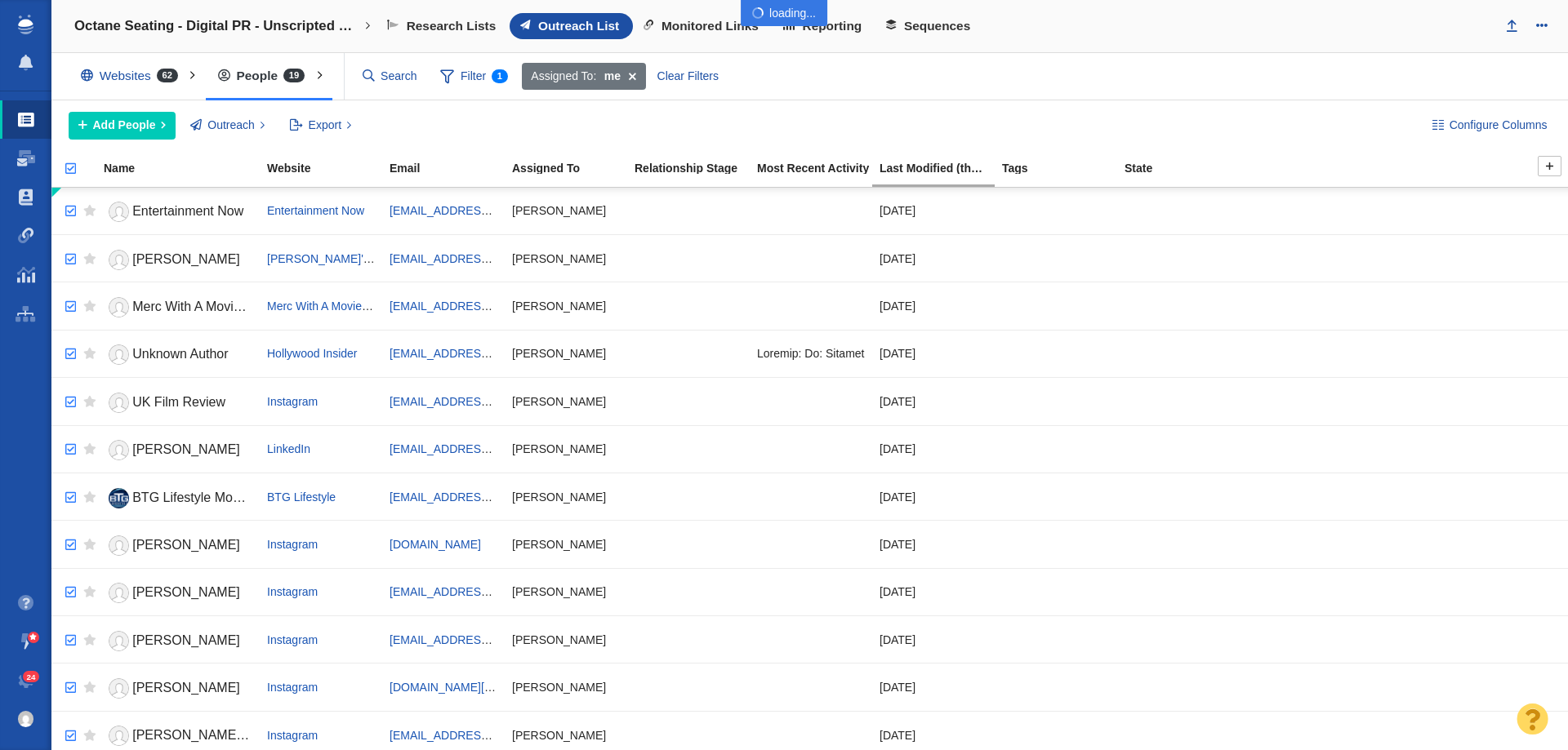
checkbox input "true"
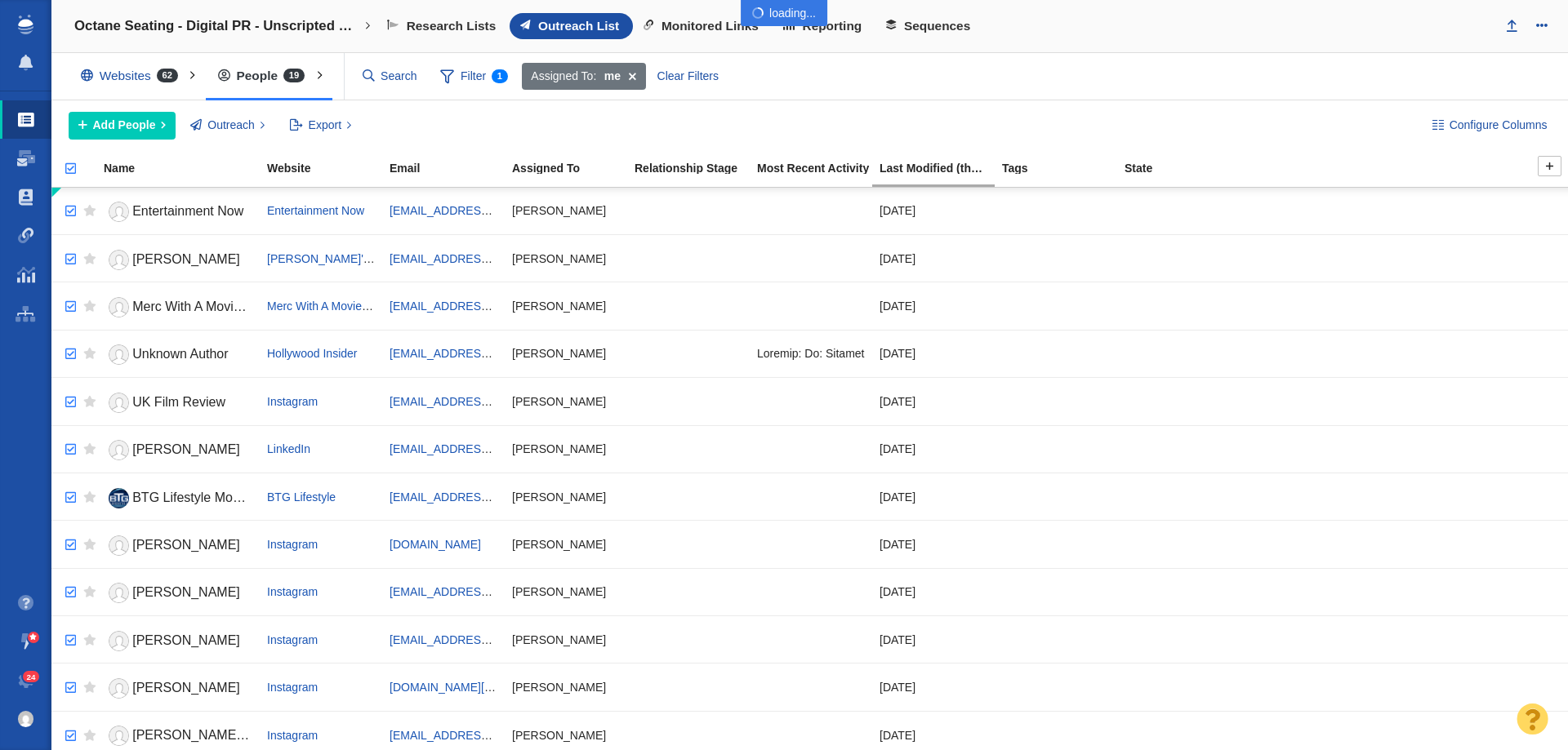
checkbox input "true"
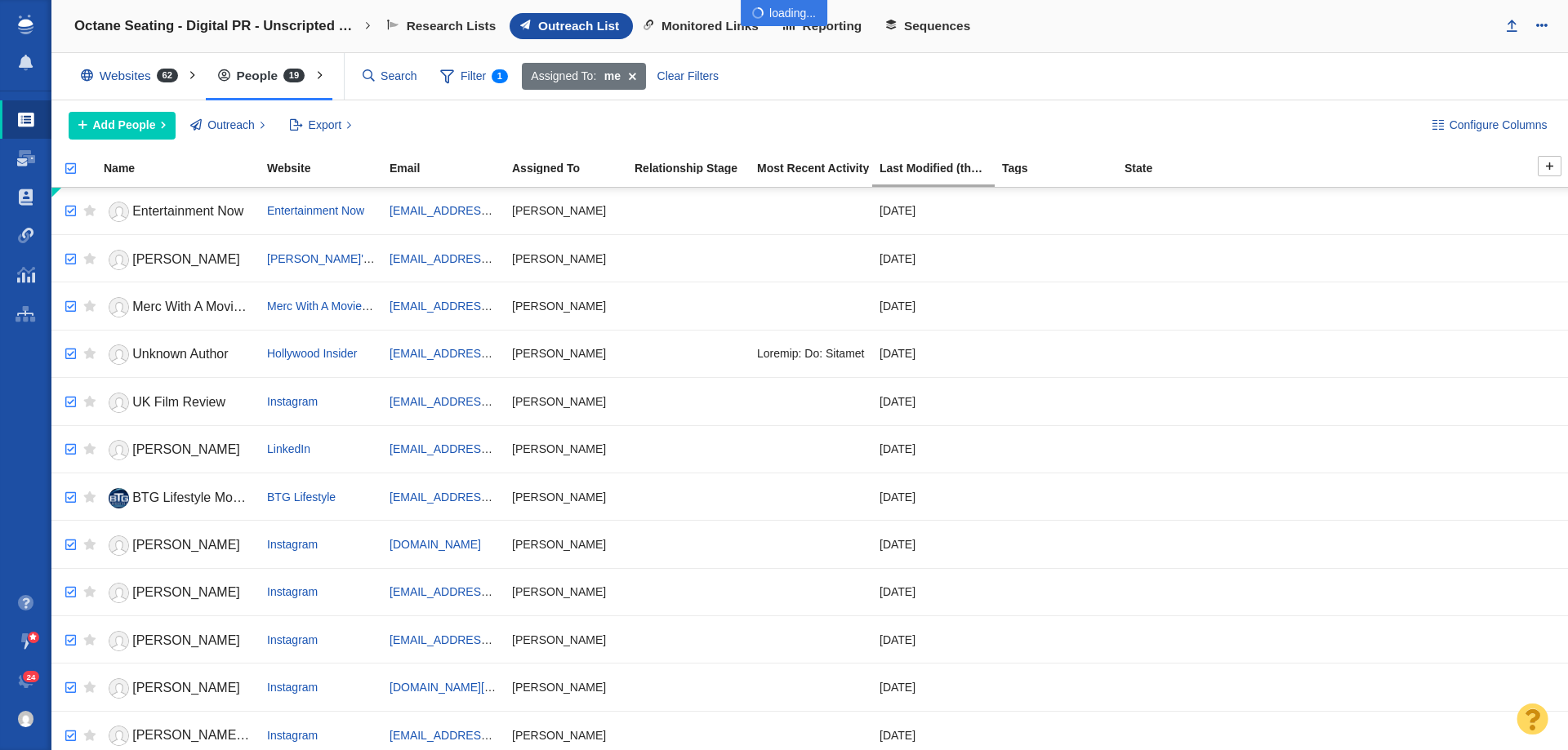
checkbox input "true"
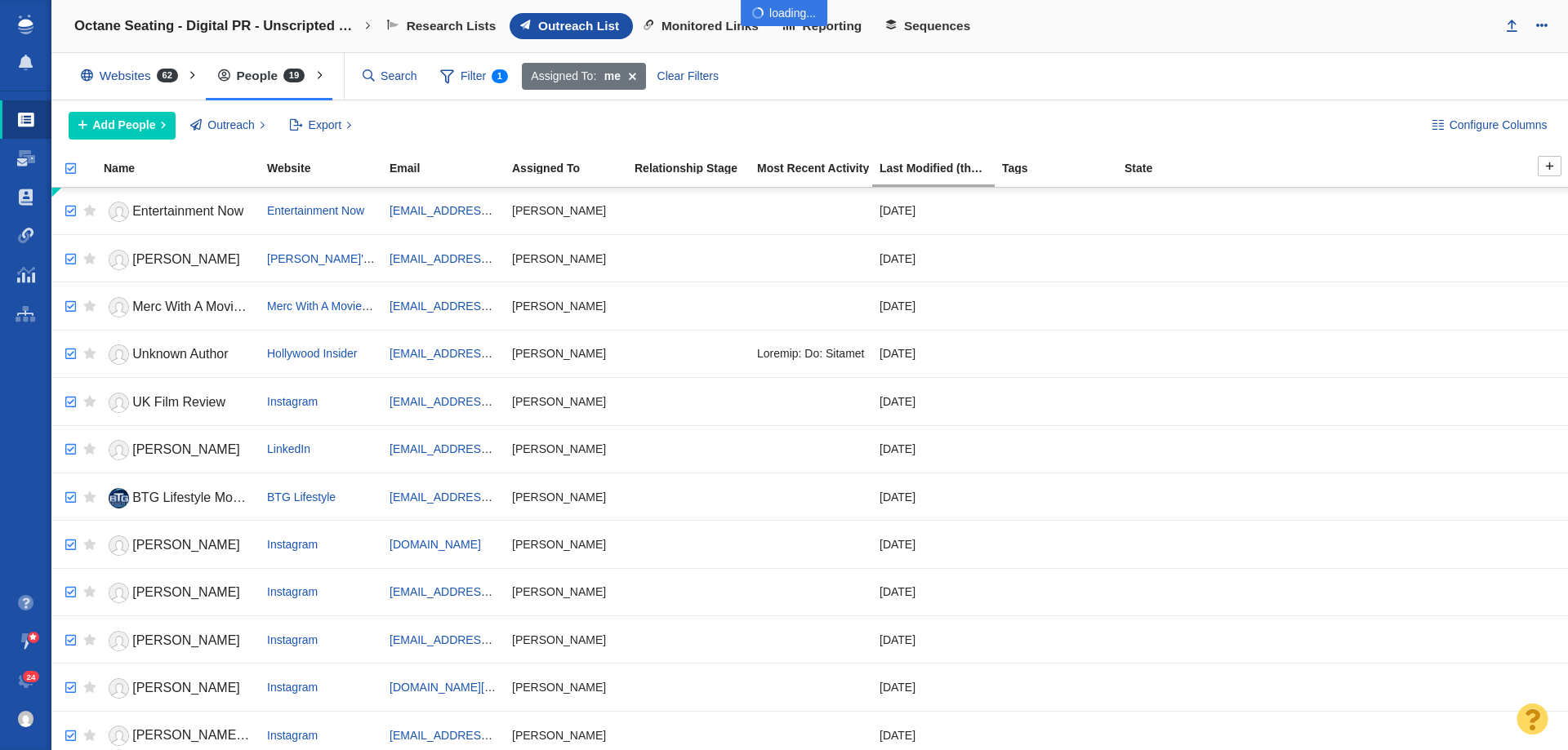
checkbox input "true"
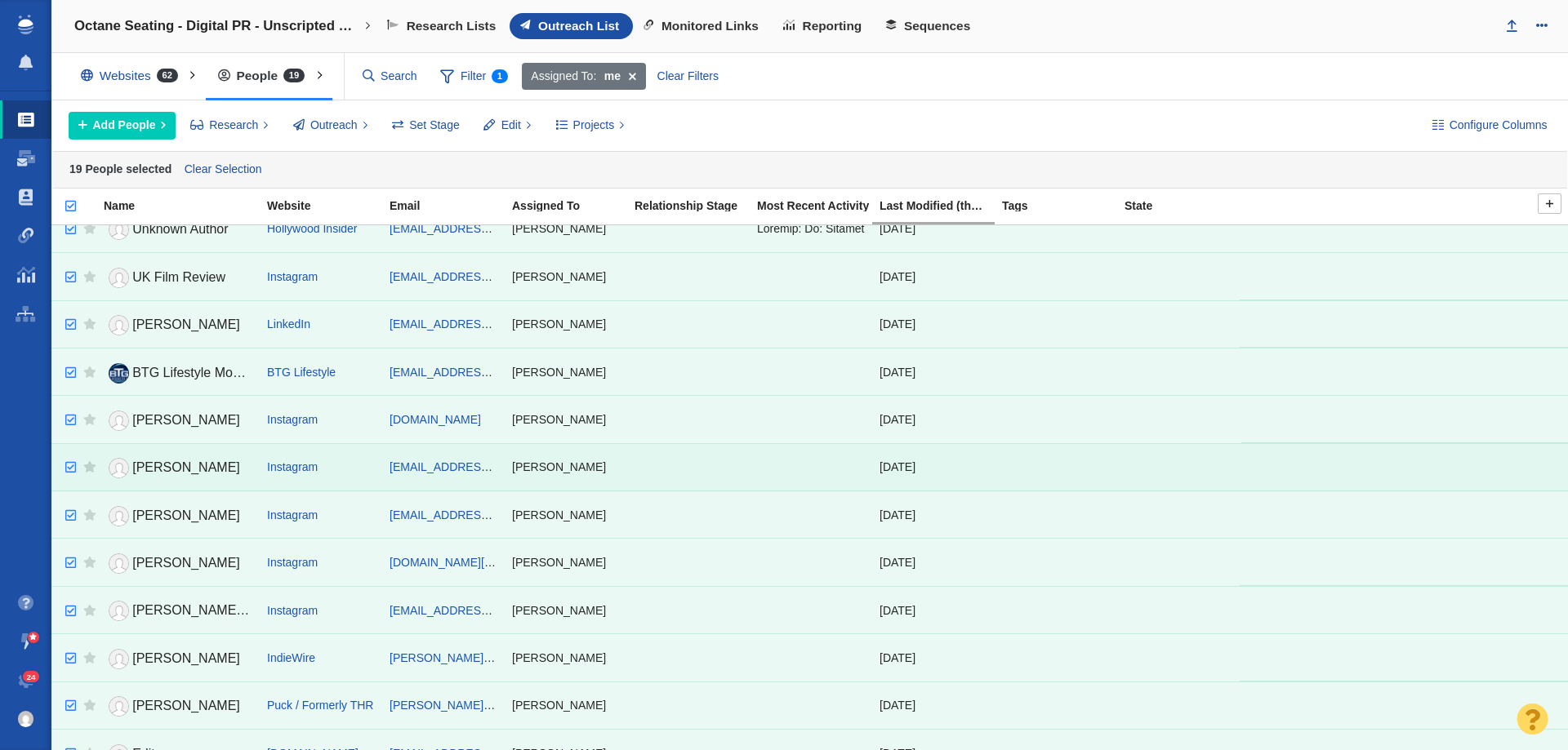
scroll to position [164, 0]
click at [494, 126] on span at bounding box center [490, 124] width 12 height 17
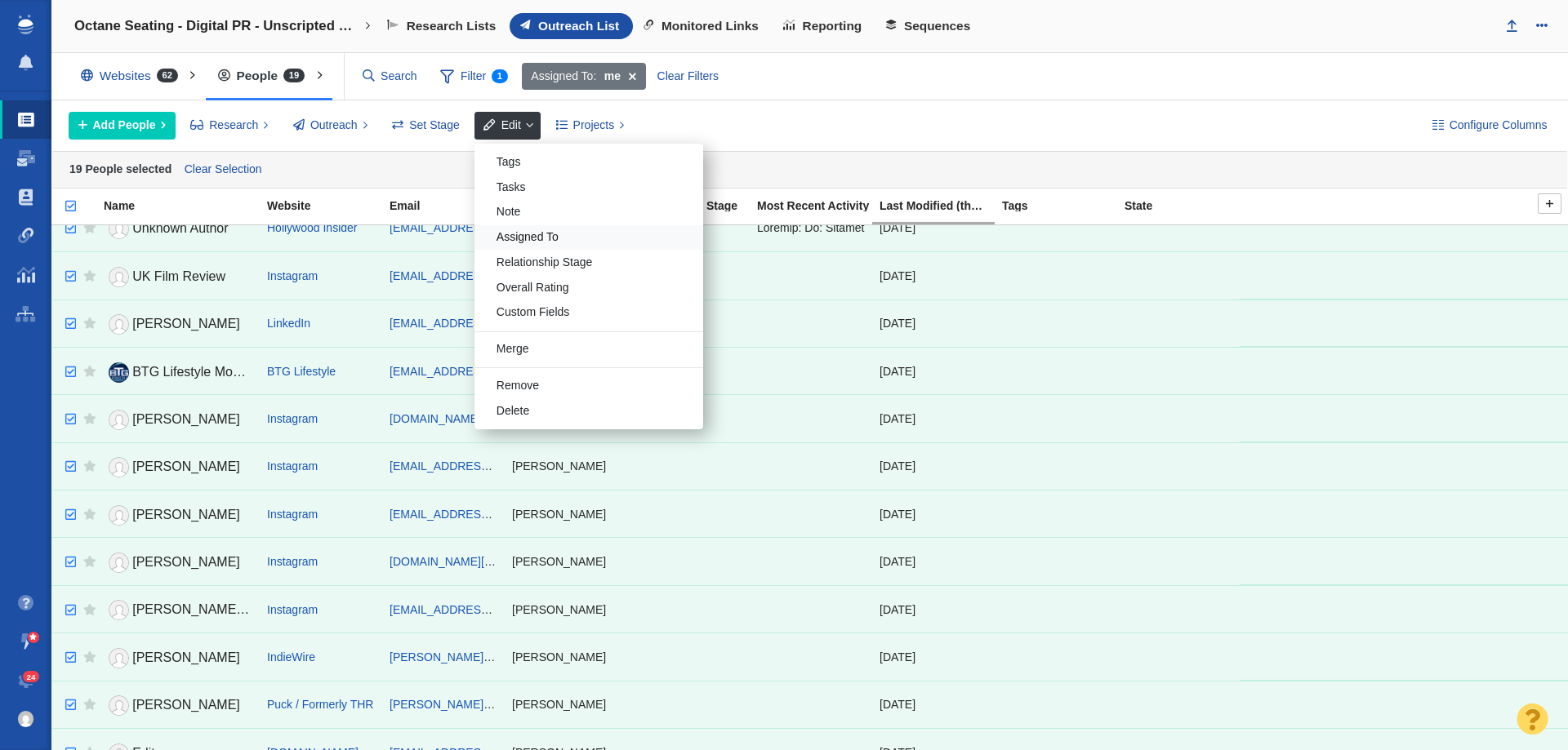
click at [526, 231] on div "Assigned To" at bounding box center [589, 239] width 229 height 26
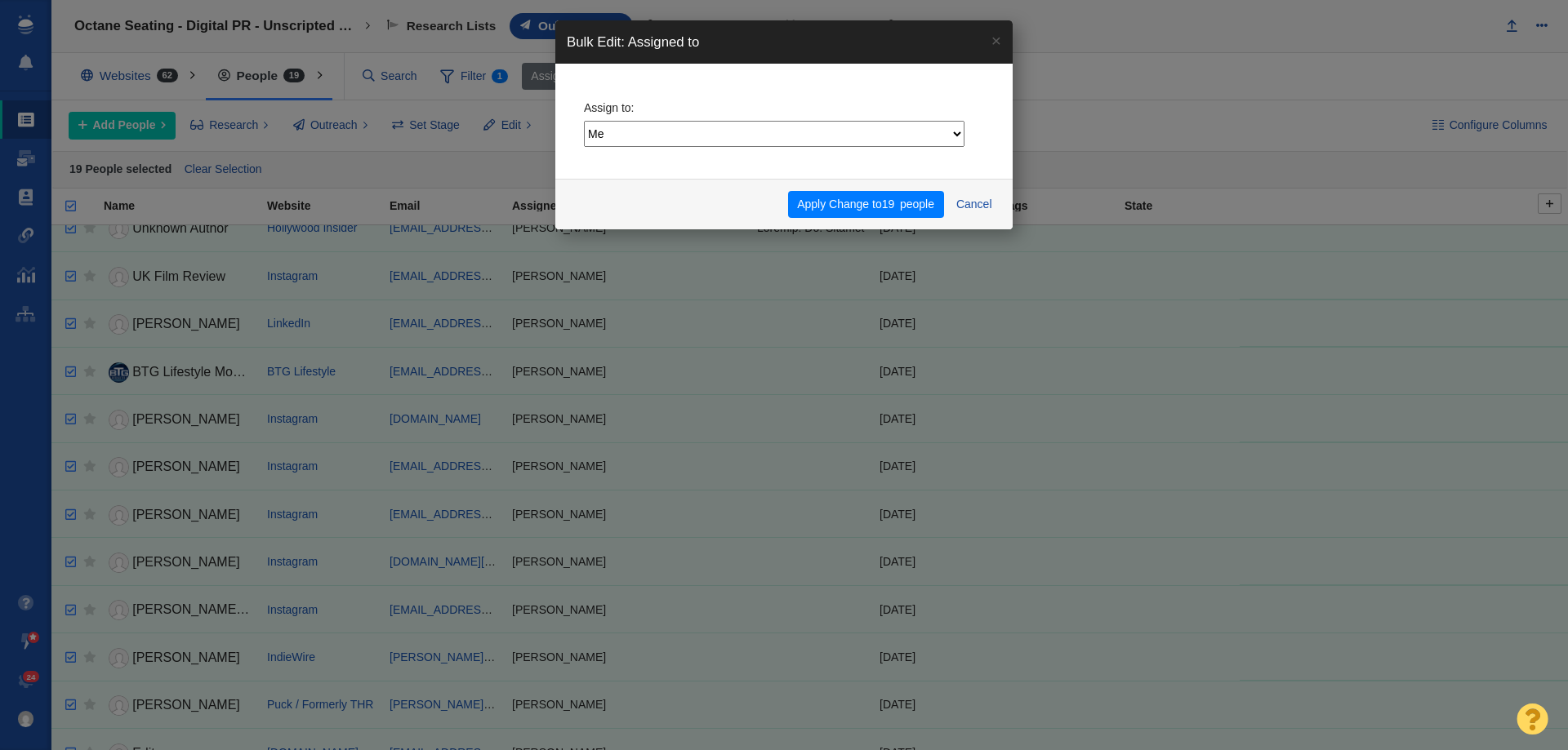
click at [703, 141] on select "Me Admin Account Dylan Carlson Jesse Vernuccio Jim Miller Katelynn Ward Nick Ka…" at bounding box center [774, 134] width 381 height 27
click at [516, 138] on div "Bulk Edit: Assigned to × Assign to: Me Admin Account Dylan Carlson Jesse Vernuc…" at bounding box center [784, 375] width 1568 height 750
click at [972, 204] on button "Cancel" at bounding box center [973, 205] width 54 height 28
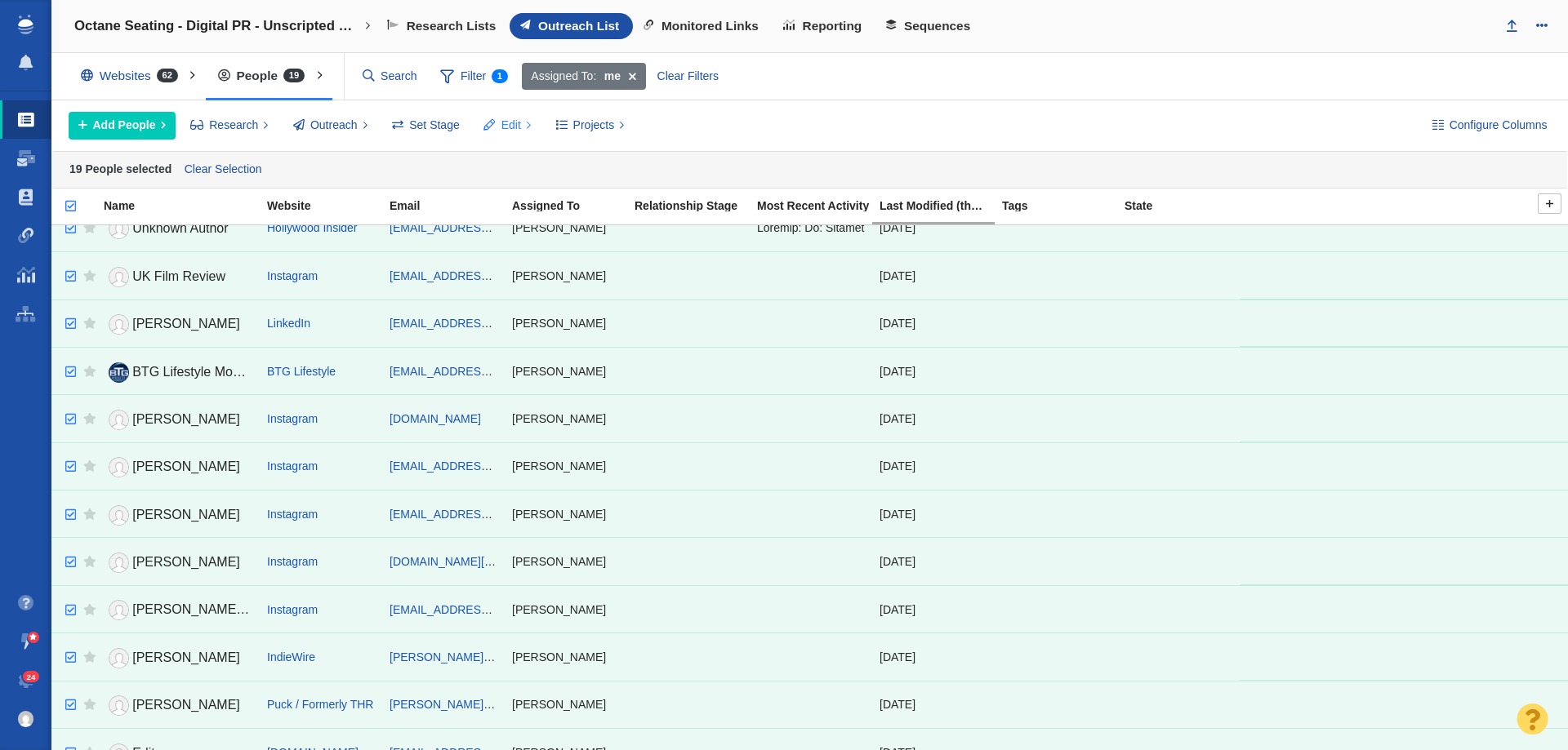
click at [517, 119] on span "Edit" at bounding box center [512, 124] width 20 height 17
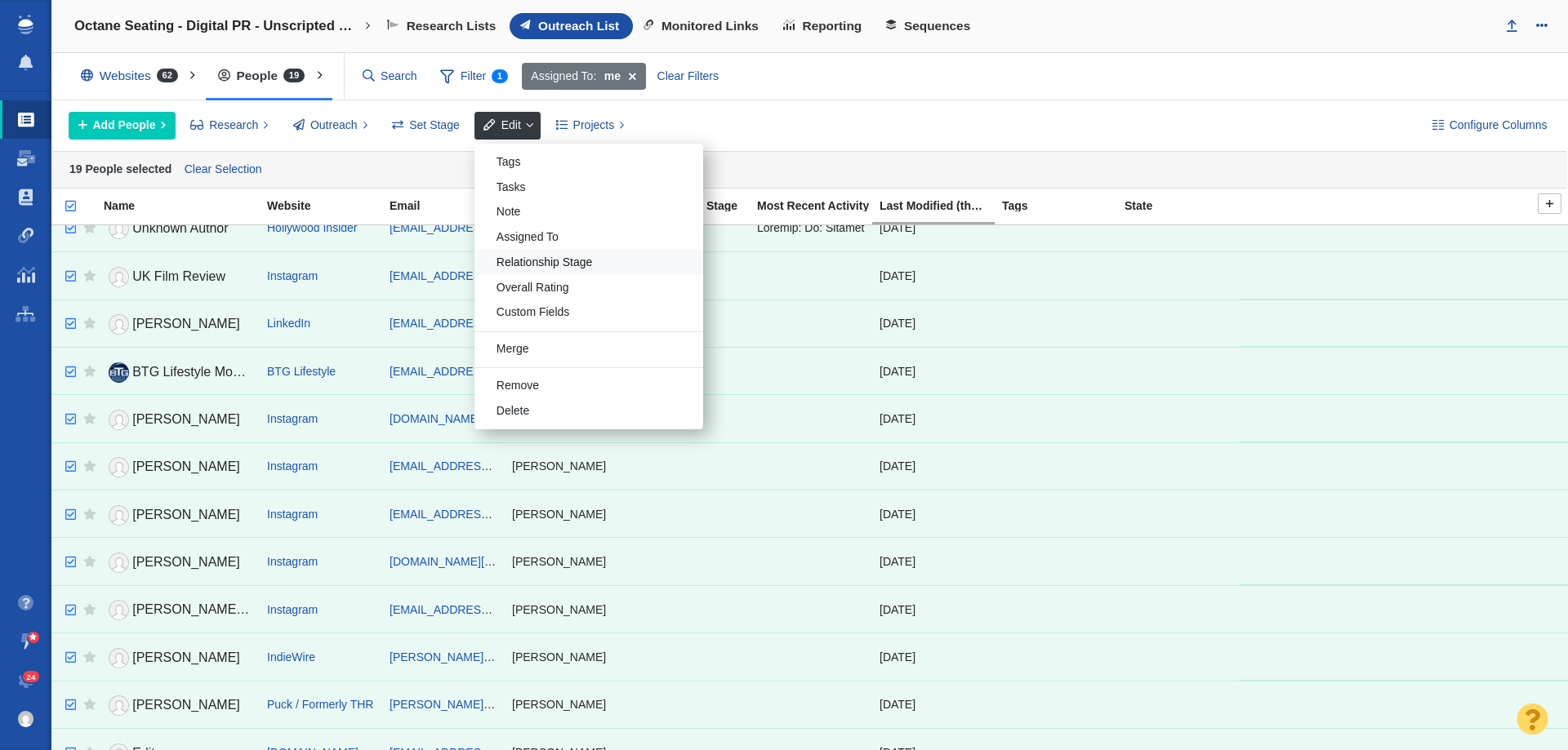
click at [549, 262] on div "Relationship Stage" at bounding box center [589, 262] width 229 height 26
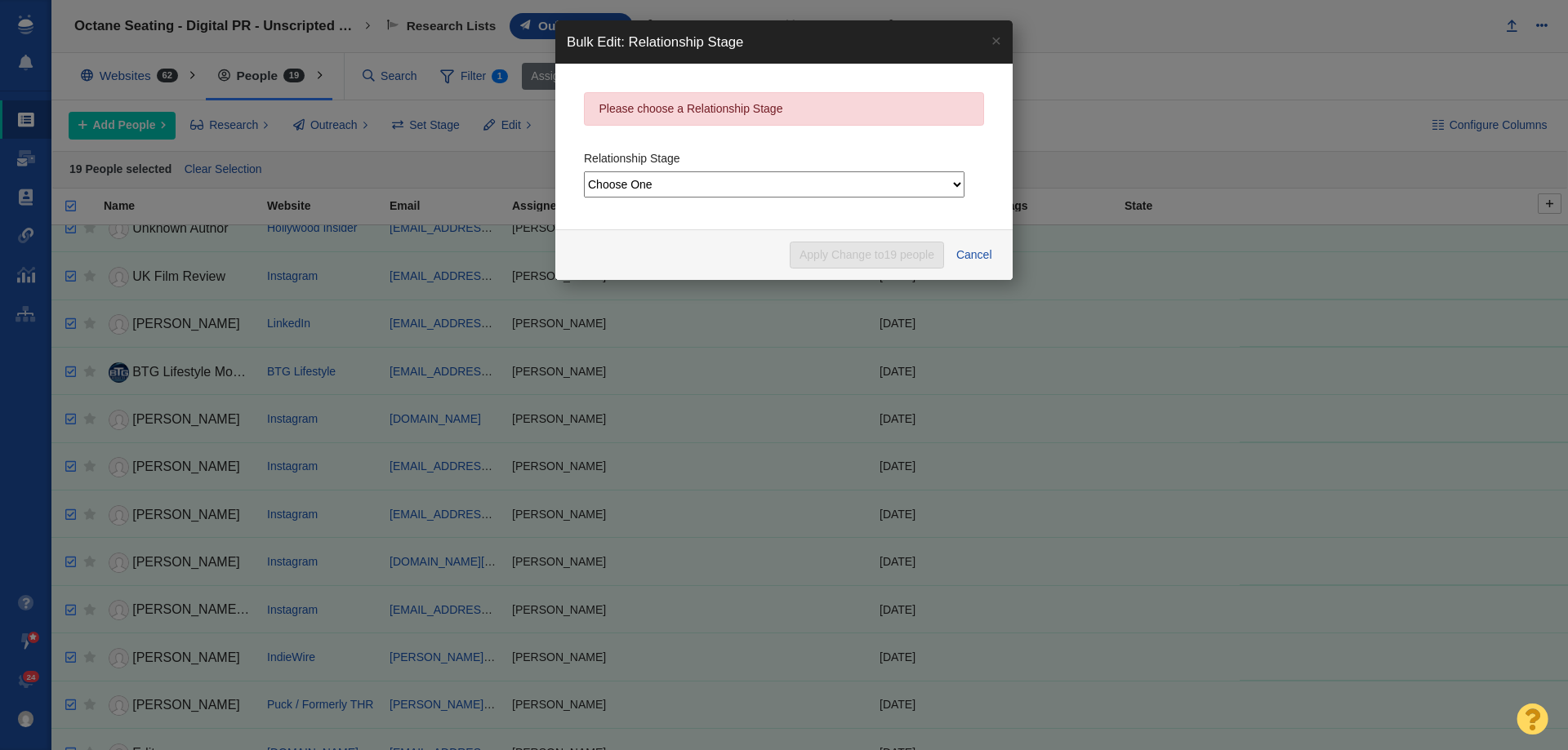
click at [656, 181] on select "Choose One Not Started Scheduled Attempting To Reach Paused Bounce Send Failure…" at bounding box center [774, 184] width 381 height 27
select select "2"
click at [584, 171] on select "Choose One Not Started Scheduled Attempting To Reach Paused Bounce Send Failure…" at bounding box center [774, 184] width 381 height 27
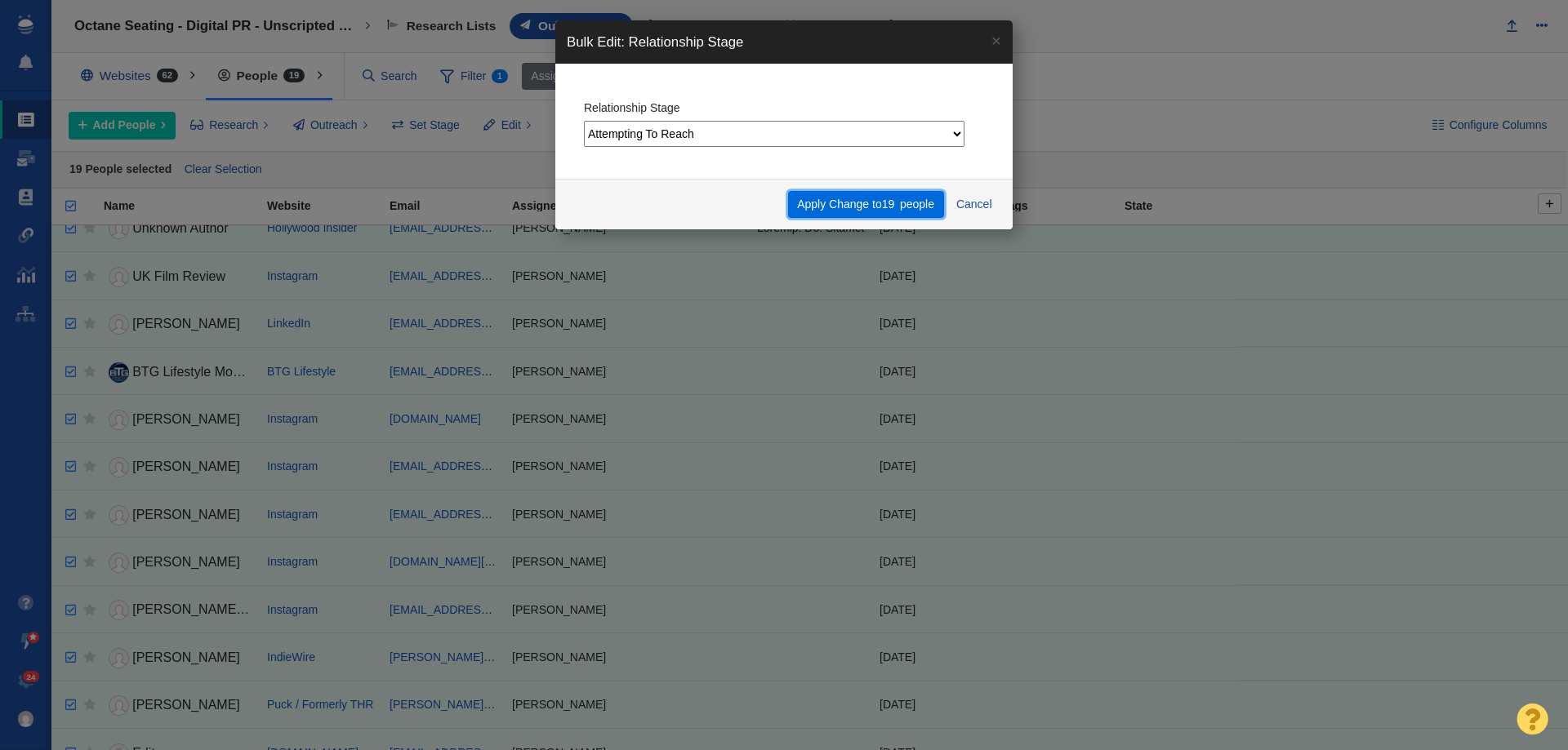
click at [835, 208] on button "Apply Change to 19 people" at bounding box center [866, 205] width 156 height 28
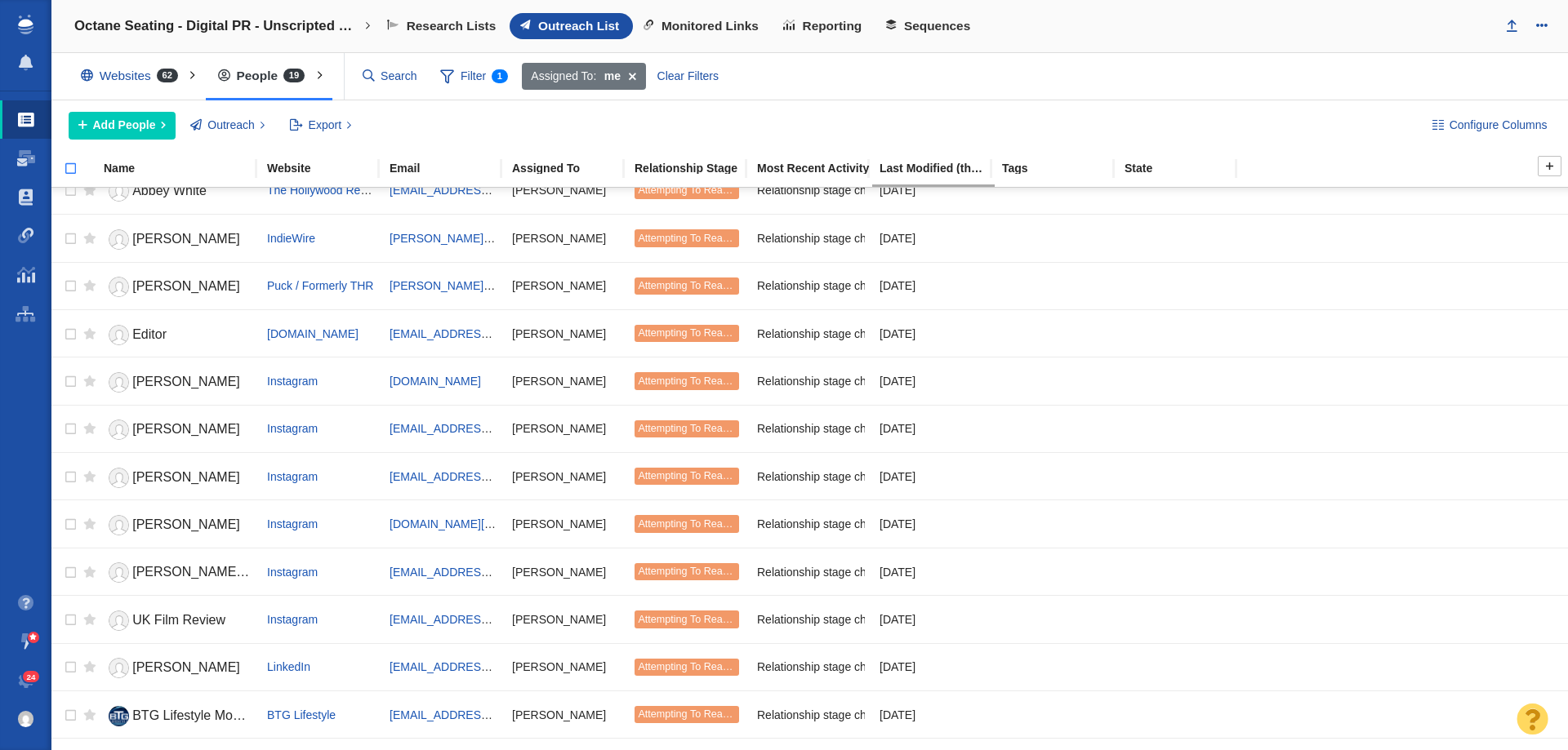
click at [65, 164] on input "checkbox" at bounding box center [63, 177] width 25 height 35
checkbox input "true"
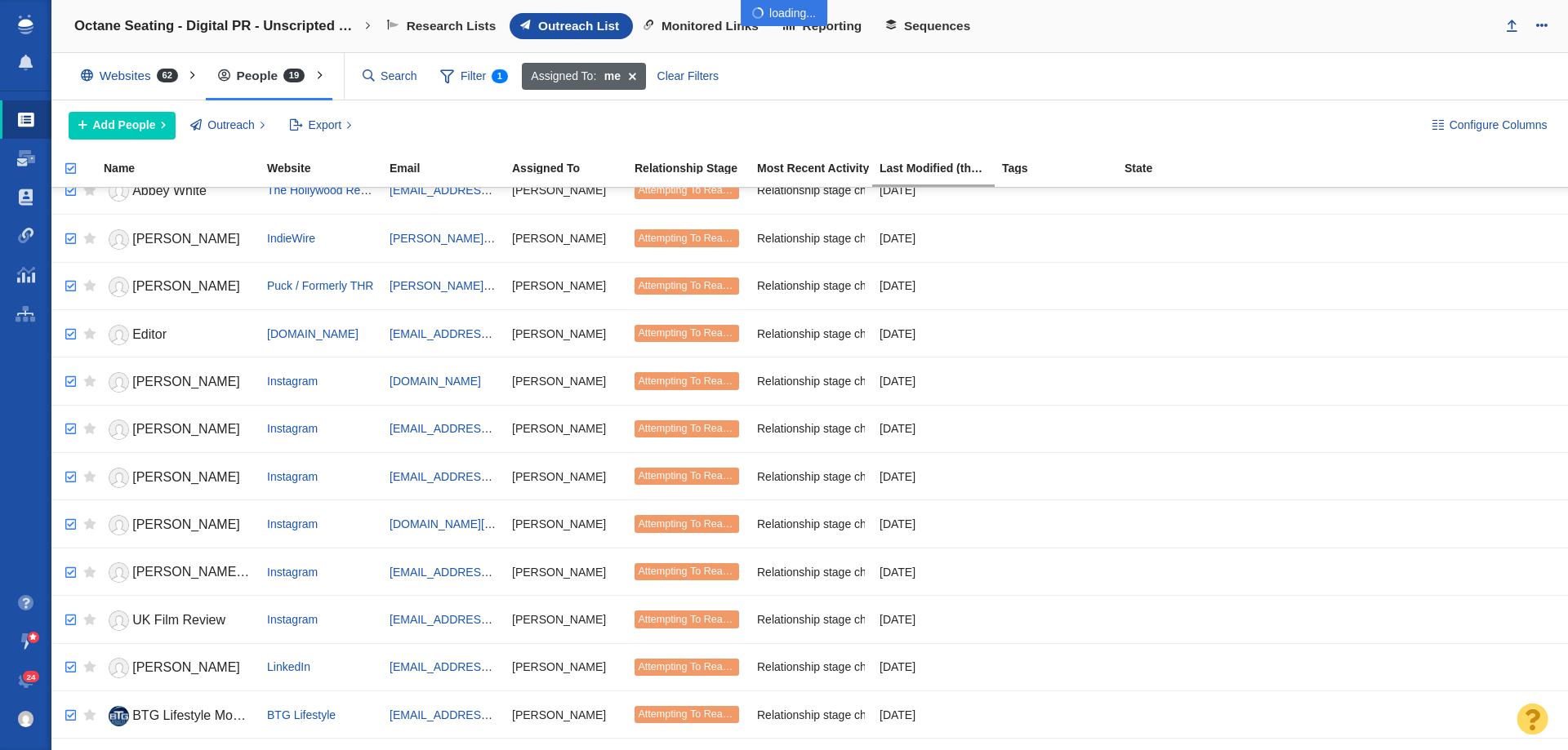
checkbox input "true"
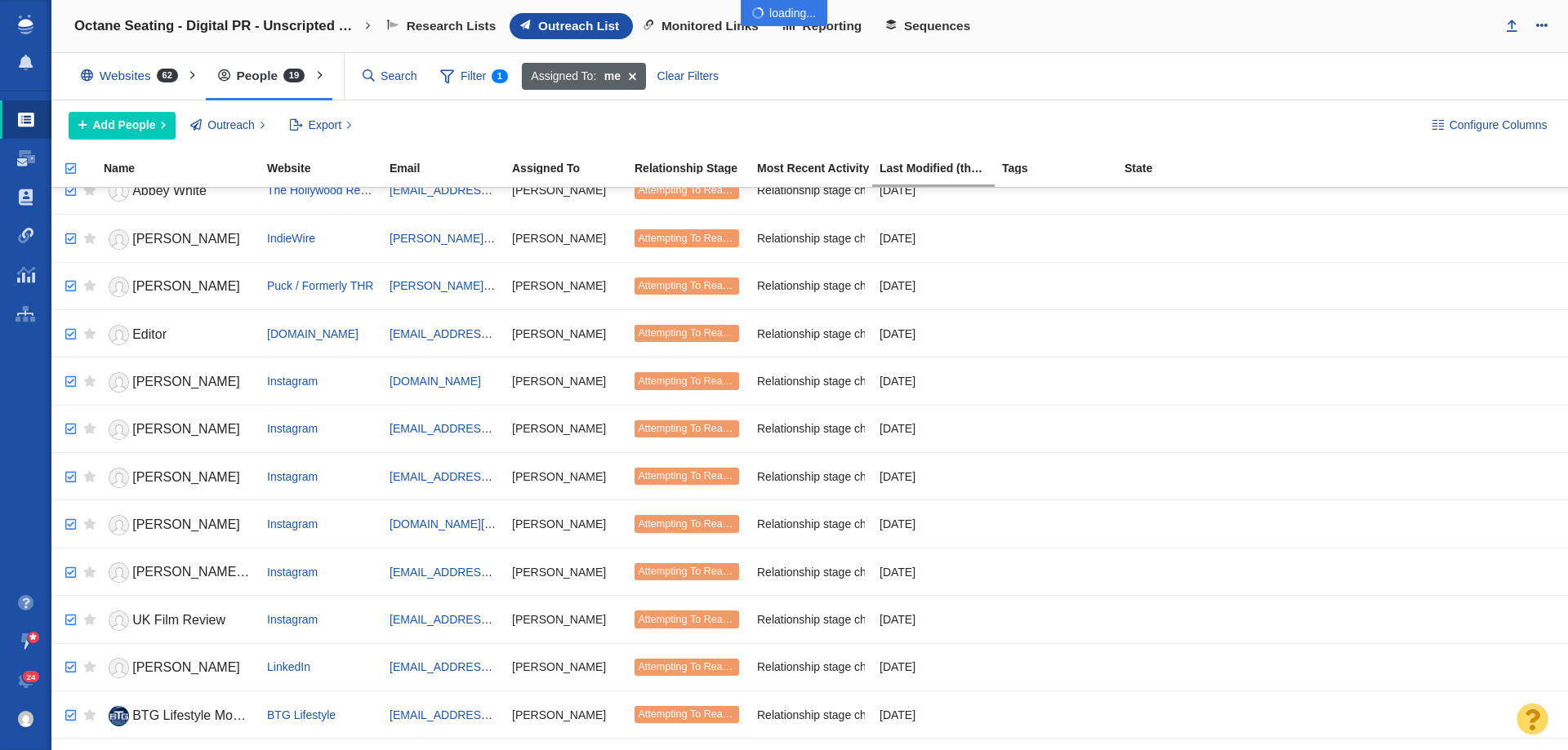
checkbox input "true"
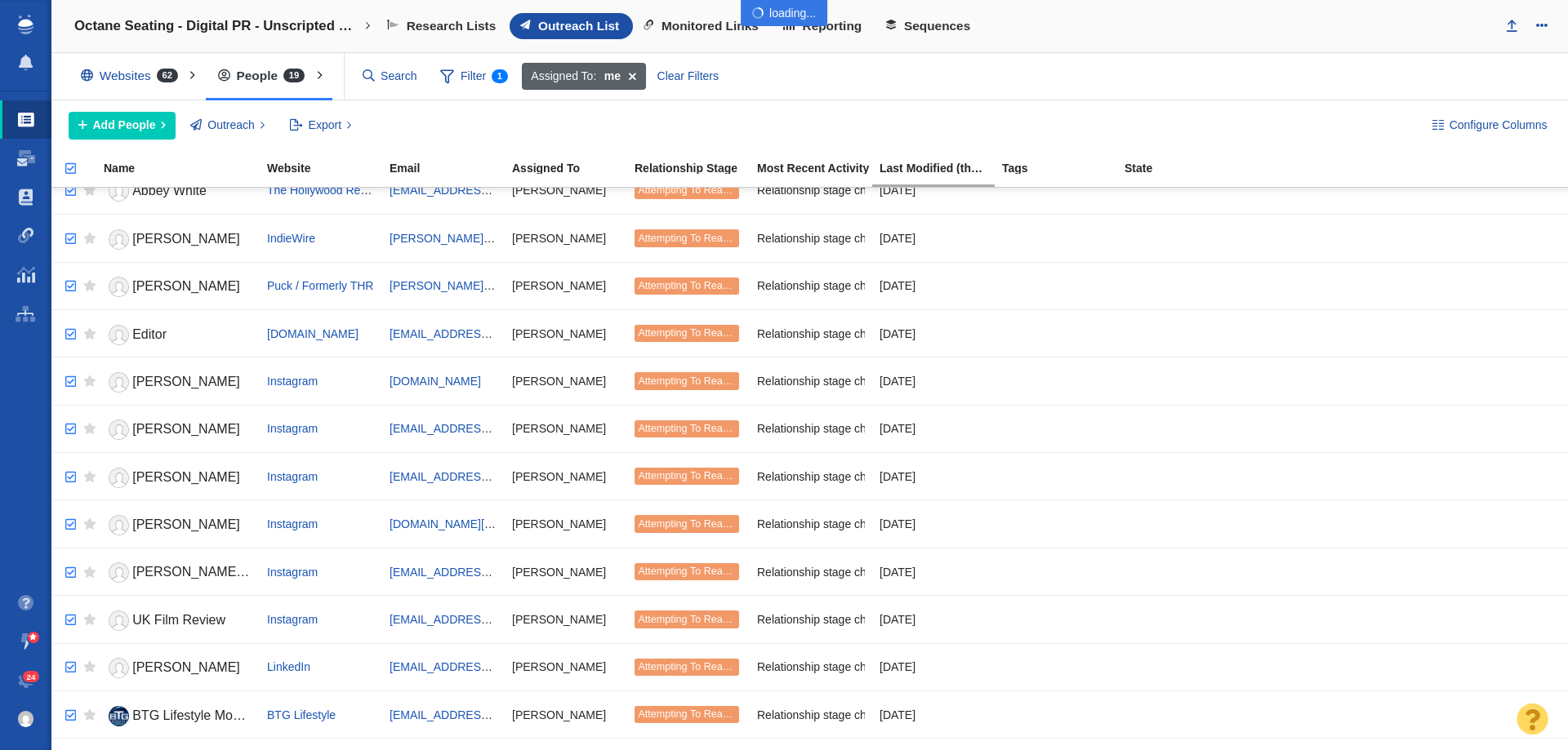
checkbox input "true"
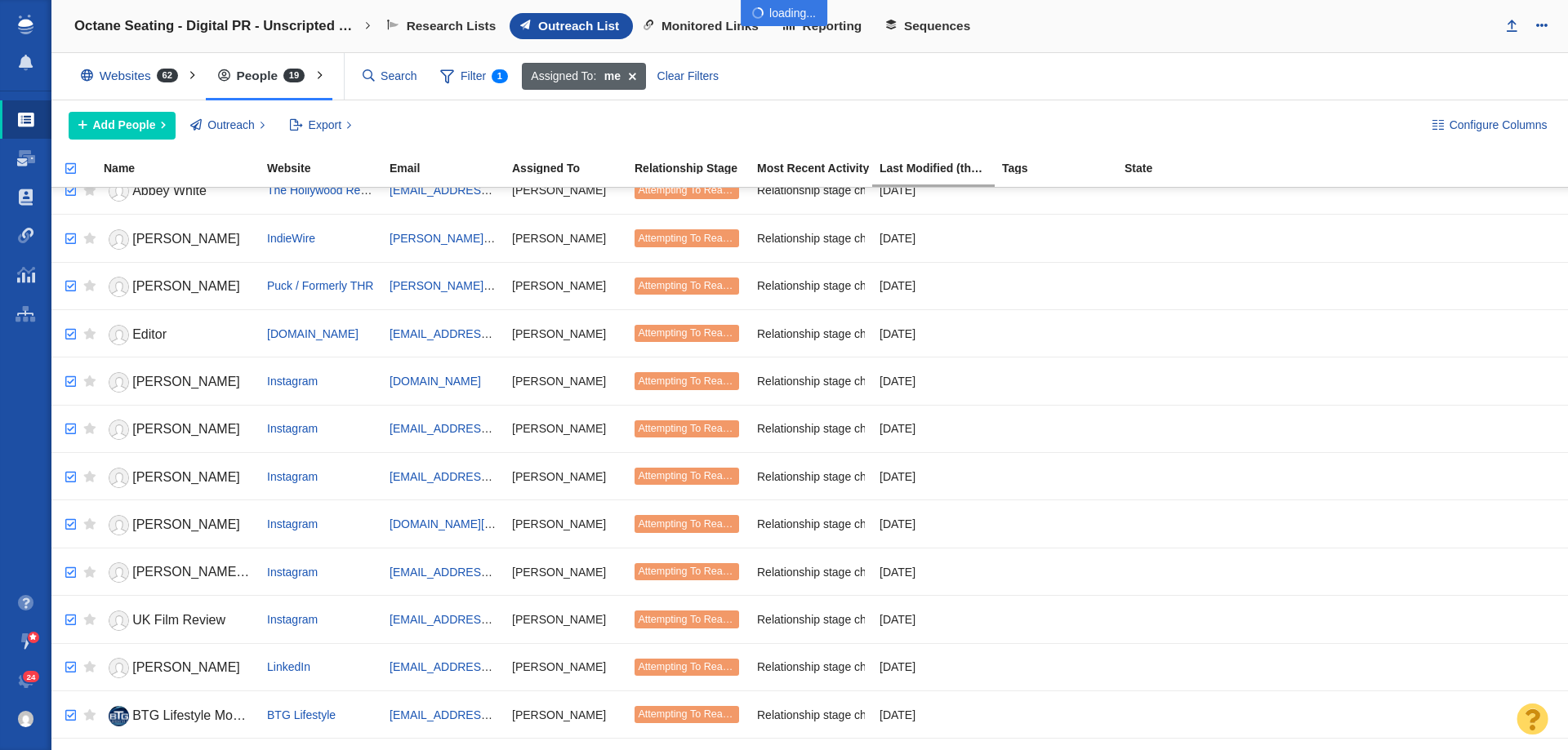
checkbox input "true"
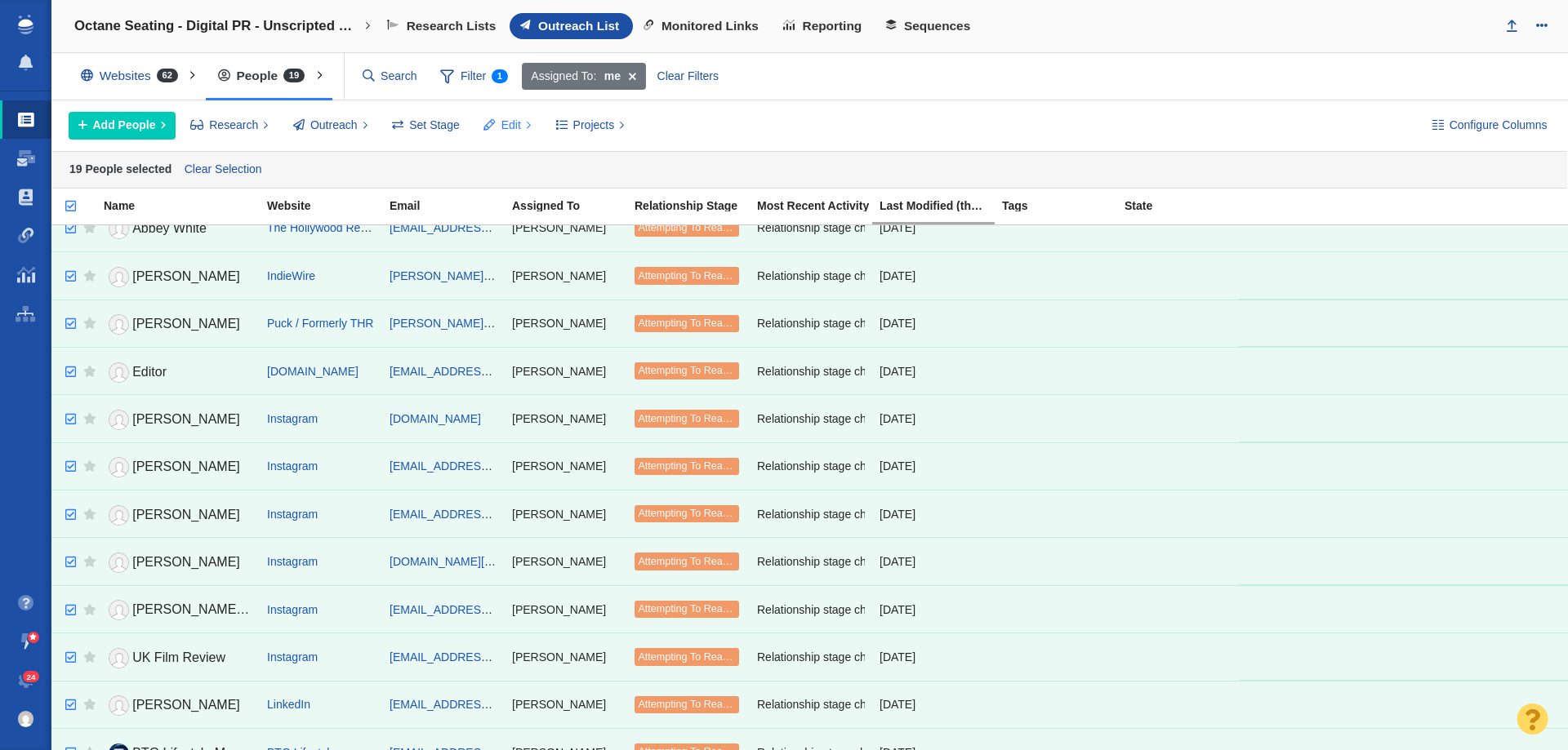
click at [484, 120] on span at bounding box center [490, 124] width 12 height 17
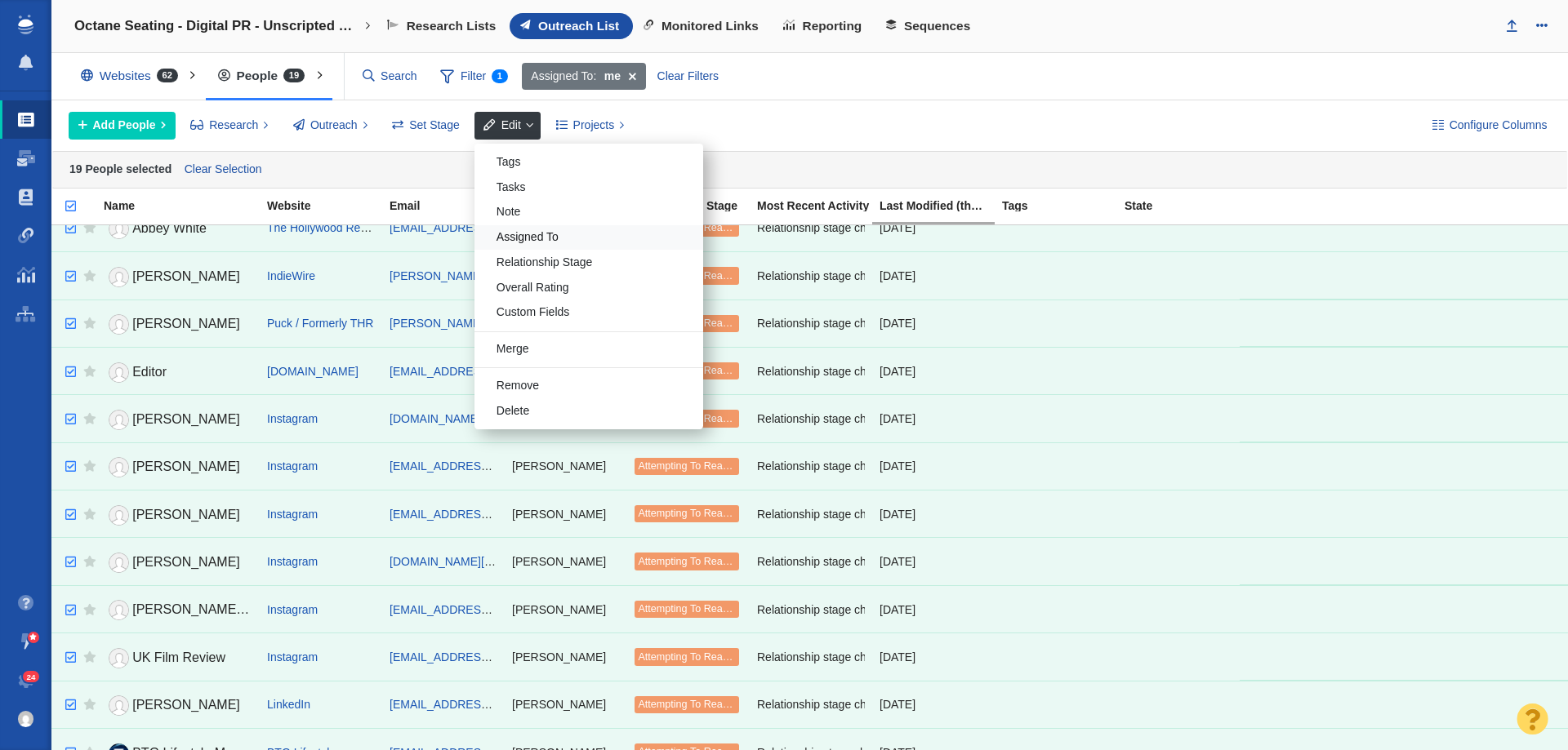
click at [559, 236] on div "Assigned To" at bounding box center [589, 239] width 229 height 26
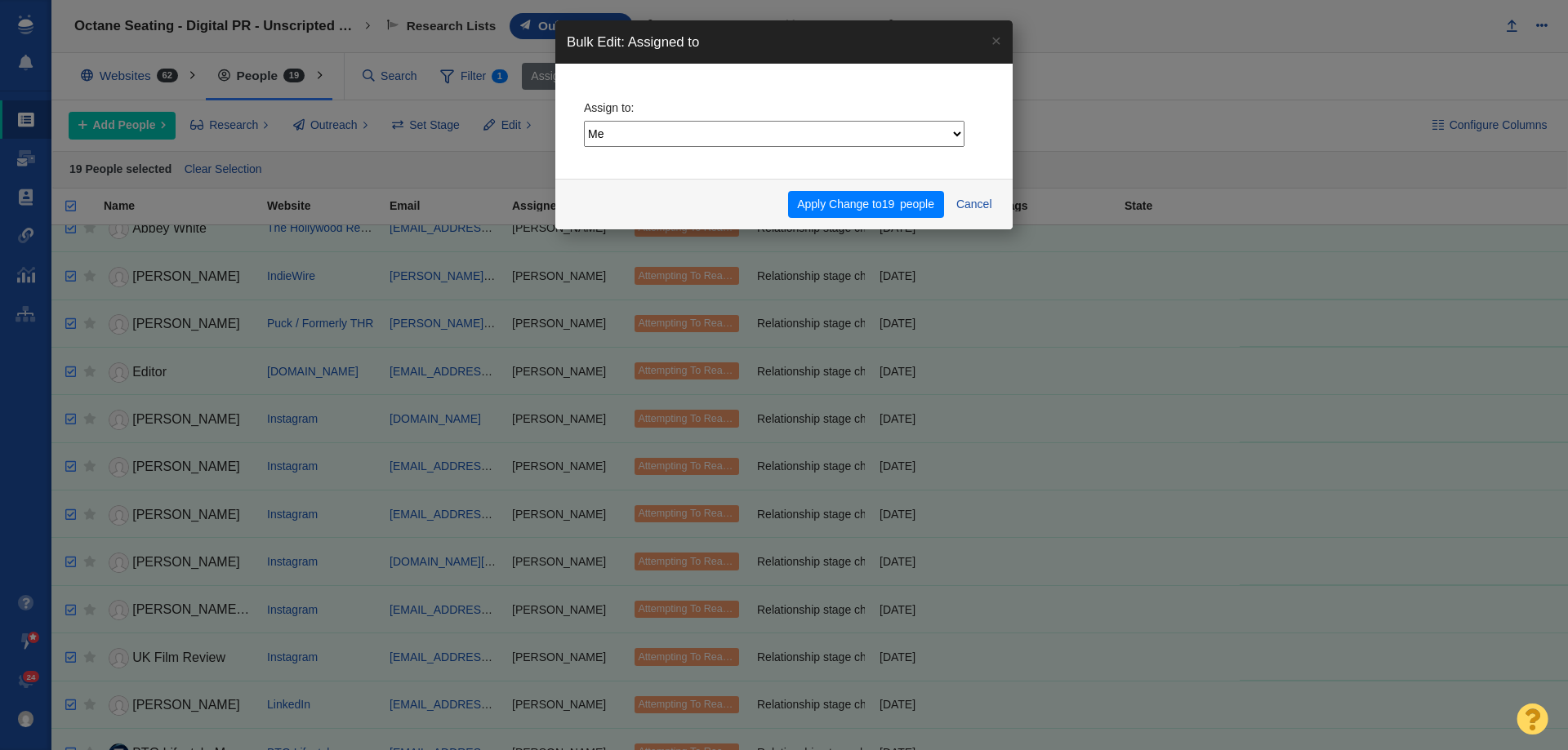
click at [669, 131] on select "Me Admin Account Dylan Carlson Jesse Vernuccio Jim Miller Katelynn Ward Nick Ka…" at bounding box center [774, 134] width 381 height 27
select select "8"
click at [584, 121] on select "Me Admin Account Dylan Carlson Jesse Vernuccio Jim Miller Katelynn Ward Nick Ka…" at bounding box center [774, 134] width 381 height 27
click at [882, 201] on button "Apply Change to 19 people" at bounding box center [866, 205] width 156 height 28
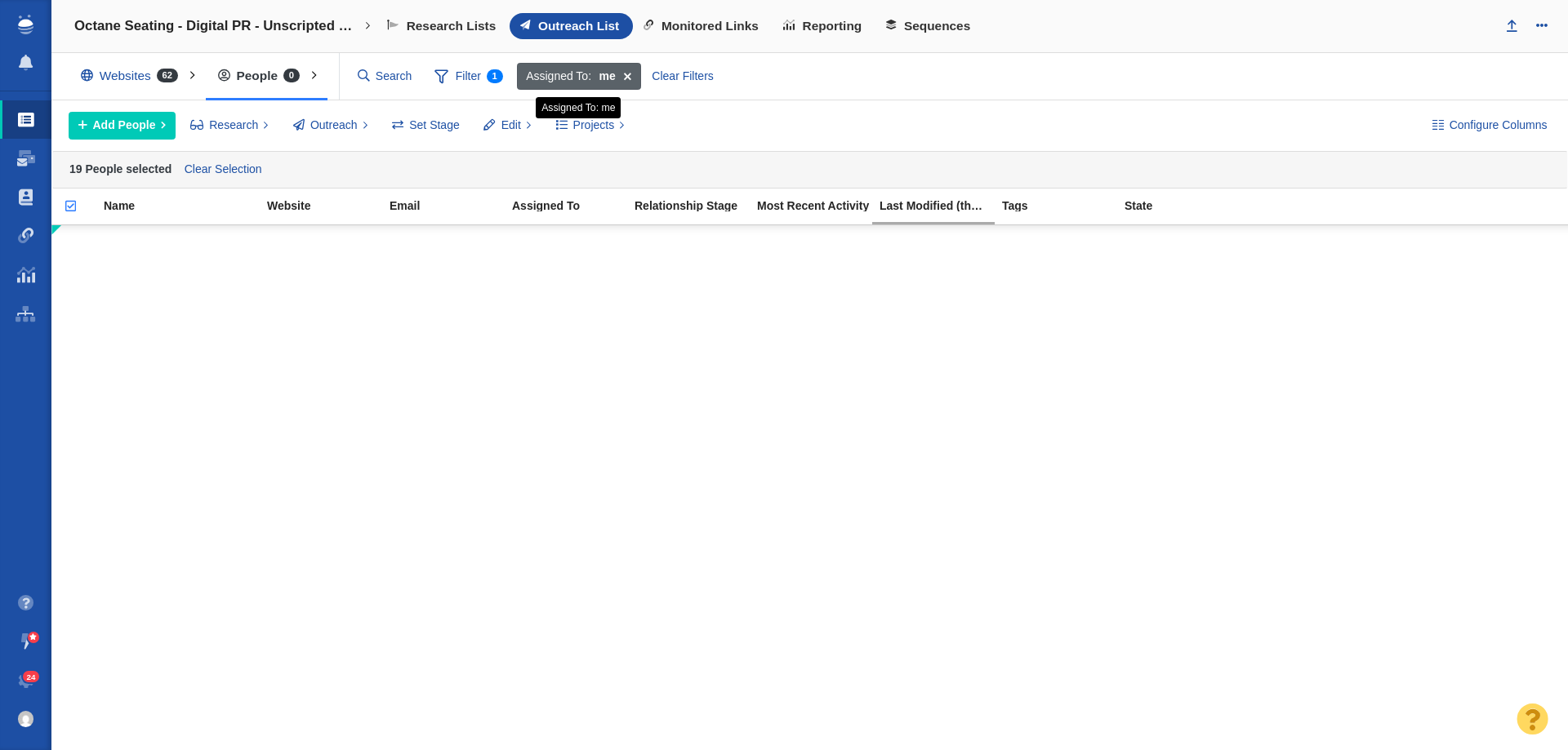
click at [632, 78] on span at bounding box center [628, 77] width 26 height 28
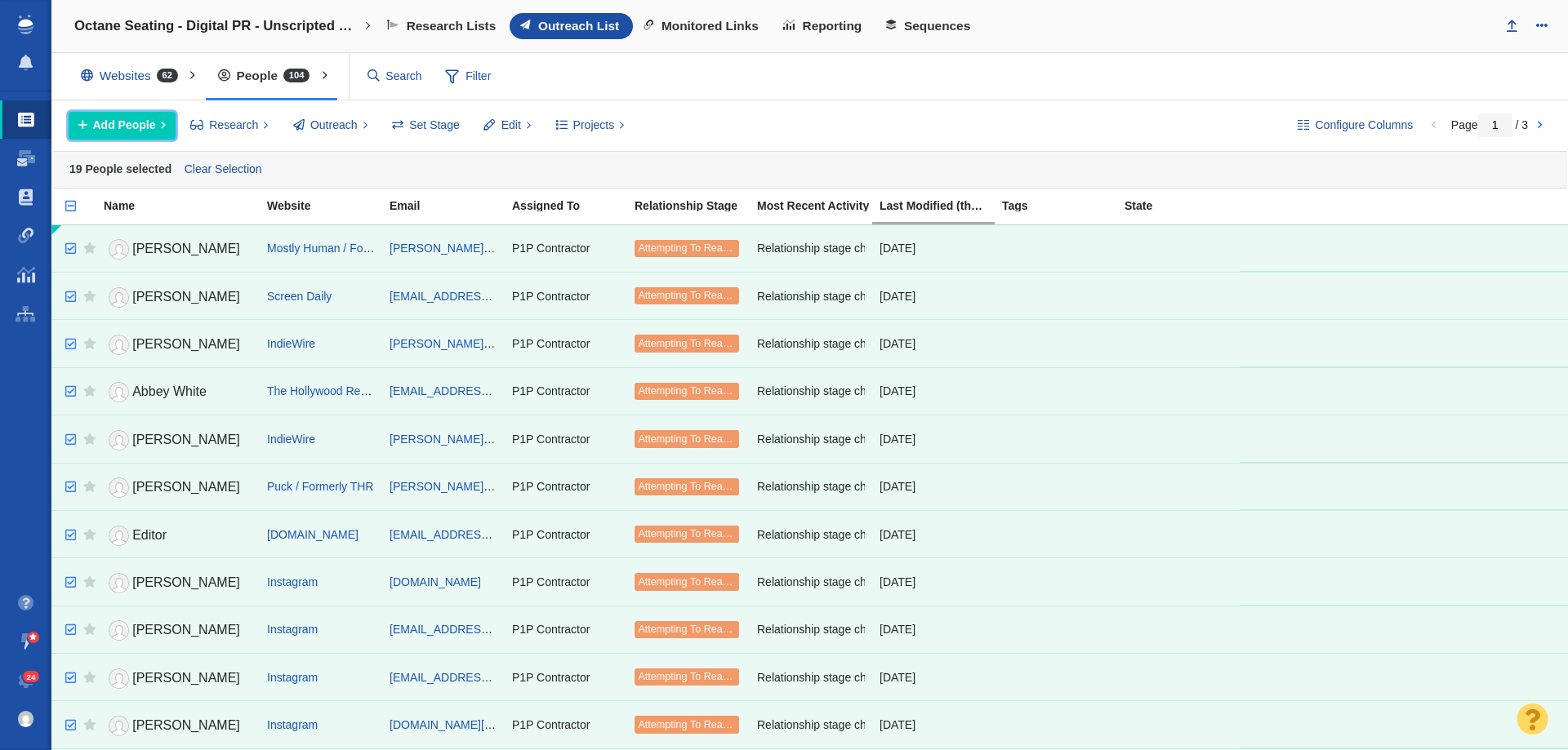
click at [142, 130] on span "Add People" at bounding box center [124, 124] width 63 height 17
drag, startPoint x: 854, startPoint y: 87, endPoint x: 433, endPoint y: 129, distance: 423.1
click at [839, 91] on div "Websites 62 All Websites Assigned To Me Recently Viewed Starred Outreach schola…" at bounding box center [810, 77] width 1517 height 47
click at [66, 207] on input "checkbox" at bounding box center [63, 215] width 25 height 35
checkbox input "false"
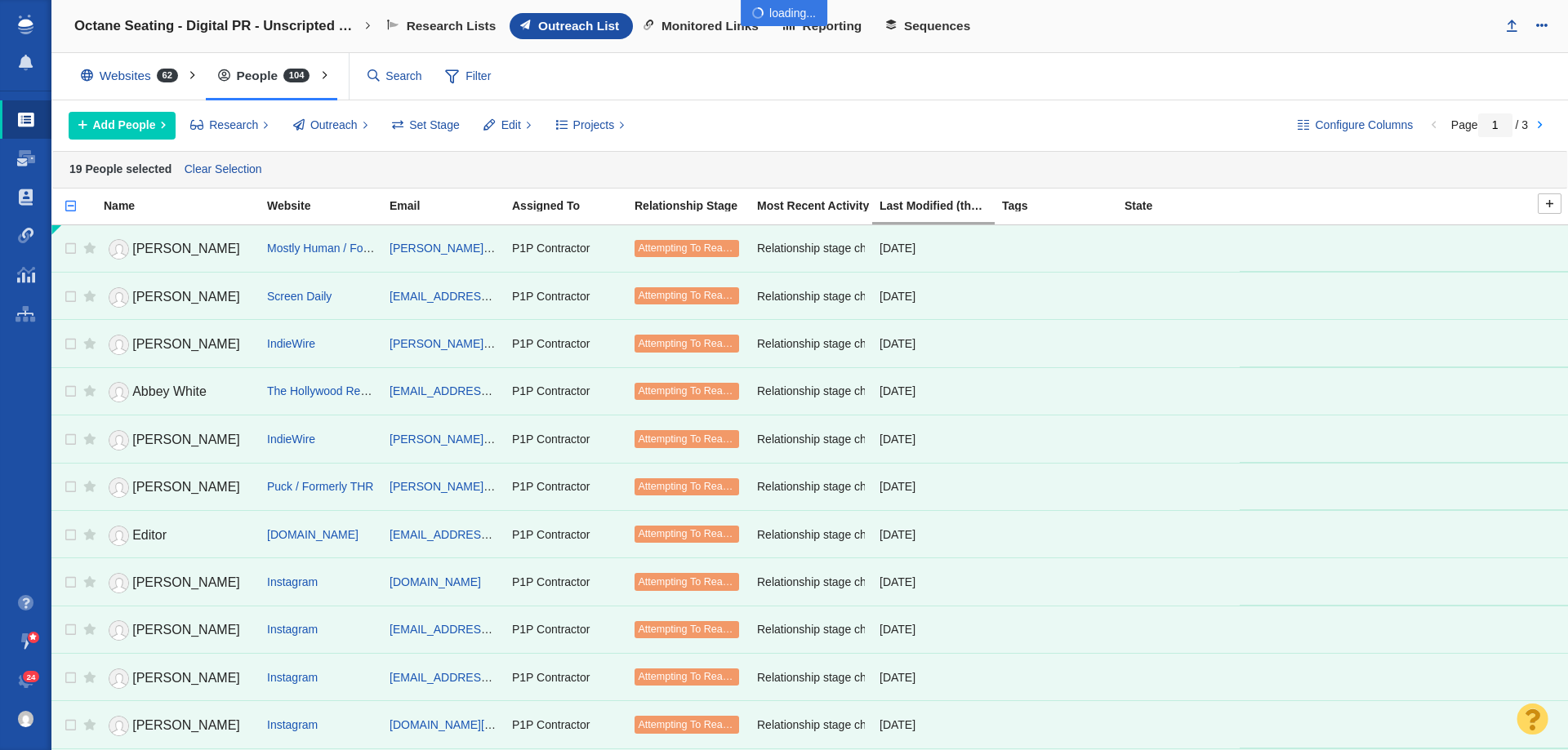
checkbox input "false"
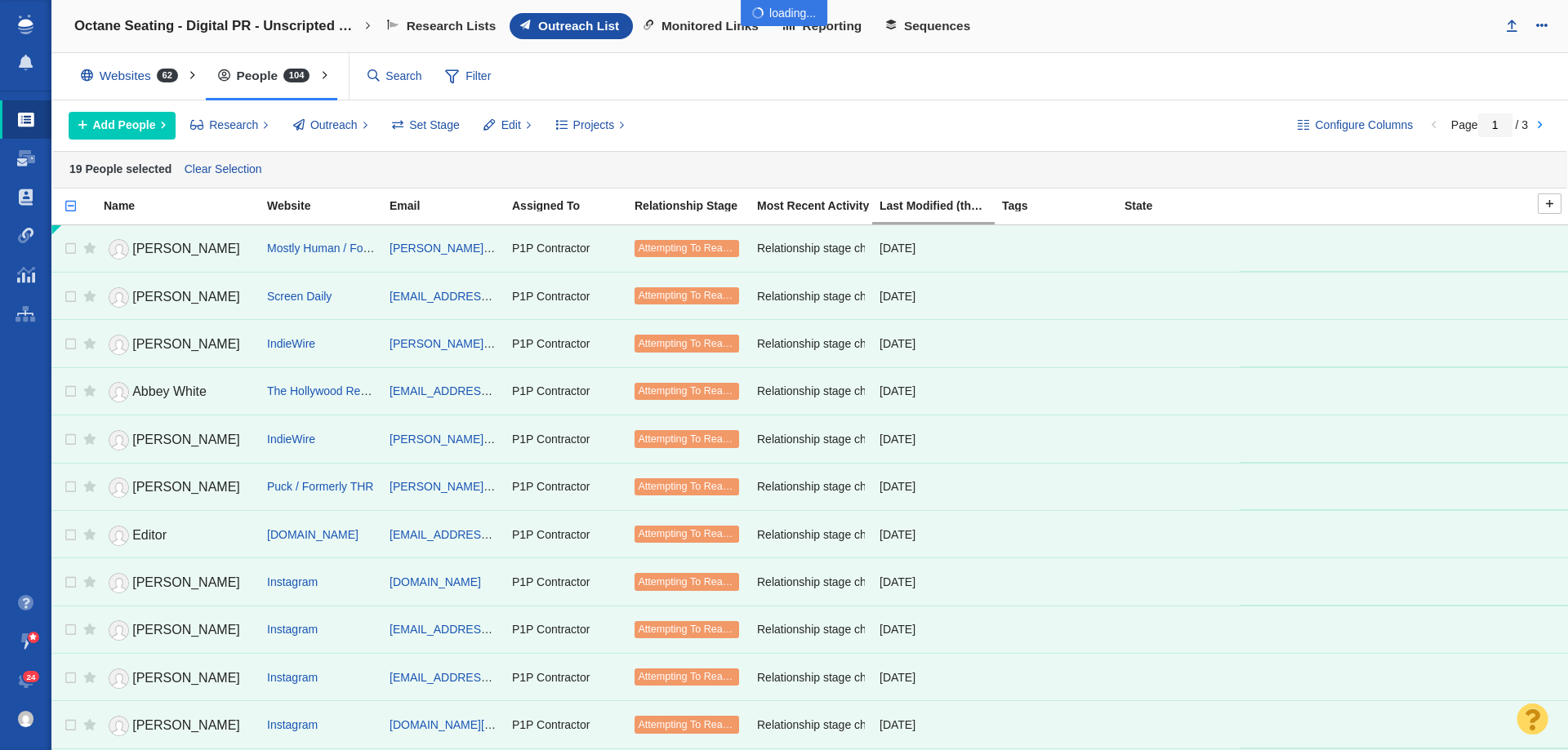
checkbox input "false"
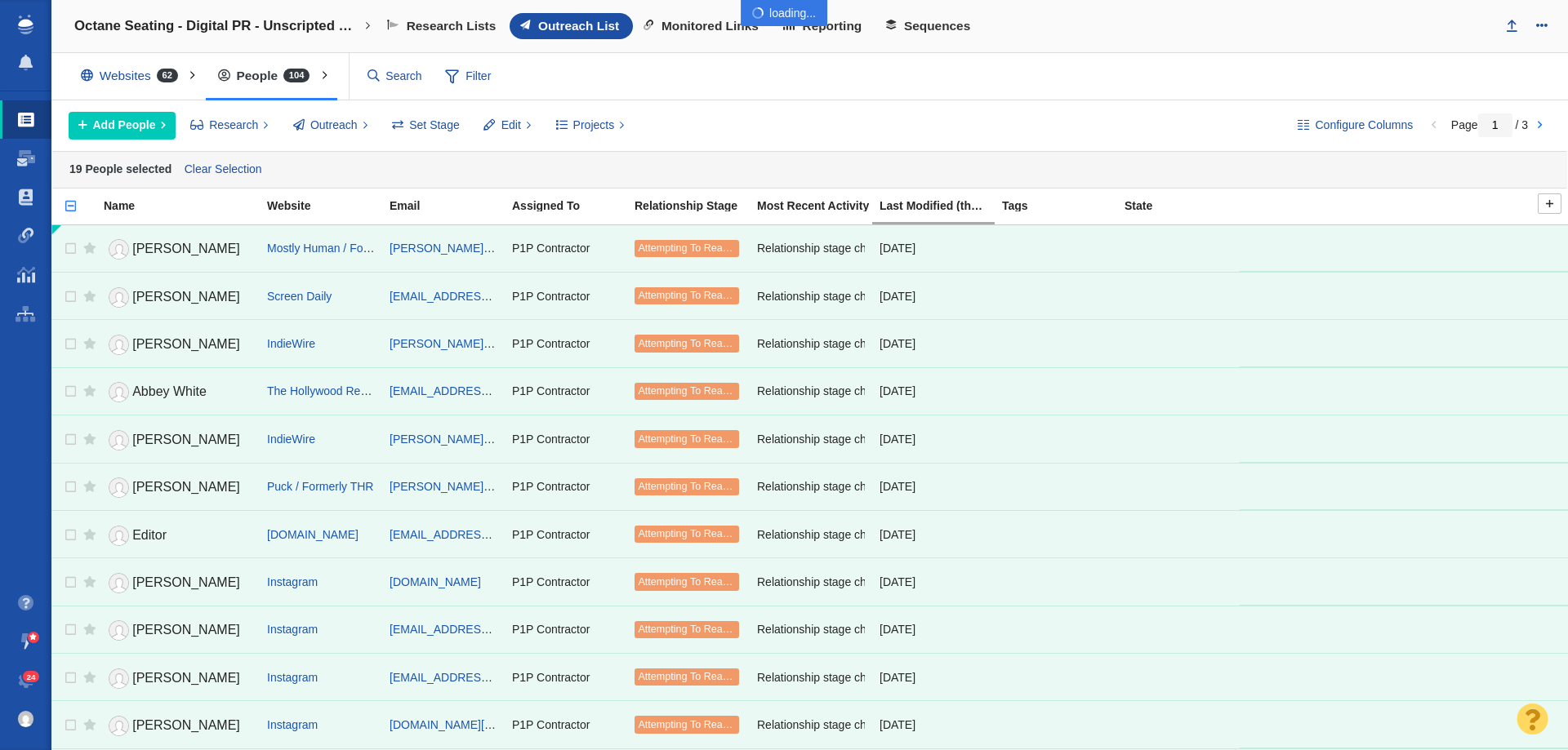
checkbox input "false"
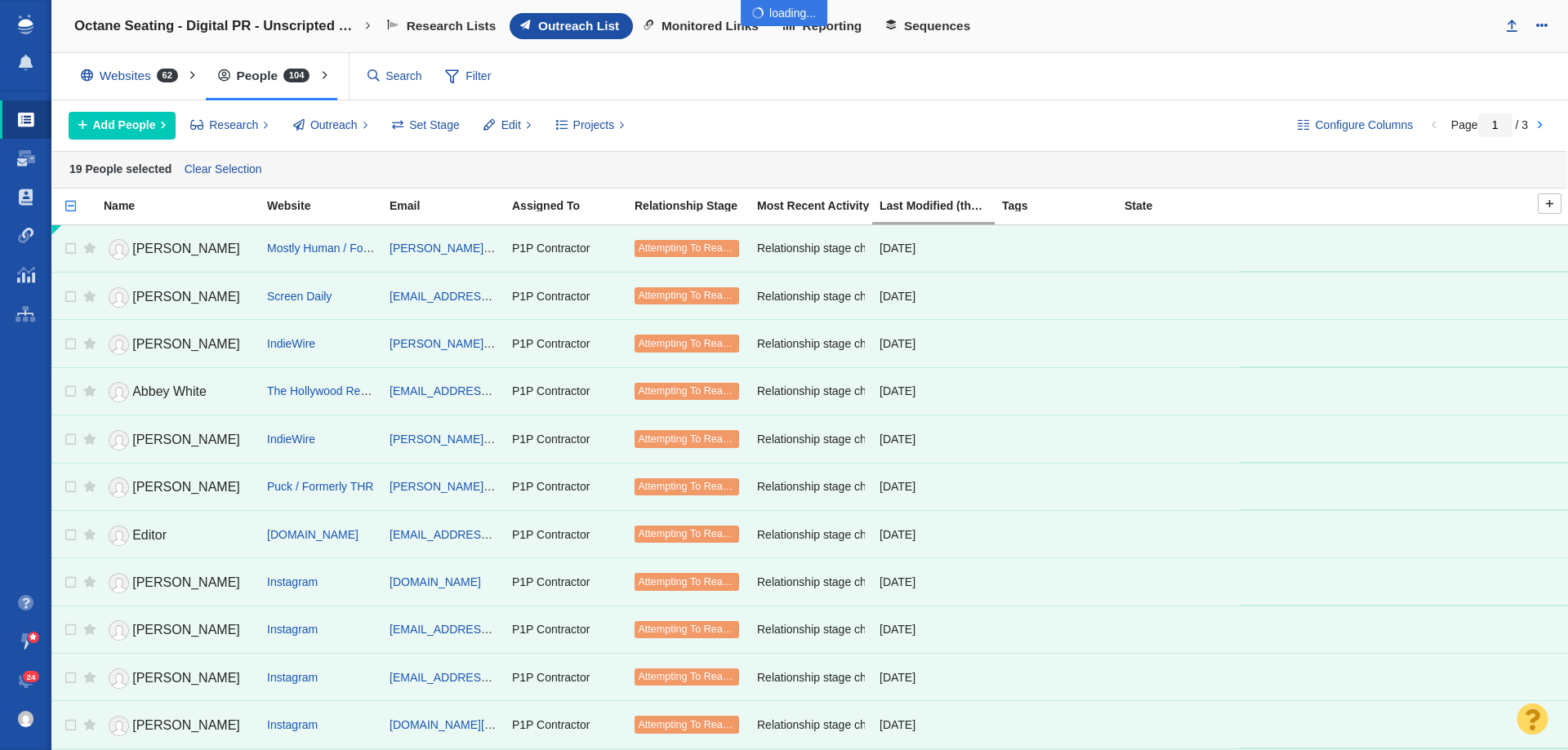
checkbox input "false"
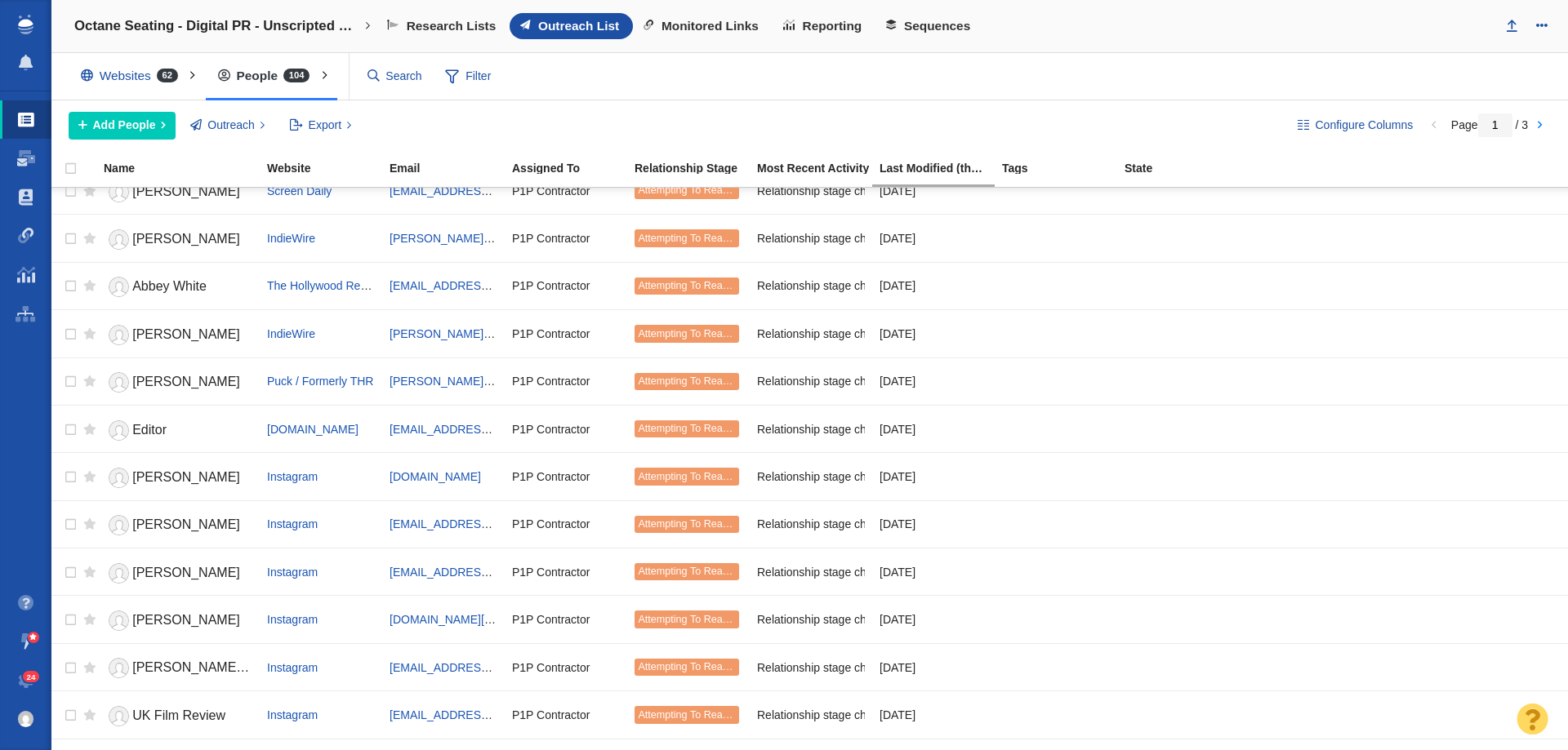
scroll to position [0, 0]
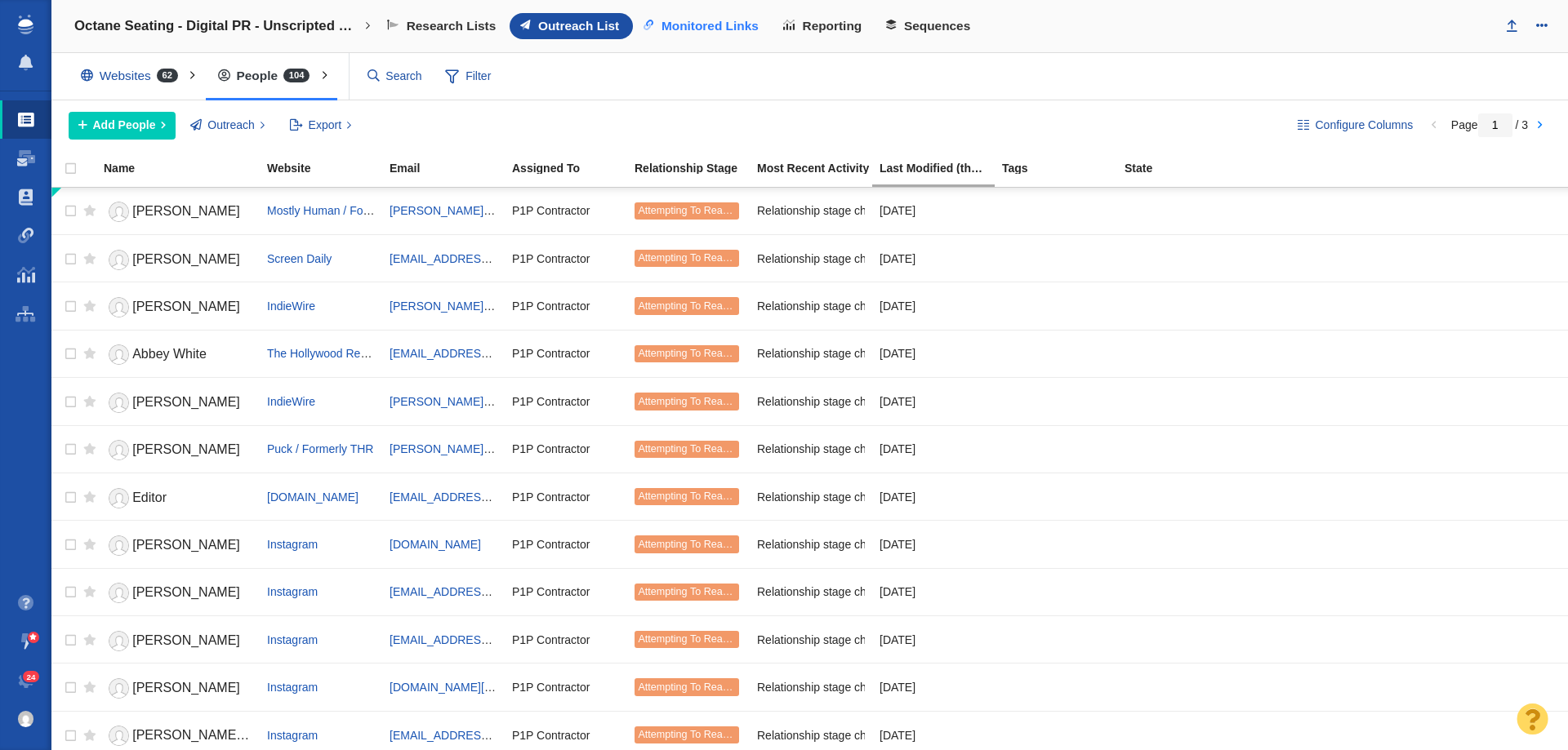
click at [711, 17] on link "Monitored Links" at bounding box center [703, 26] width 140 height 27
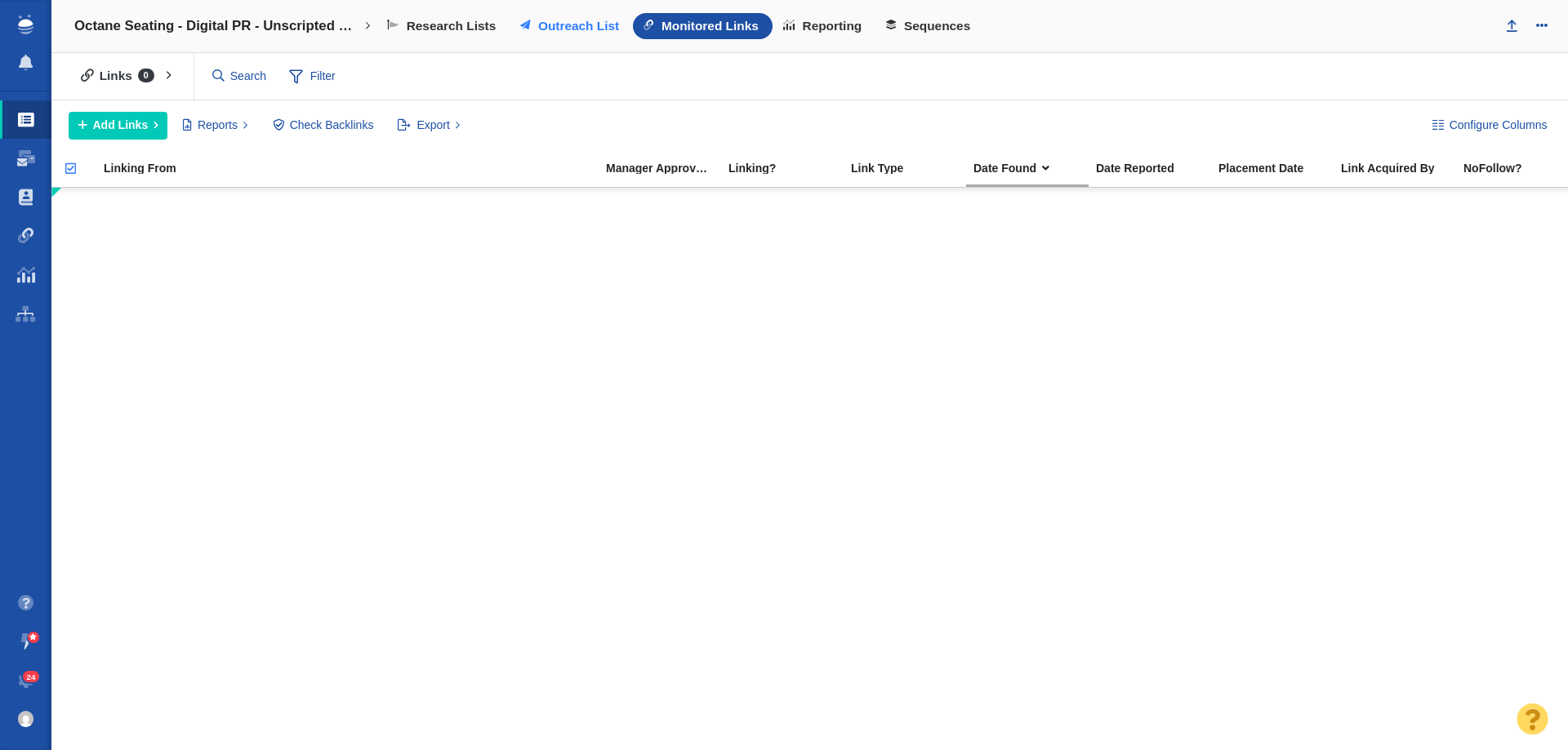
click at [563, 21] on span "Outreach List" at bounding box center [579, 26] width 81 height 15
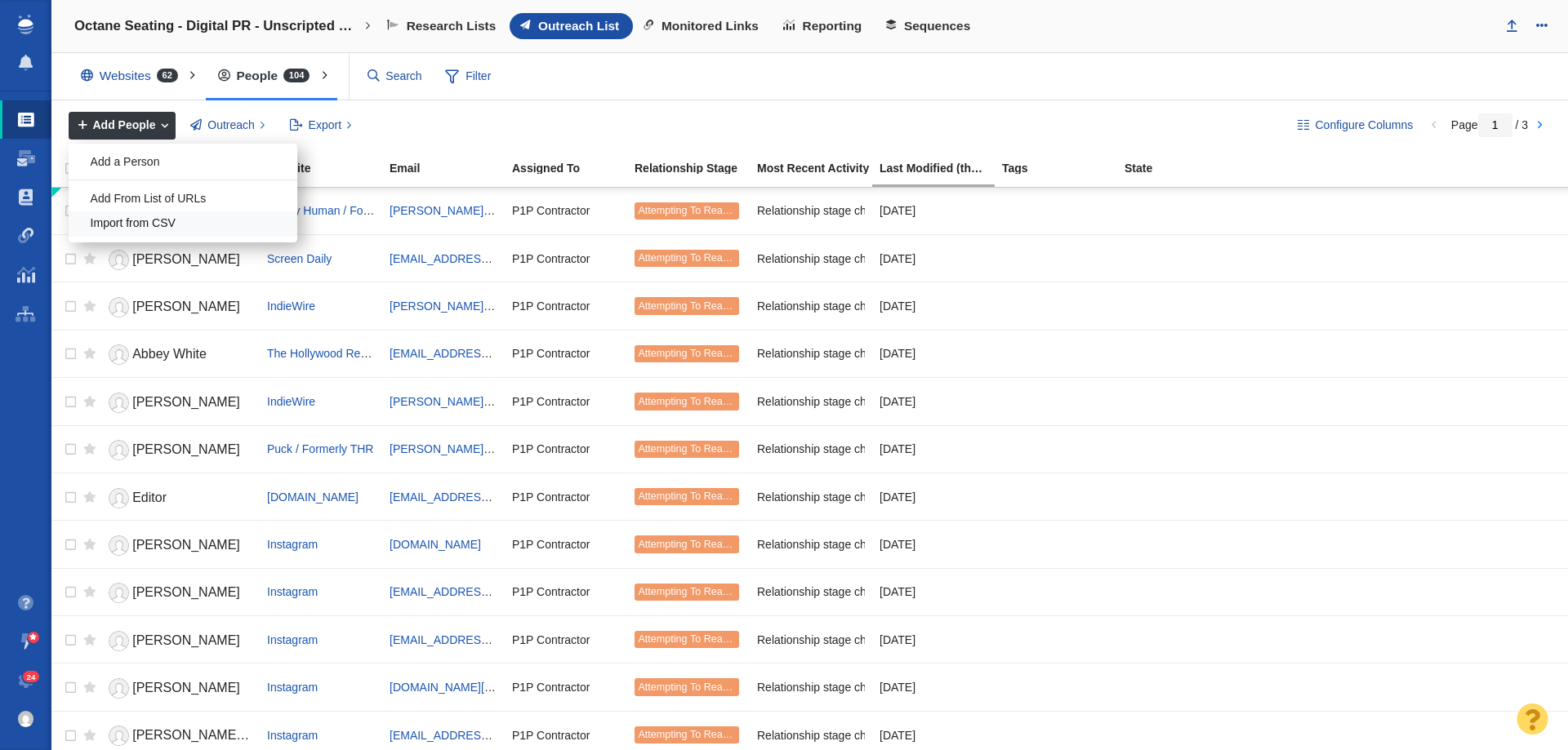
click at [178, 223] on div "Import from CSV" at bounding box center [183, 225] width 229 height 26
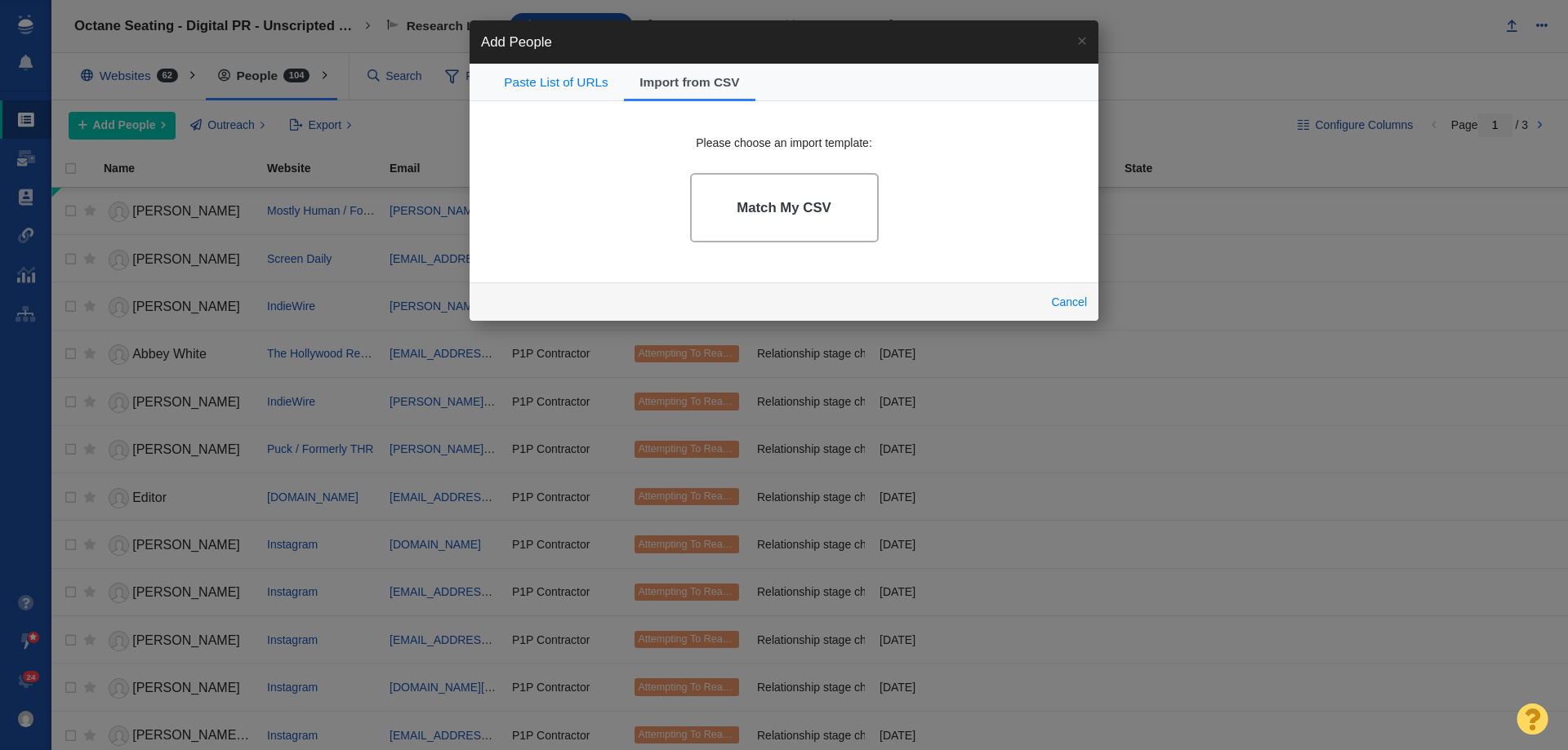
click at [839, 202] on link "Match My CSV" at bounding box center [784, 208] width 188 height 69
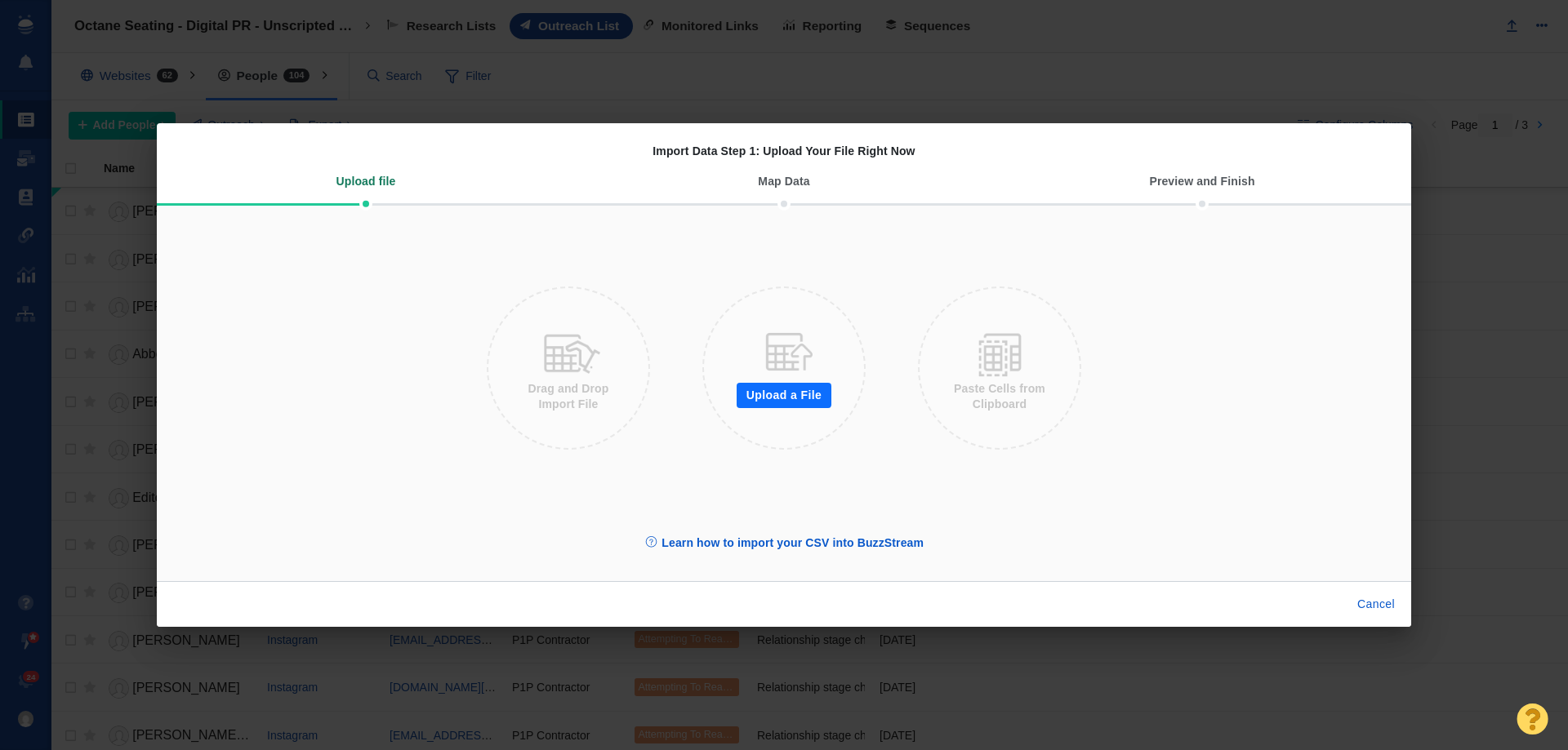
click at [781, 400] on button "Upload a File" at bounding box center [784, 395] width 95 height 27
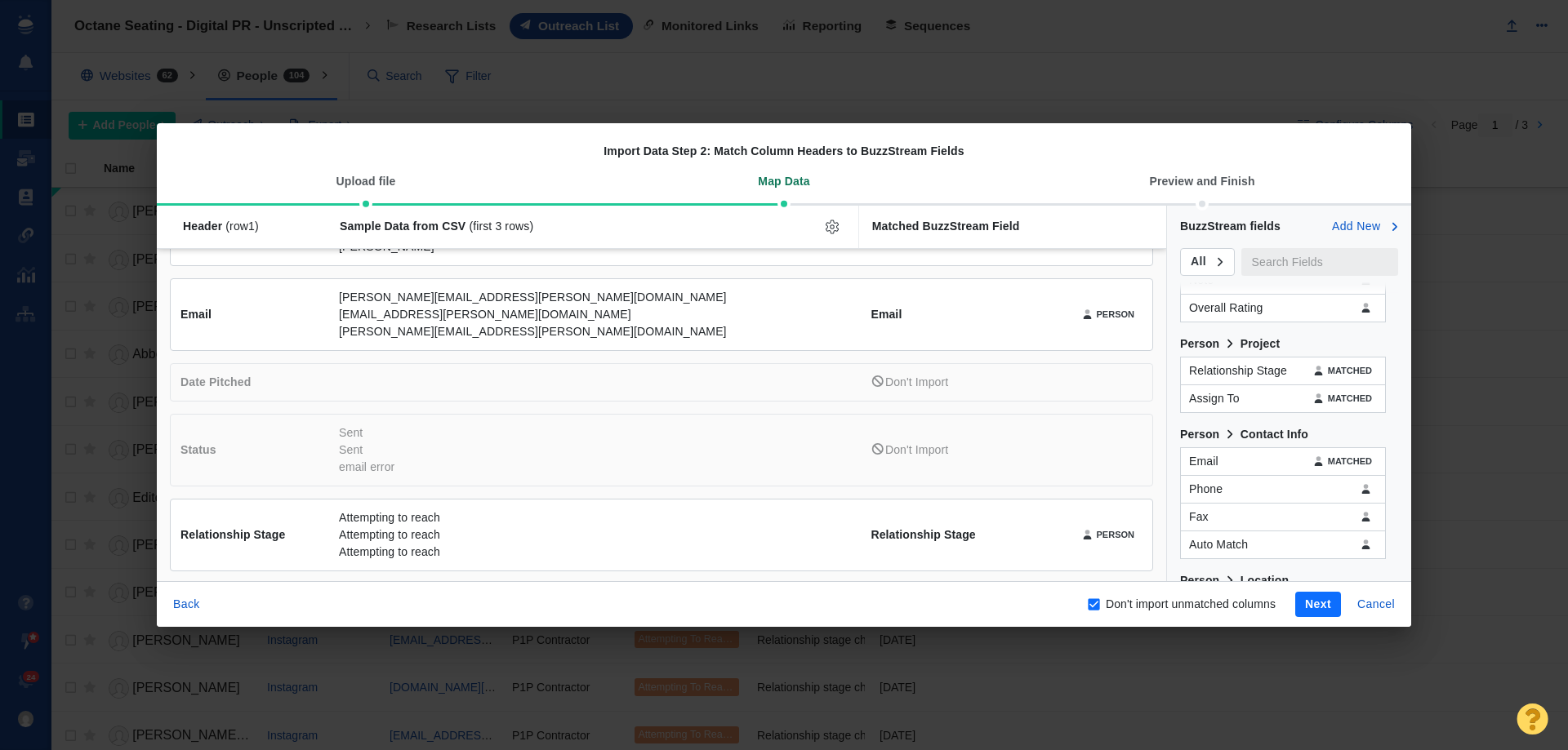
scroll to position [240, 0]
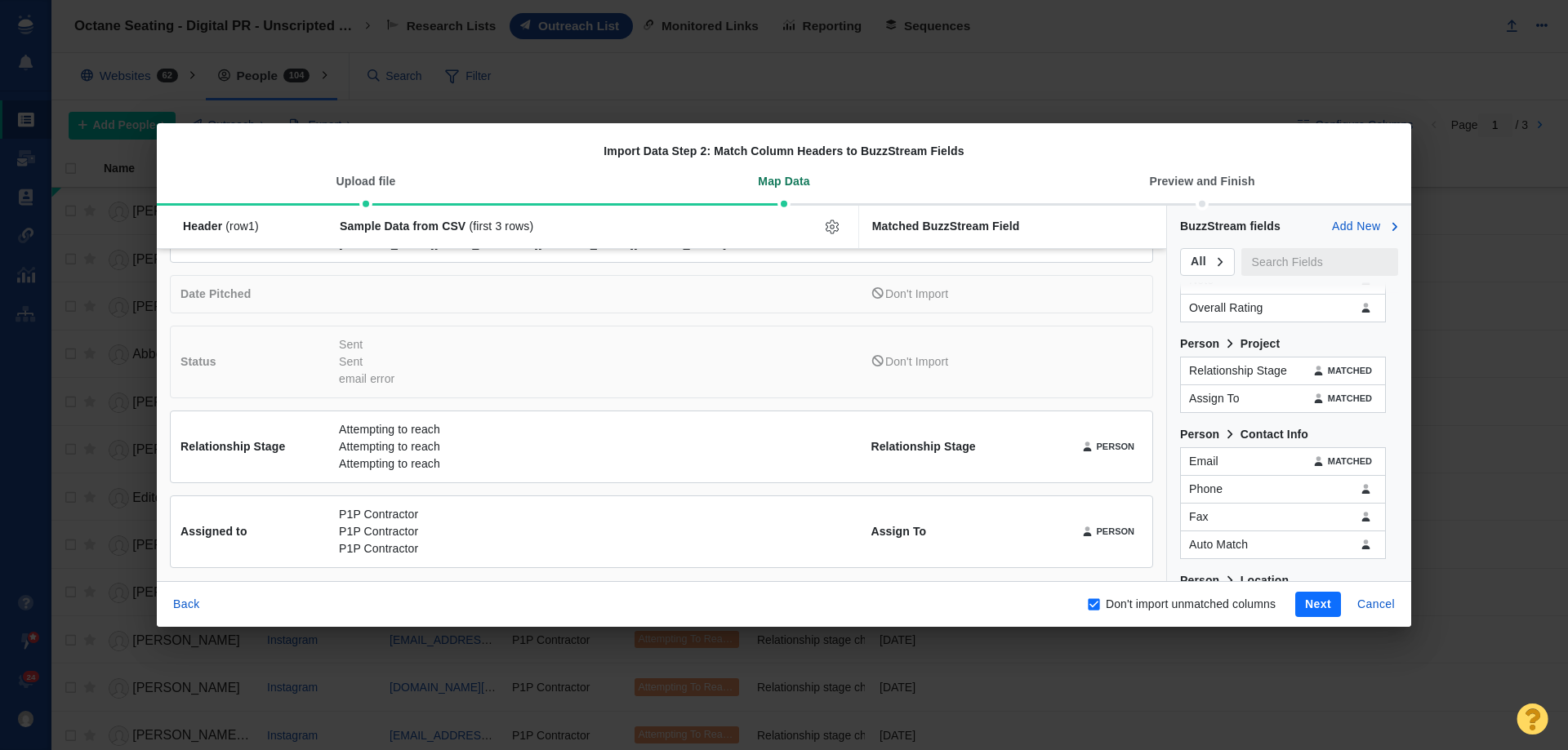
click at [1303, 606] on button "Next" at bounding box center [1319, 604] width 45 height 27
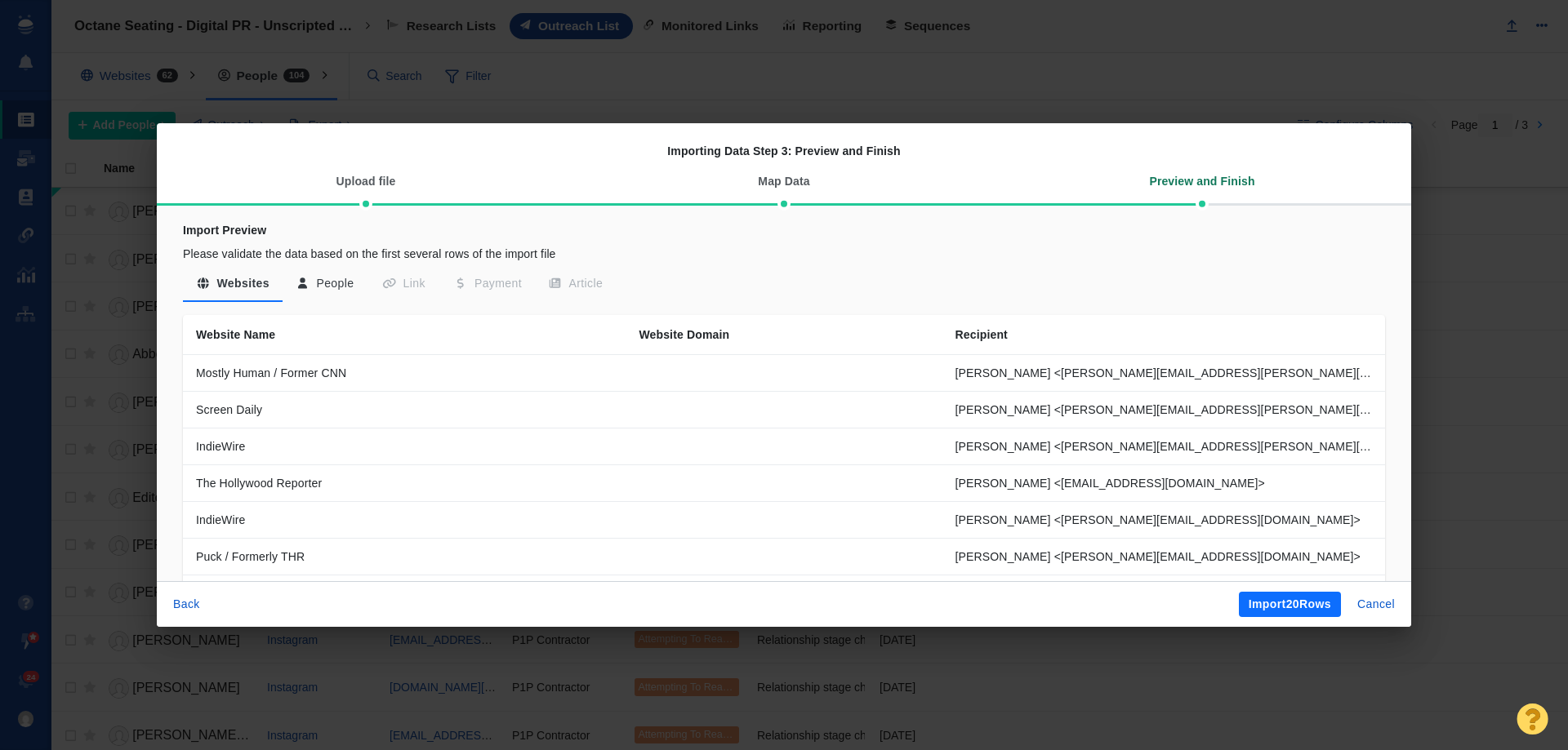
scroll to position [223, 0]
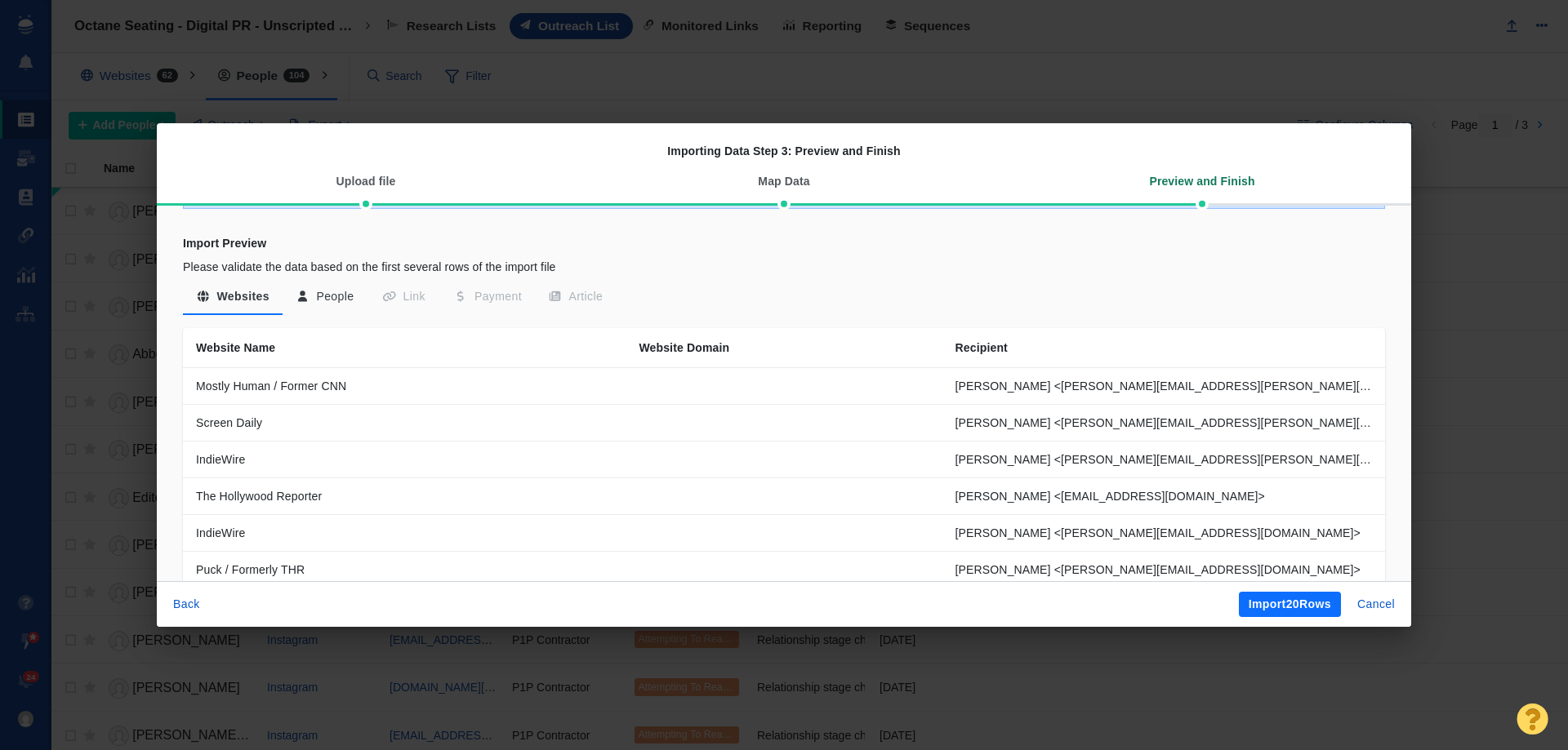
click at [1313, 604] on button "Import 20 Rows" at bounding box center [1290, 604] width 103 height 27
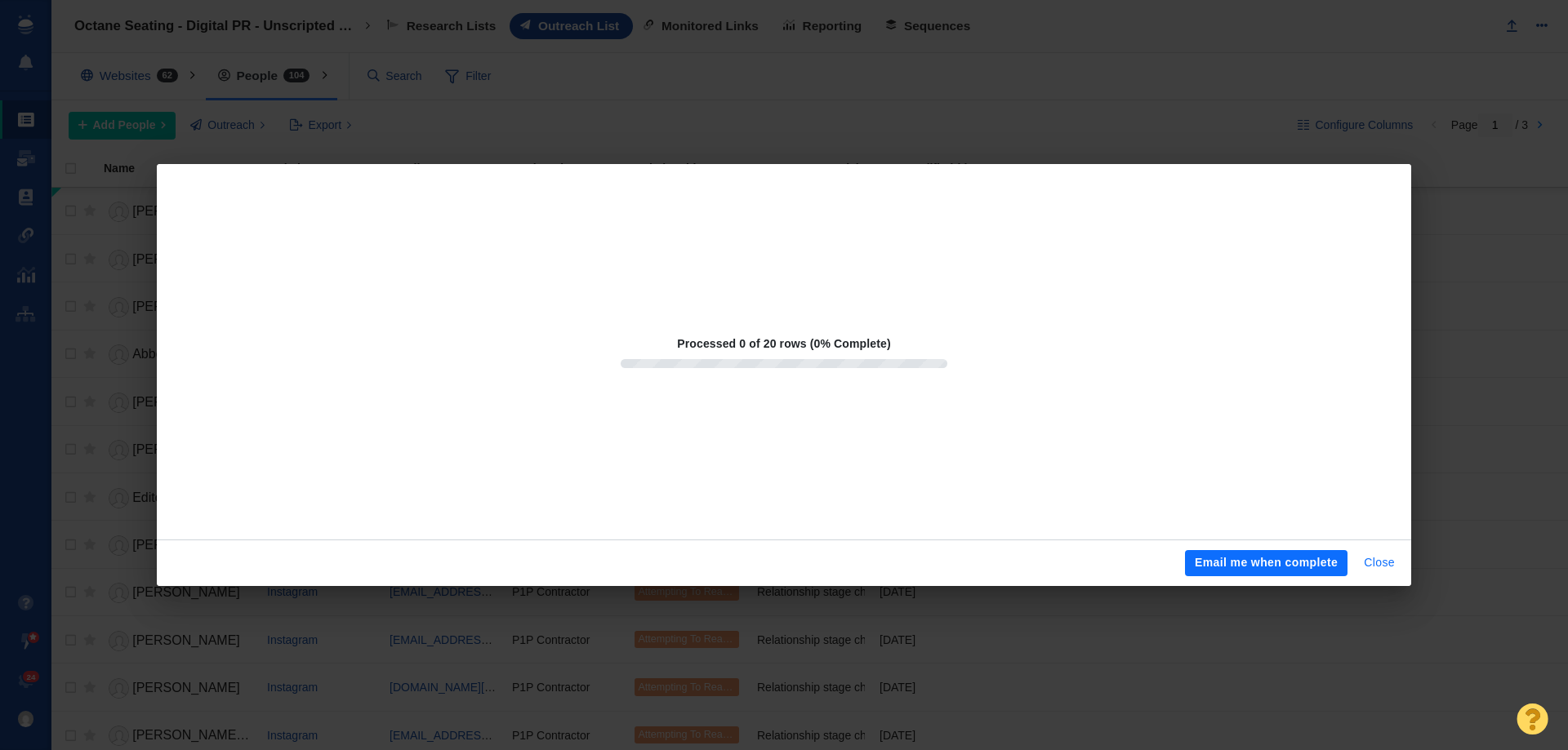
click at [1383, 564] on button "Close" at bounding box center [1379, 563] width 50 height 27
